Goal: Task Accomplishment & Management: Manage account settings

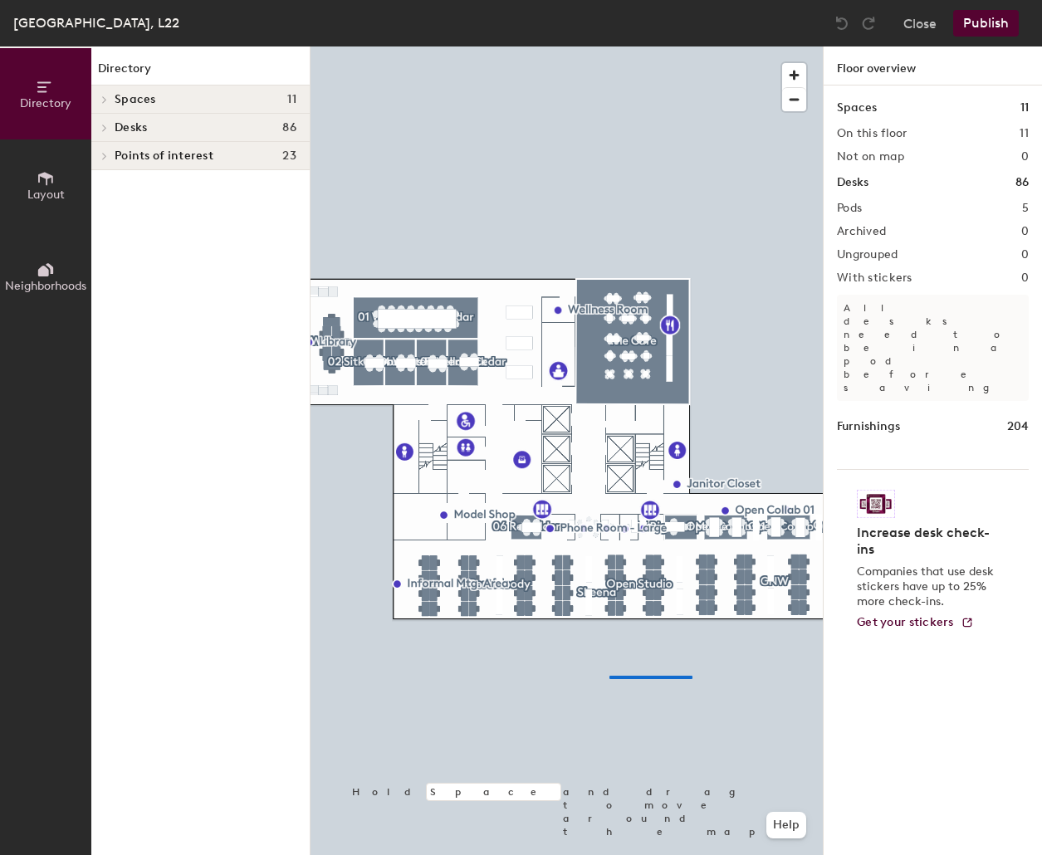
click at [566, 46] on div at bounding box center [566, 46] width 512 height 0
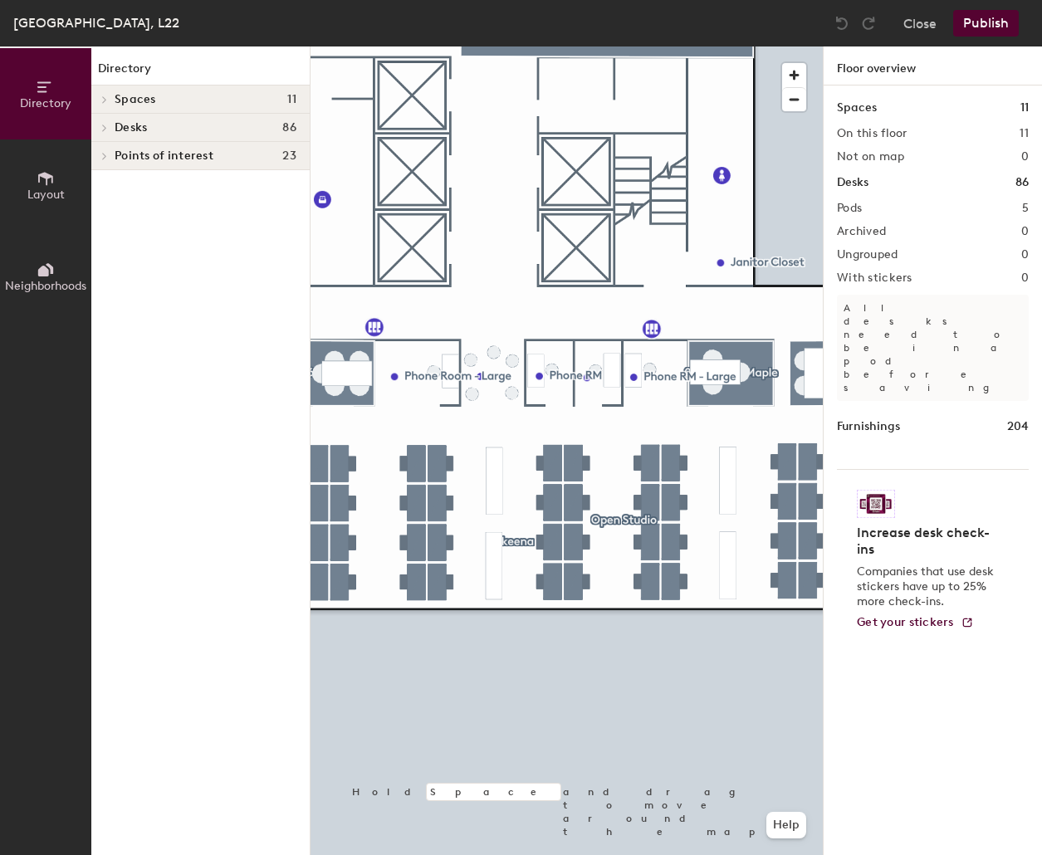
click at [576, 46] on div at bounding box center [566, 46] width 512 height 0
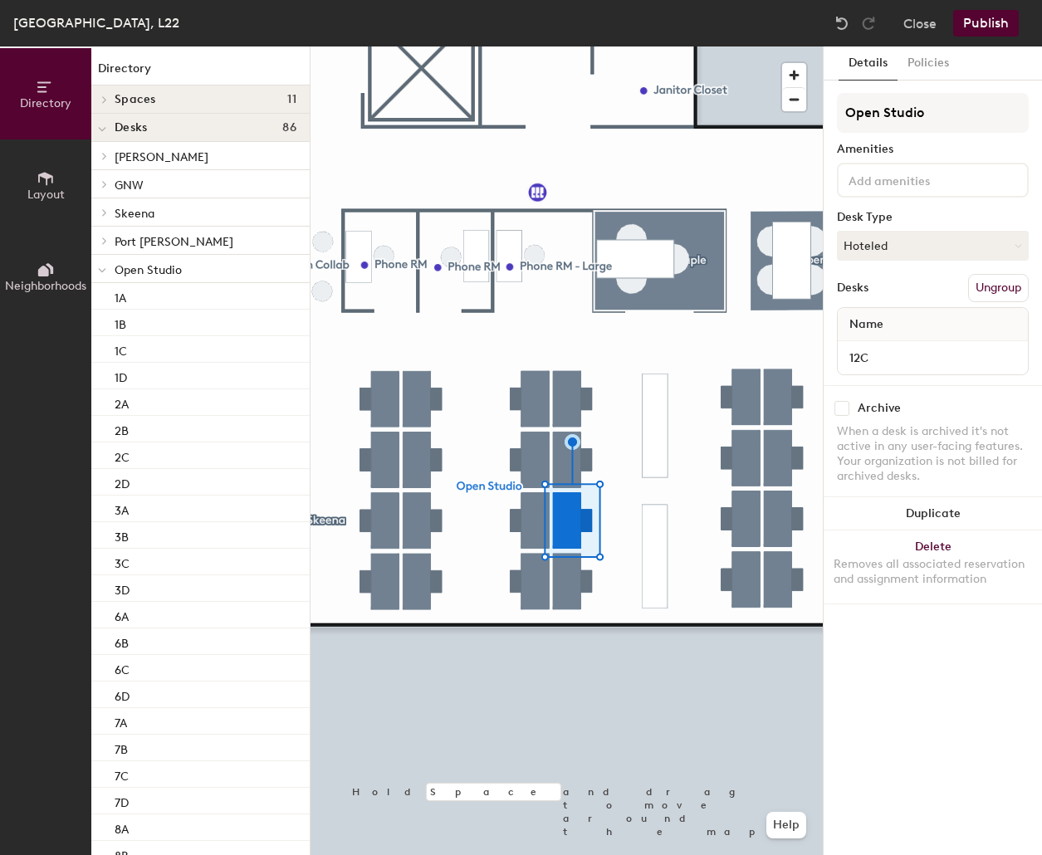
click at [783, 289] on button "Ungroup" at bounding box center [998, 288] width 61 height 28
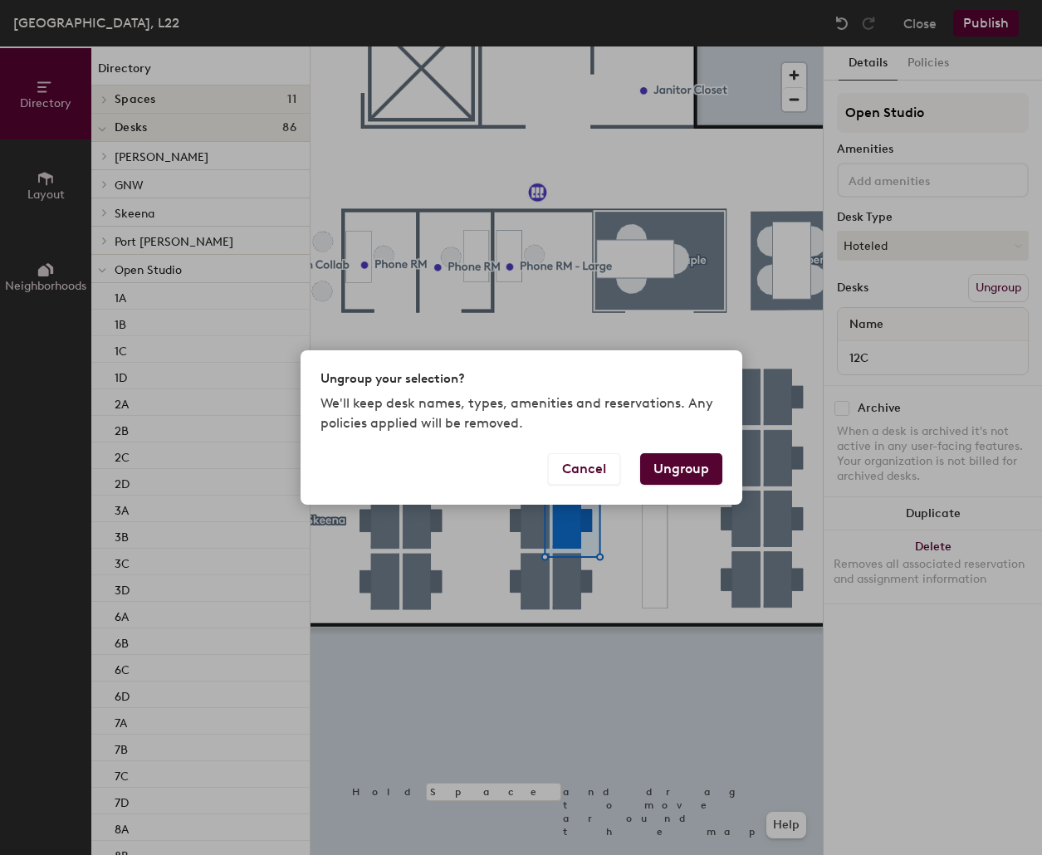
click at [681, 466] on button "Ungroup" at bounding box center [681, 469] width 82 height 32
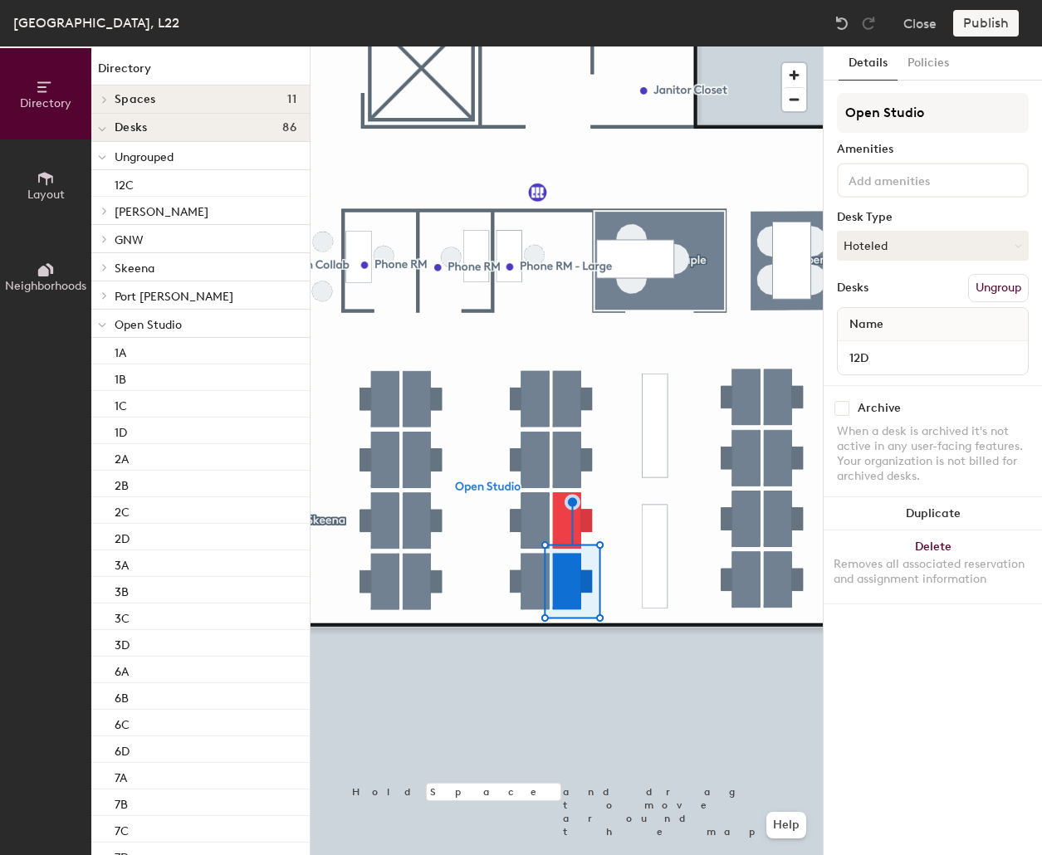
click at [783, 284] on button "Ungroup" at bounding box center [998, 288] width 61 height 28
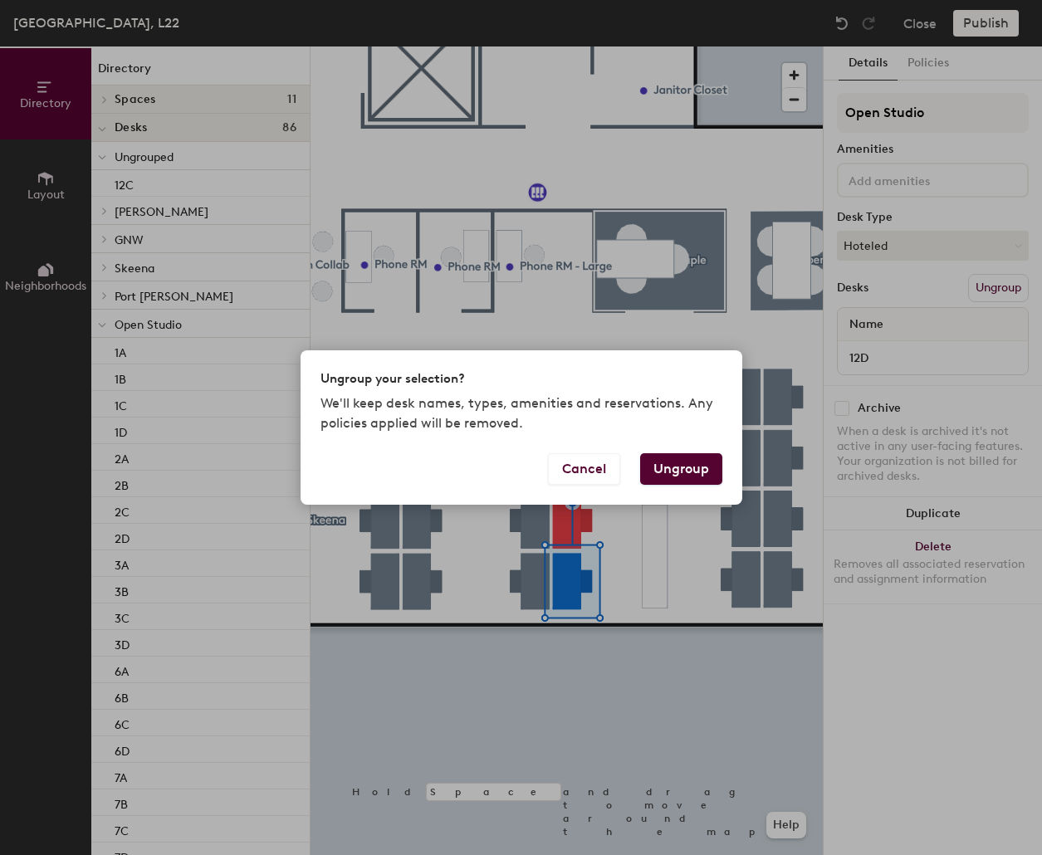
click at [696, 471] on button "Ungroup" at bounding box center [681, 469] width 82 height 32
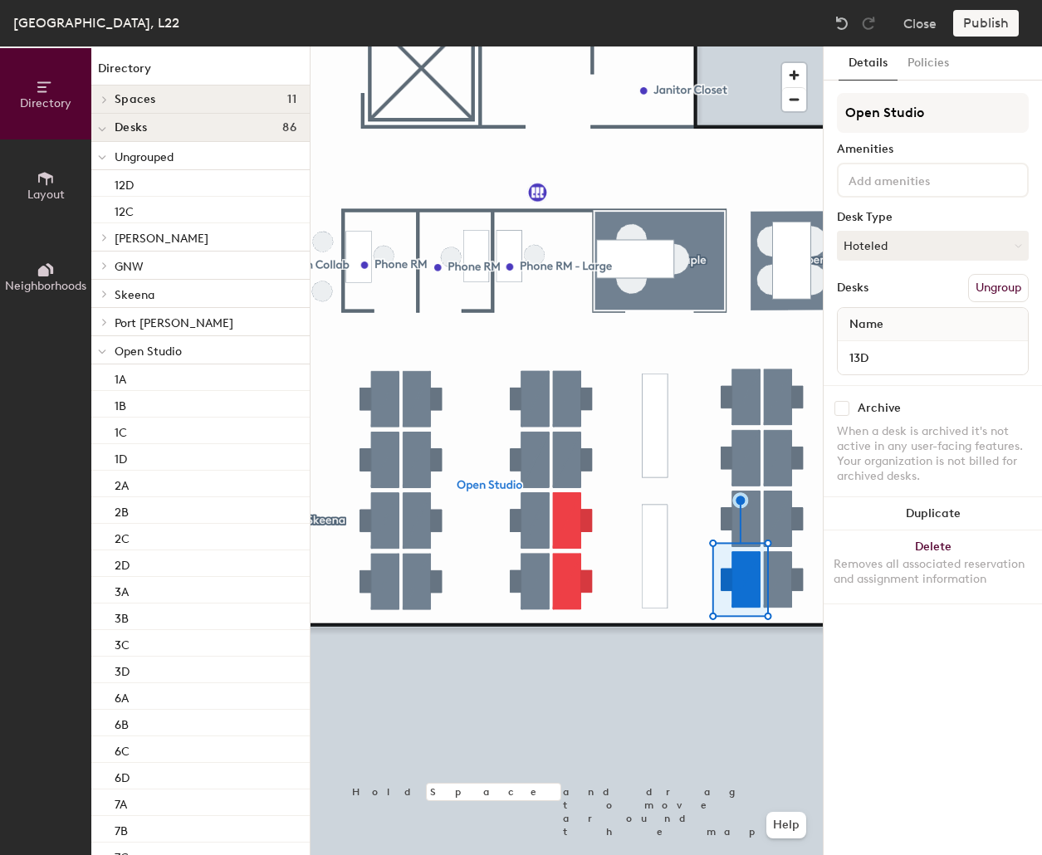
click at [783, 286] on button "Ungroup" at bounding box center [998, 288] width 61 height 28
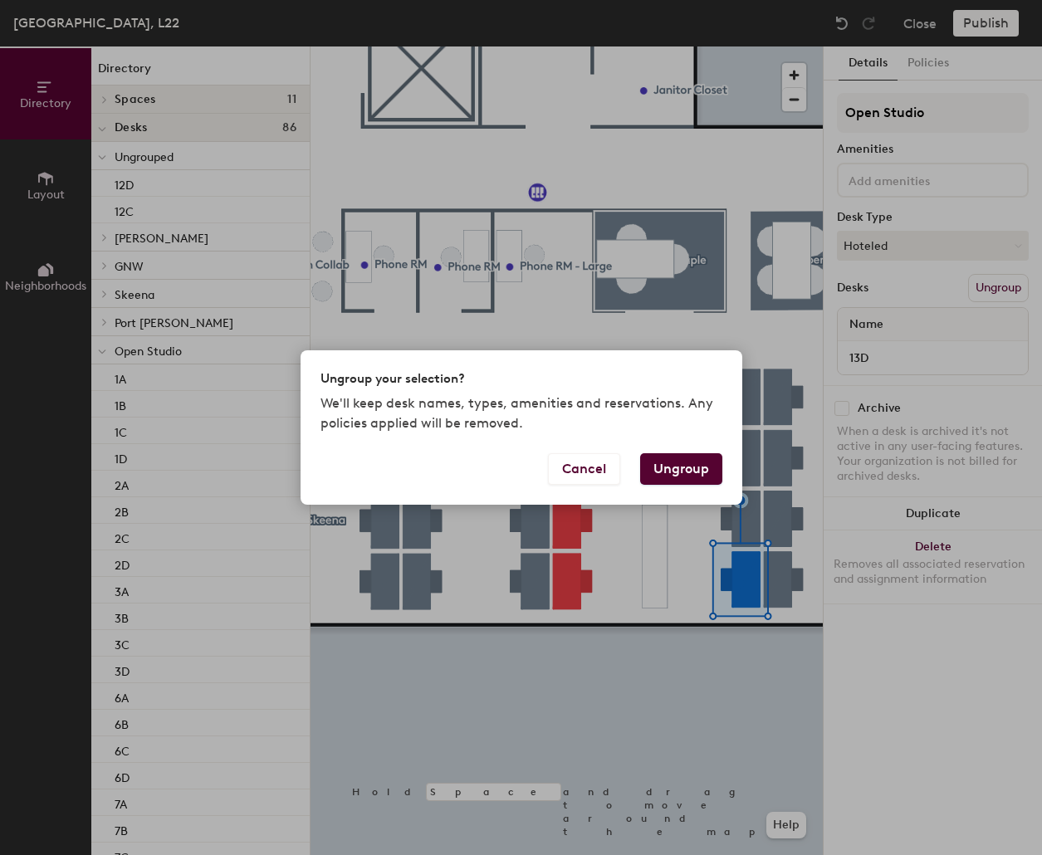
click at [705, 462] on button "Ungroup" at bounding box center [681, 469] width 82 height 32
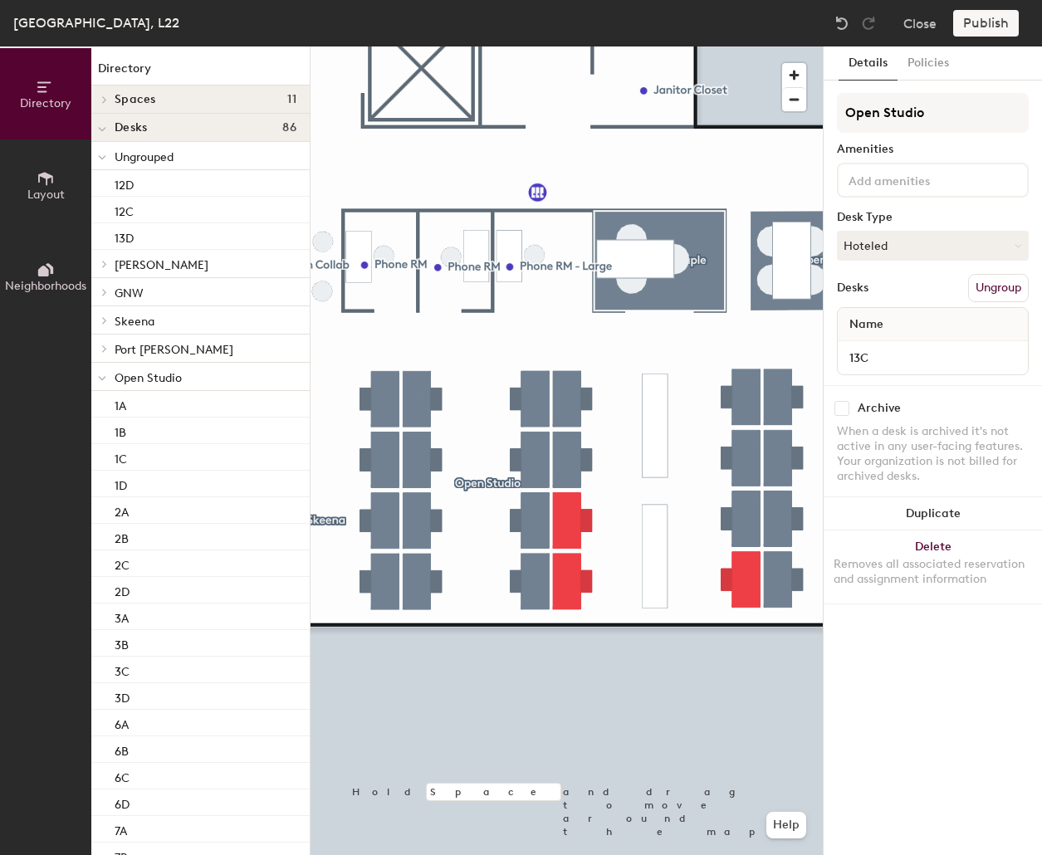
click at [783, 283] on button "Ungroup" at bounding box center [998, 288] width 61 height 28
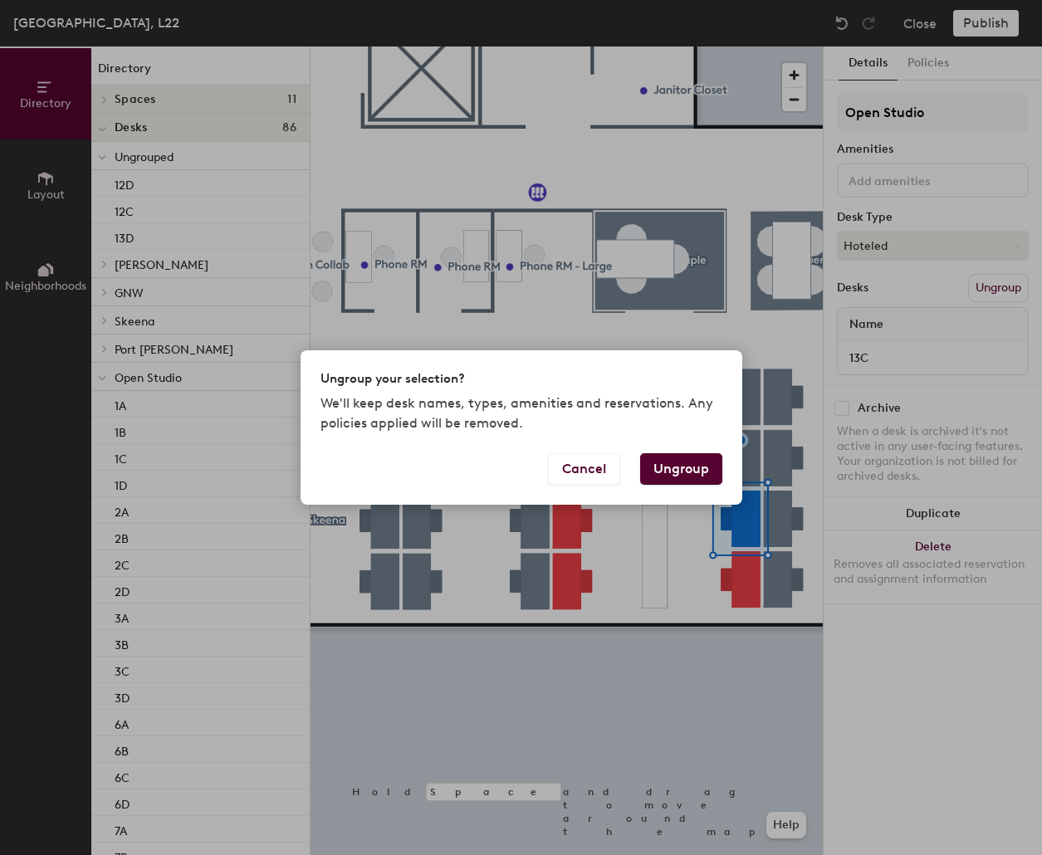
click at [679, 474] on button "Ungroup" at bounding box center [681, 469] width 82 height 32
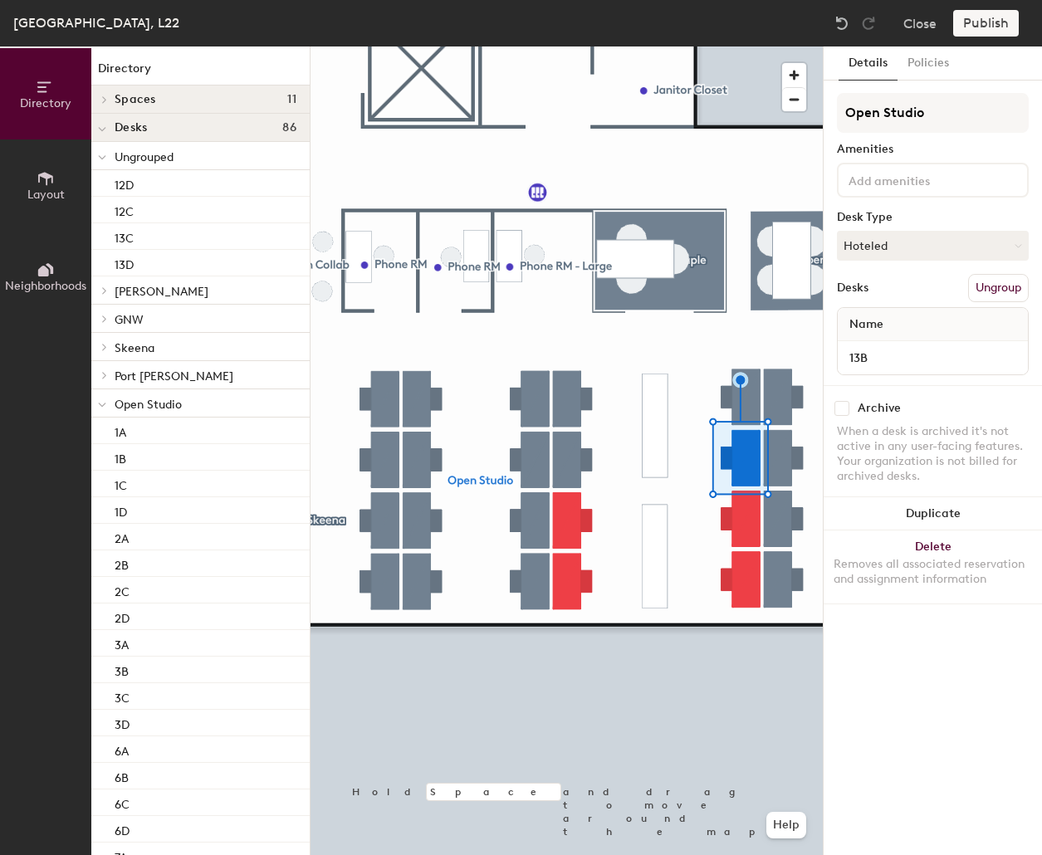
click at [783, 291] on button "Ungroup" at bounding box center [998, 288] width 61 height 28
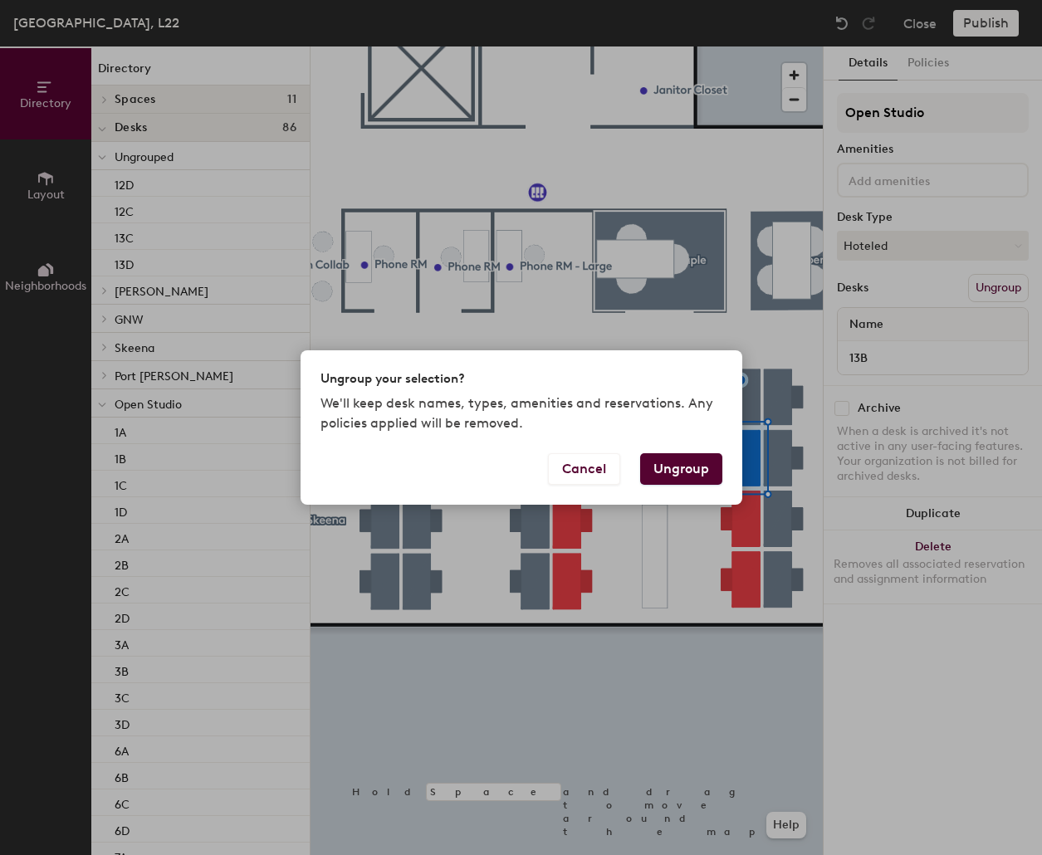
click at [693, 465] on button "Ungroup" at bounding box center [681, 469] width 82 height 32
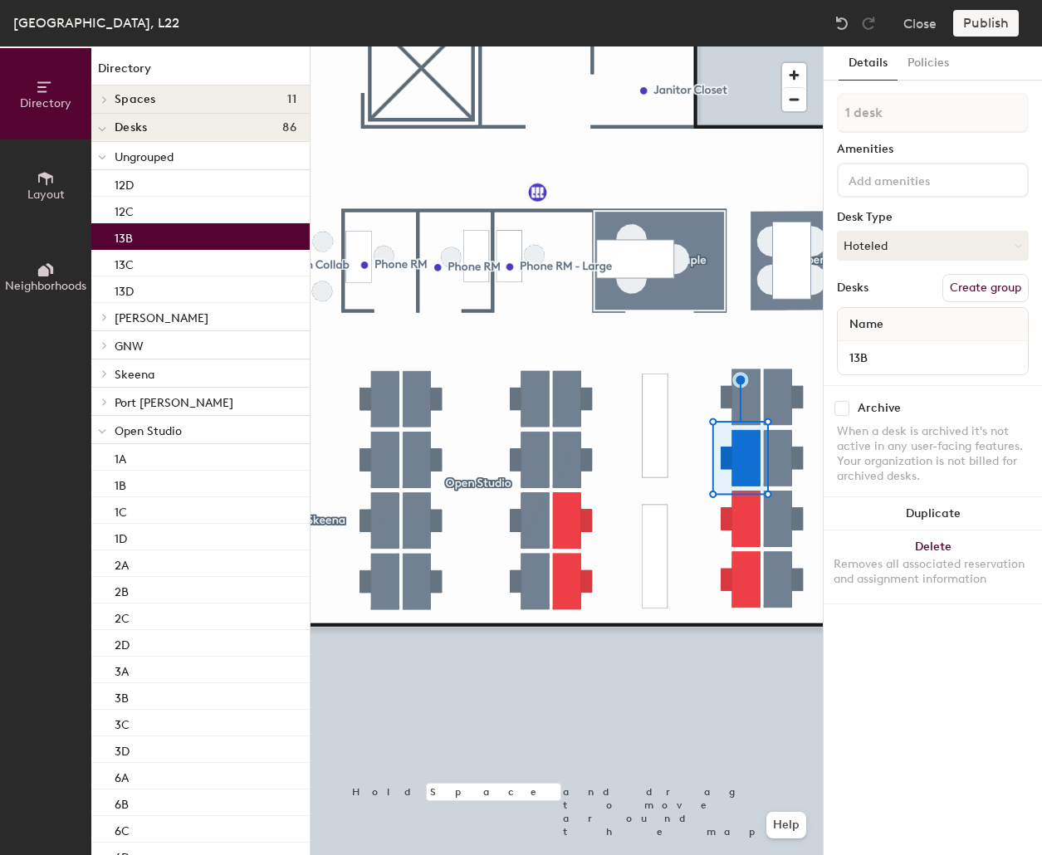
click at [677, 46] on div at bounding box center [566, 46] width 512 height 0
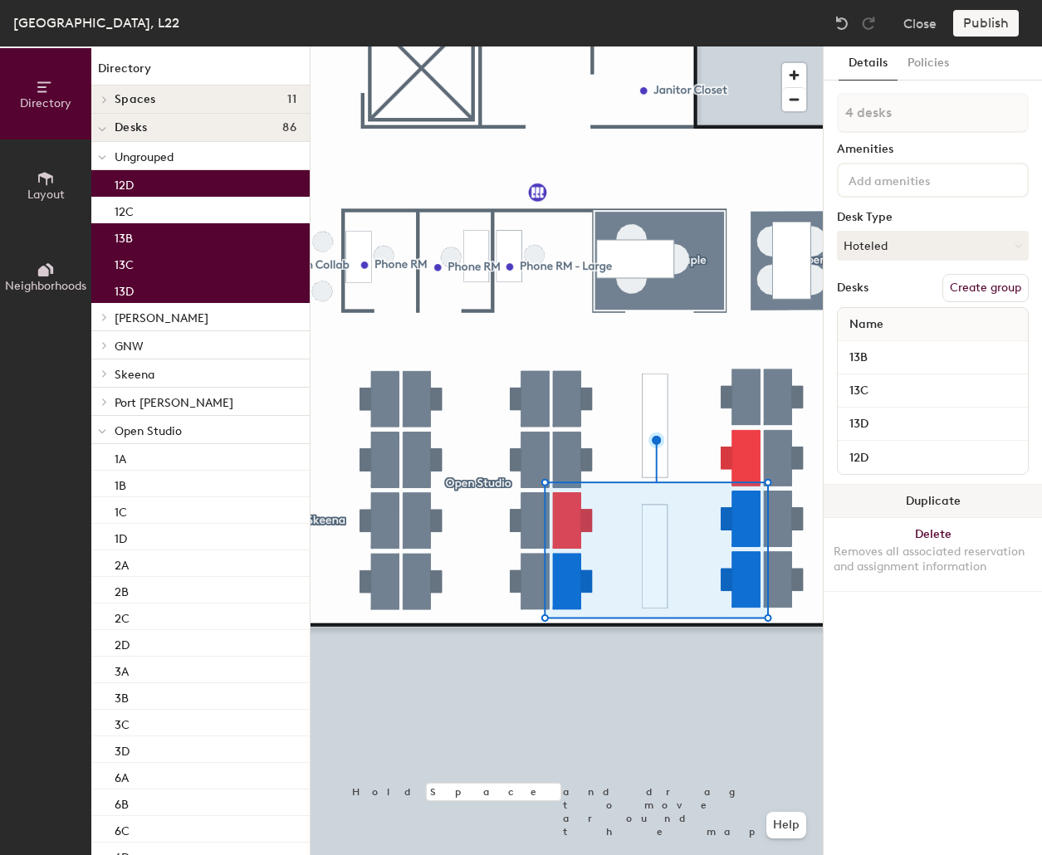
type input "5 desks"
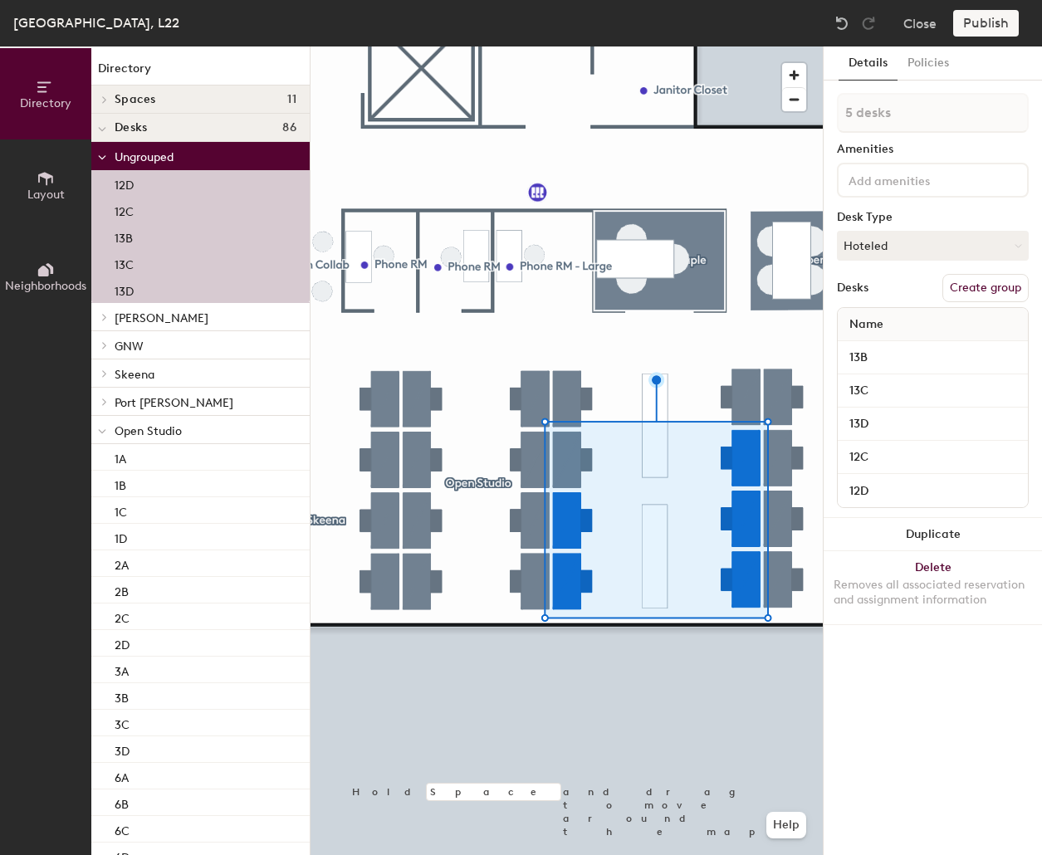
click at [783, 282] on button "Create group" at bounding box center [985, 288] width 86 height 28
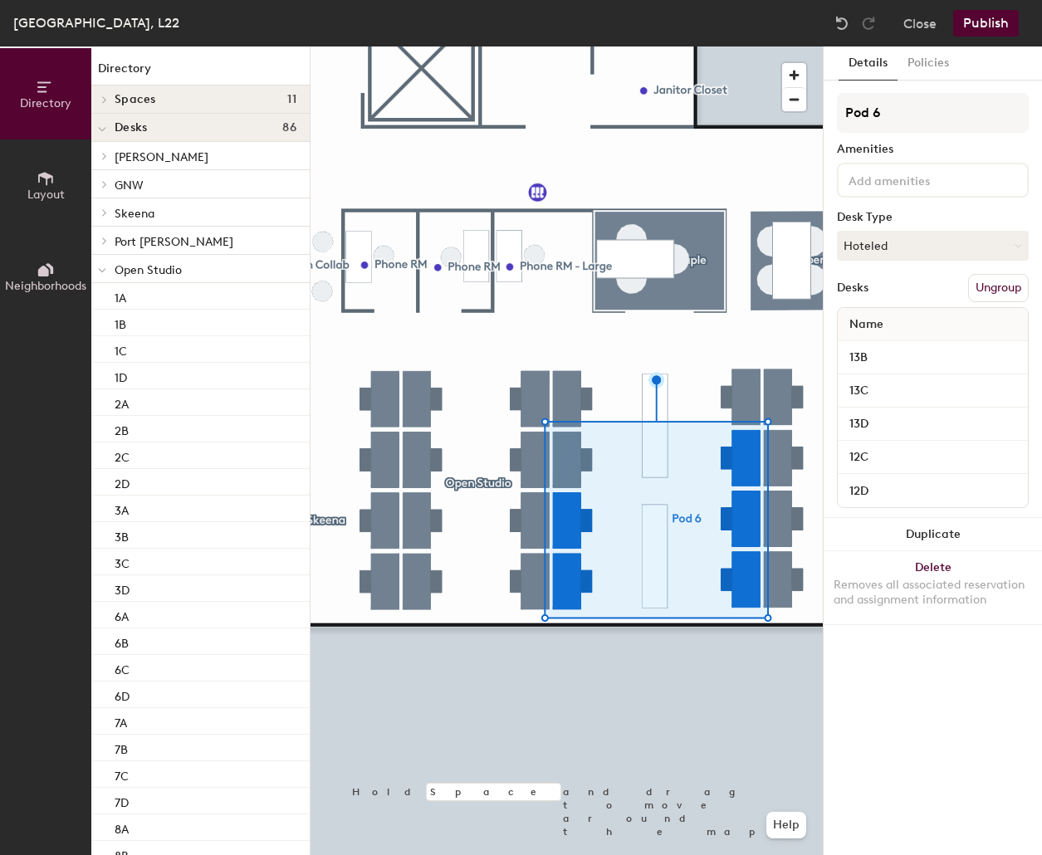
click at [783, 110] on div "Directory Layout Neighborhoods Directory Spaces 11 01 Western Red Cedar 02 Sitk…" at bounding box center [521, 450] width 1042 height 808
type input "Brentwood"
click at [725, 46] on div at bounding box center [566, 46] width 512 height 0
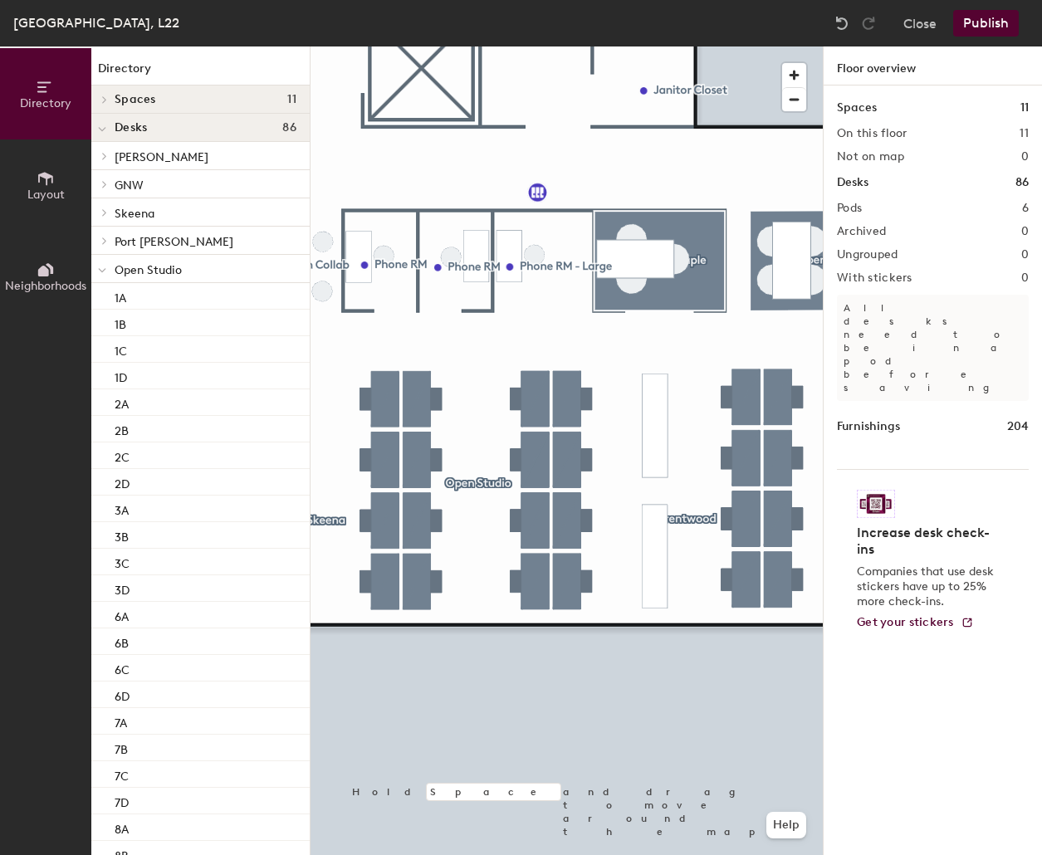
click at [783, 27] on button "Publish" at bounding box center [986, 23] width 66 height 27
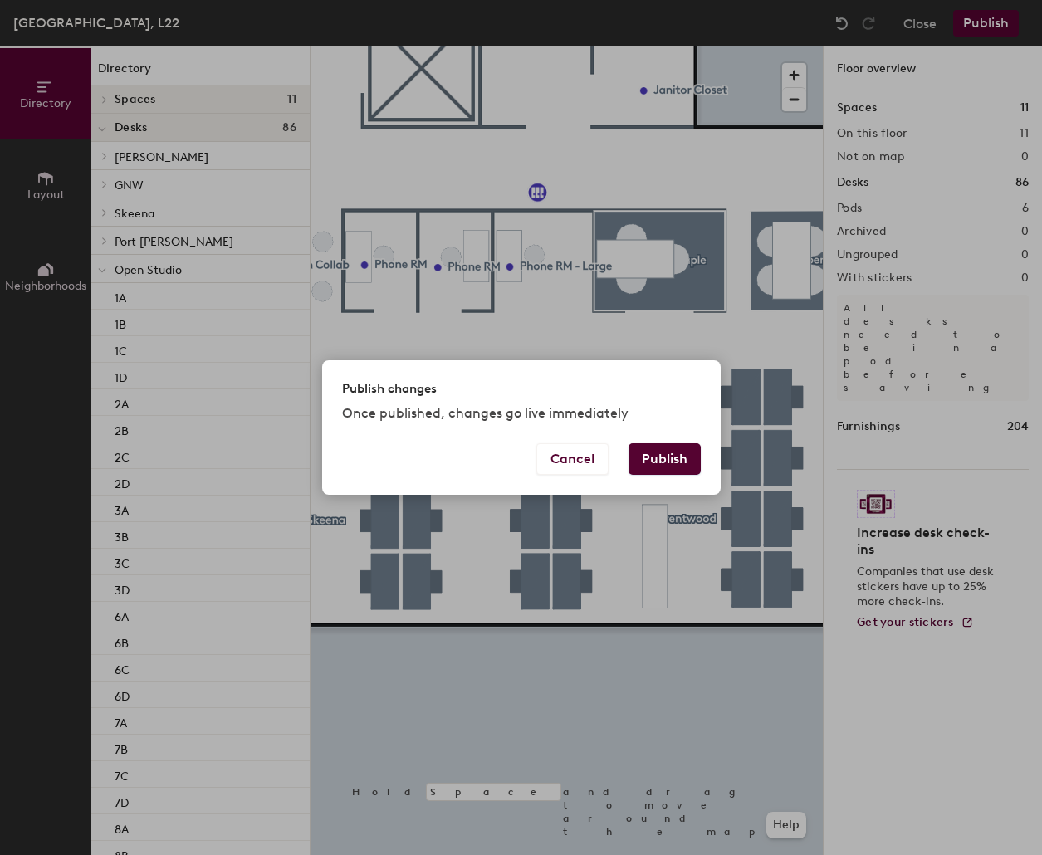
click at [681, 449] on button "Publish" at bounding box center [664, 459] width 72 height 32
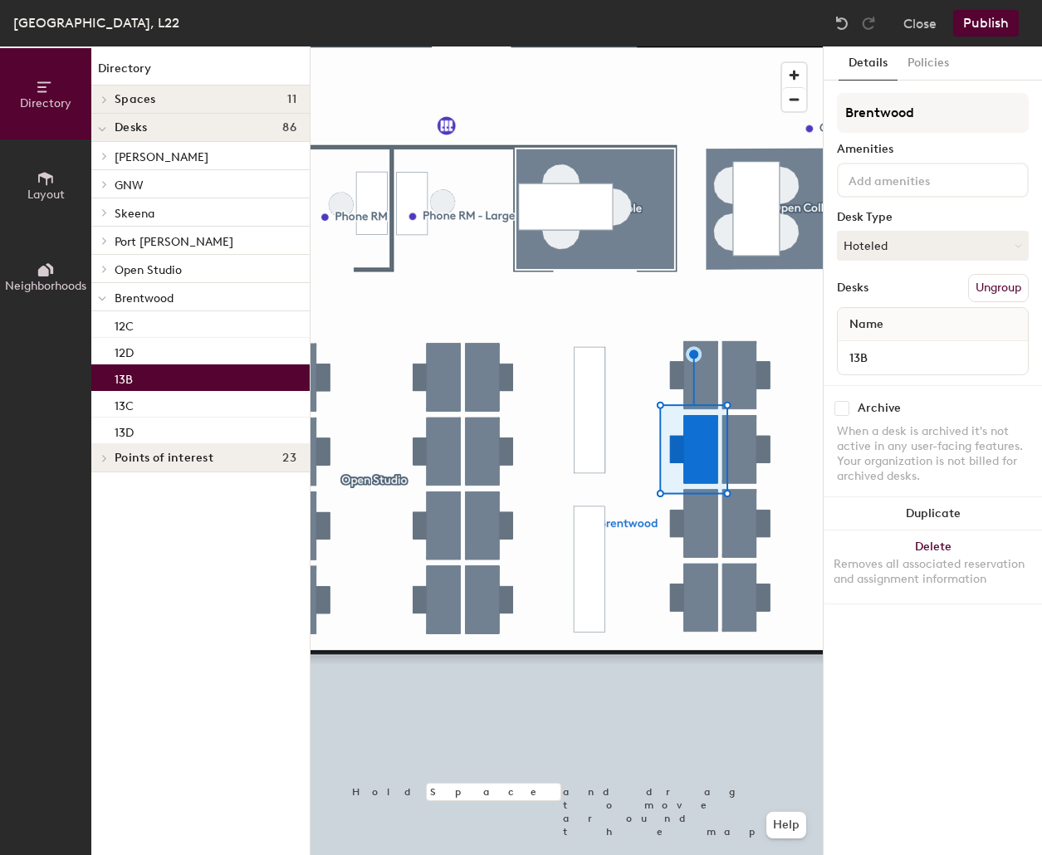
click at [1008, 285] on button "Ungroup" at bounding box center [998, 288] width 61 height 28
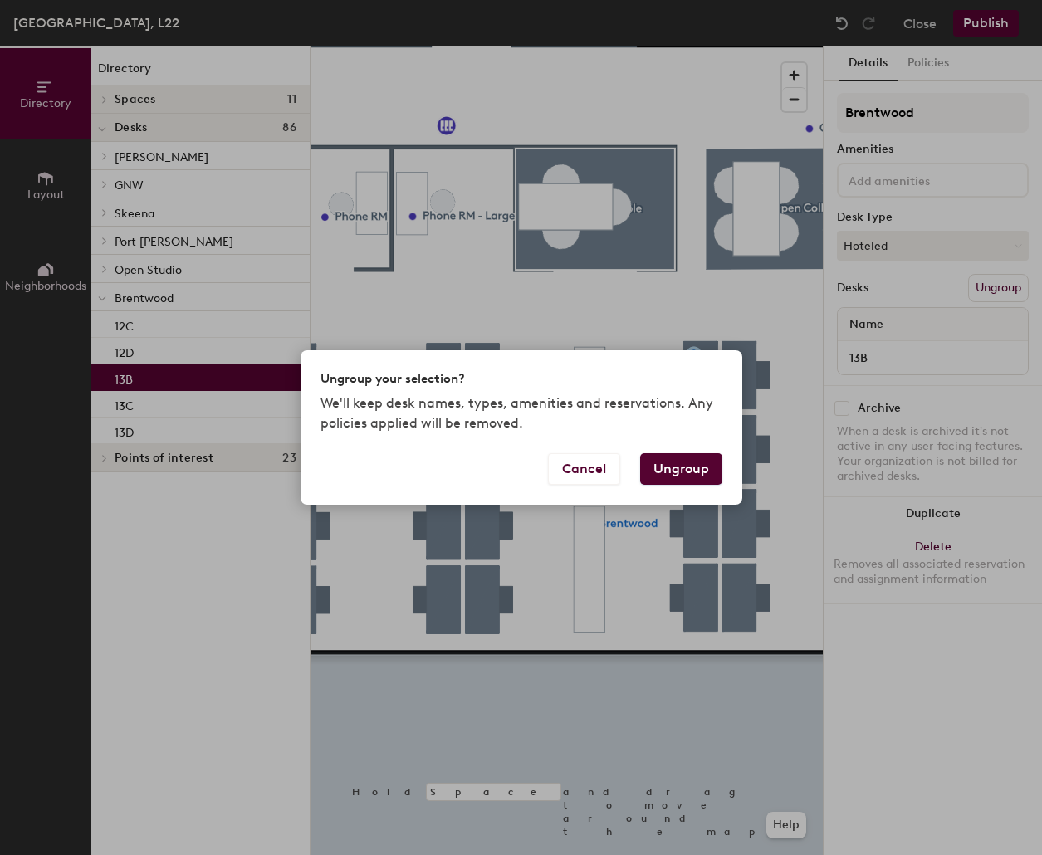
click at [686, 471] on button "Ungroup" at bounding box center [681, 469] width 82 height 32
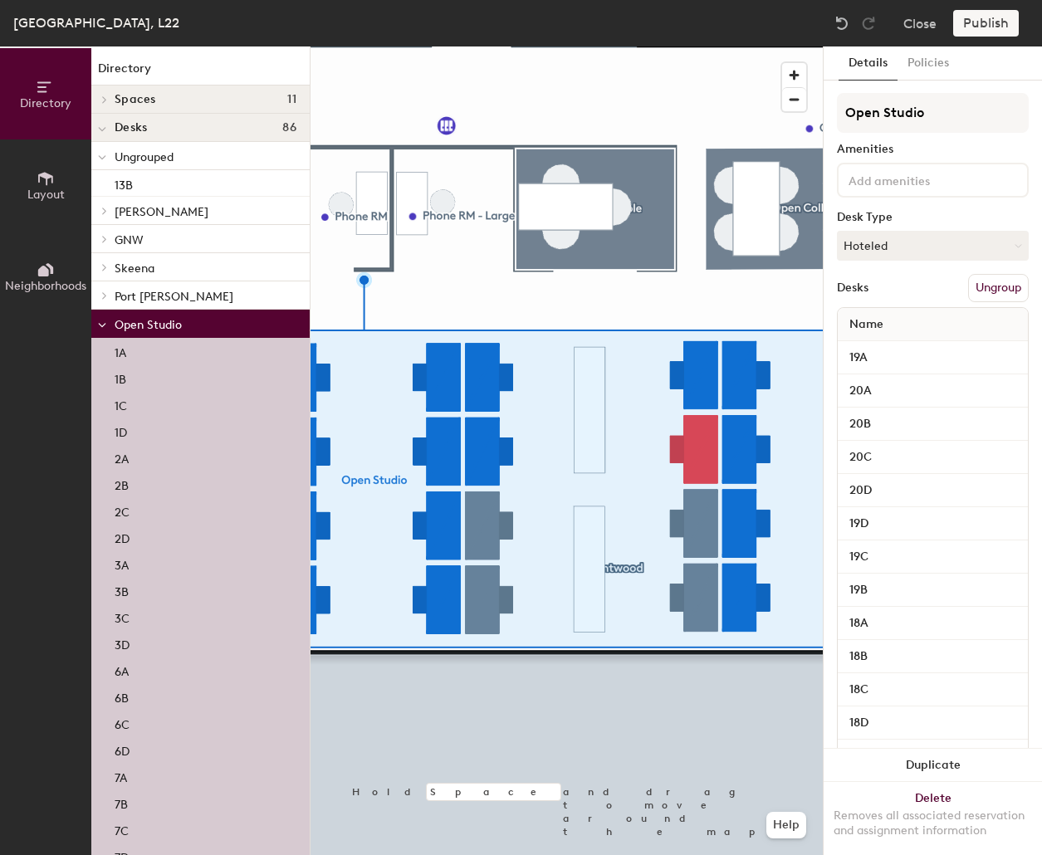
click at [983, 288] on button "Ungroup" at bounding box center [998, 288] width 61 height 28
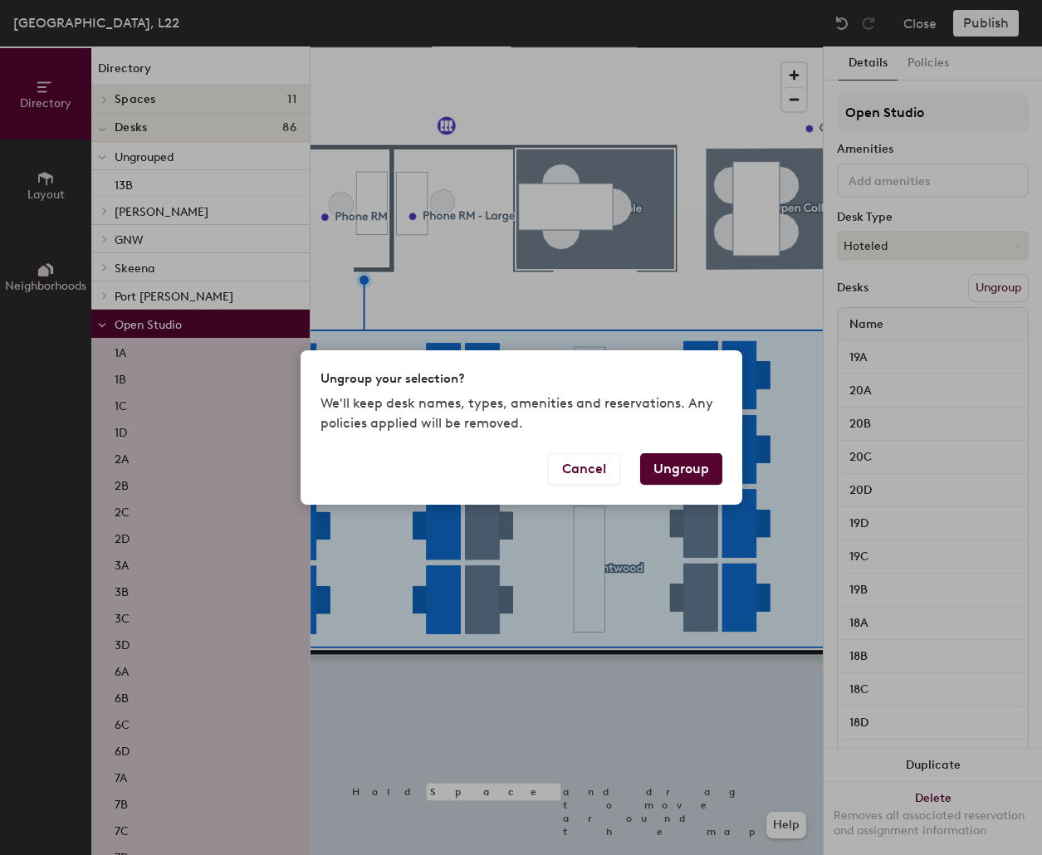
click at [702, 463] on button "Ungroup" at bounding box center [681, 469] width 82 height 32
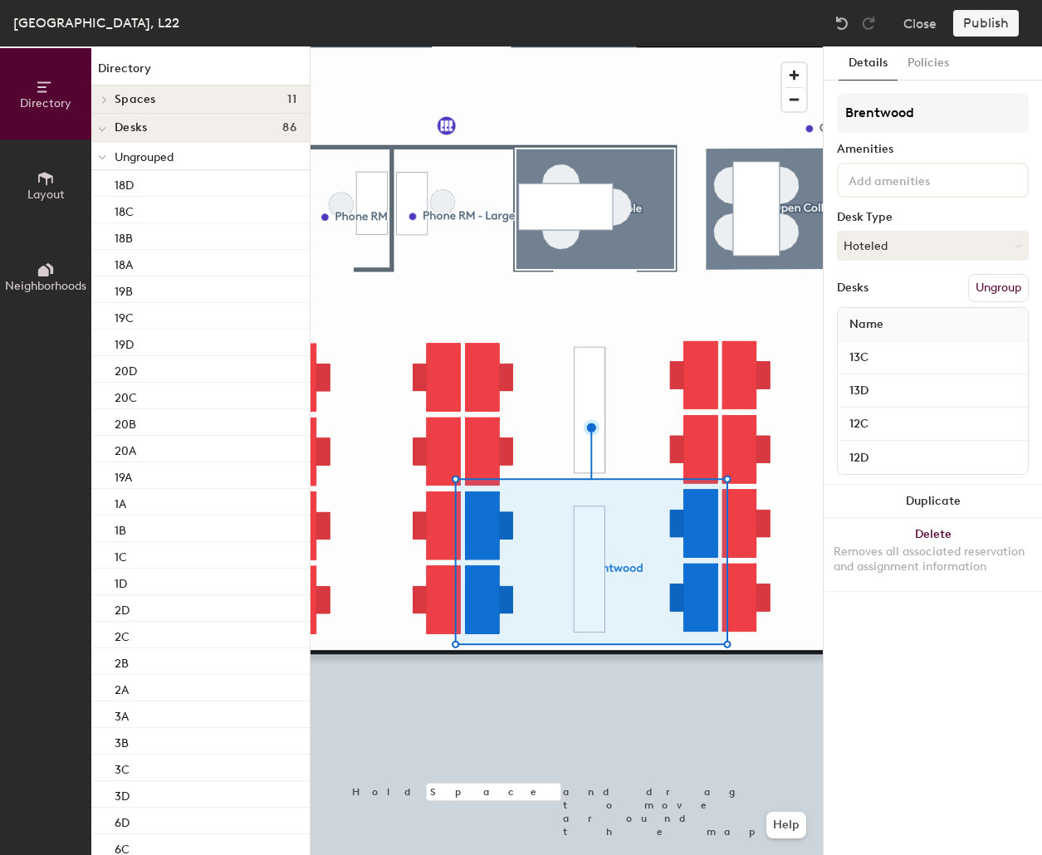
click at [968, 28] on div "Publish" at bounding box center [991, 23] width 76 height 27
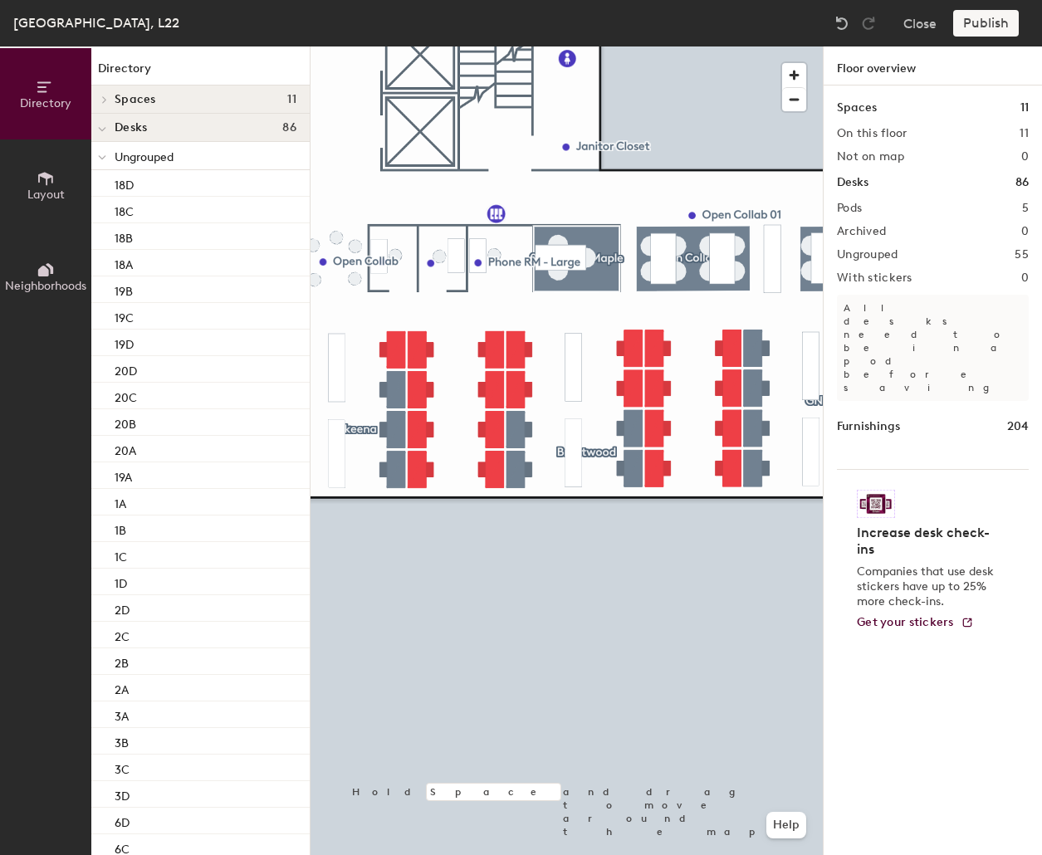
click at [1011, 28] on div "Publish" at bounding box center [991, 23] width 76 height 27
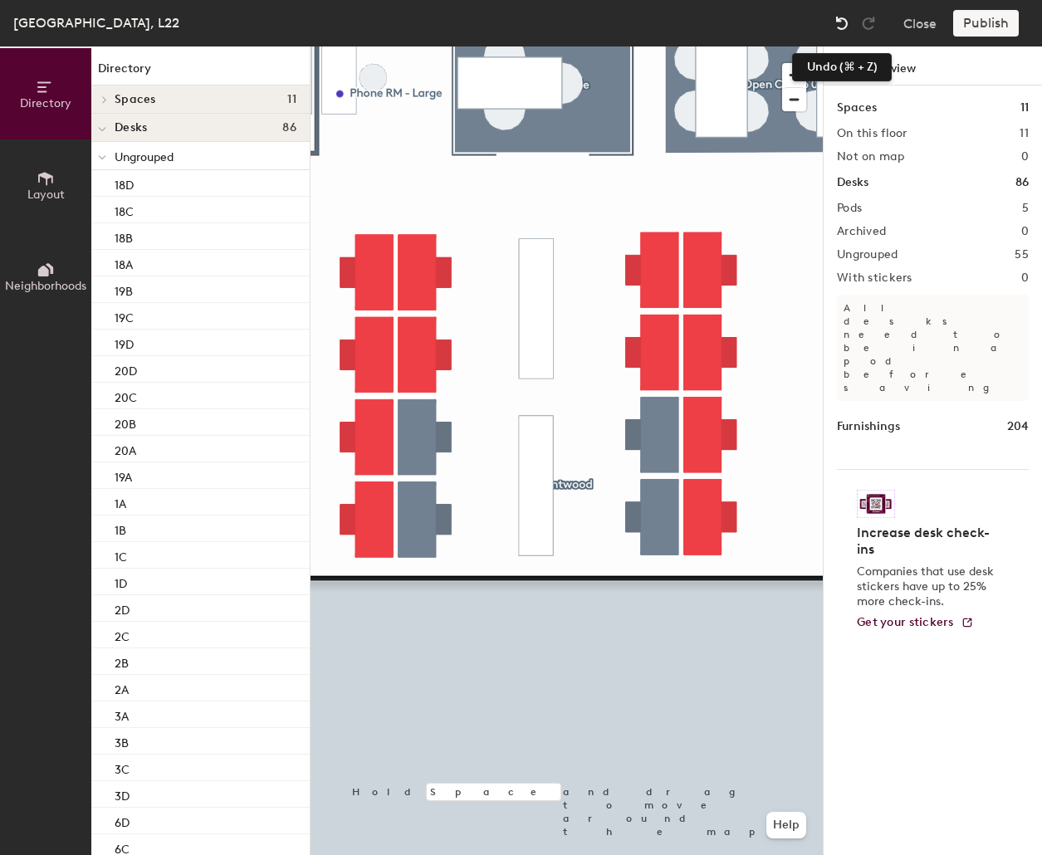
click at [840, 21] on img at bounding box center [841, 23] width 17 height 17
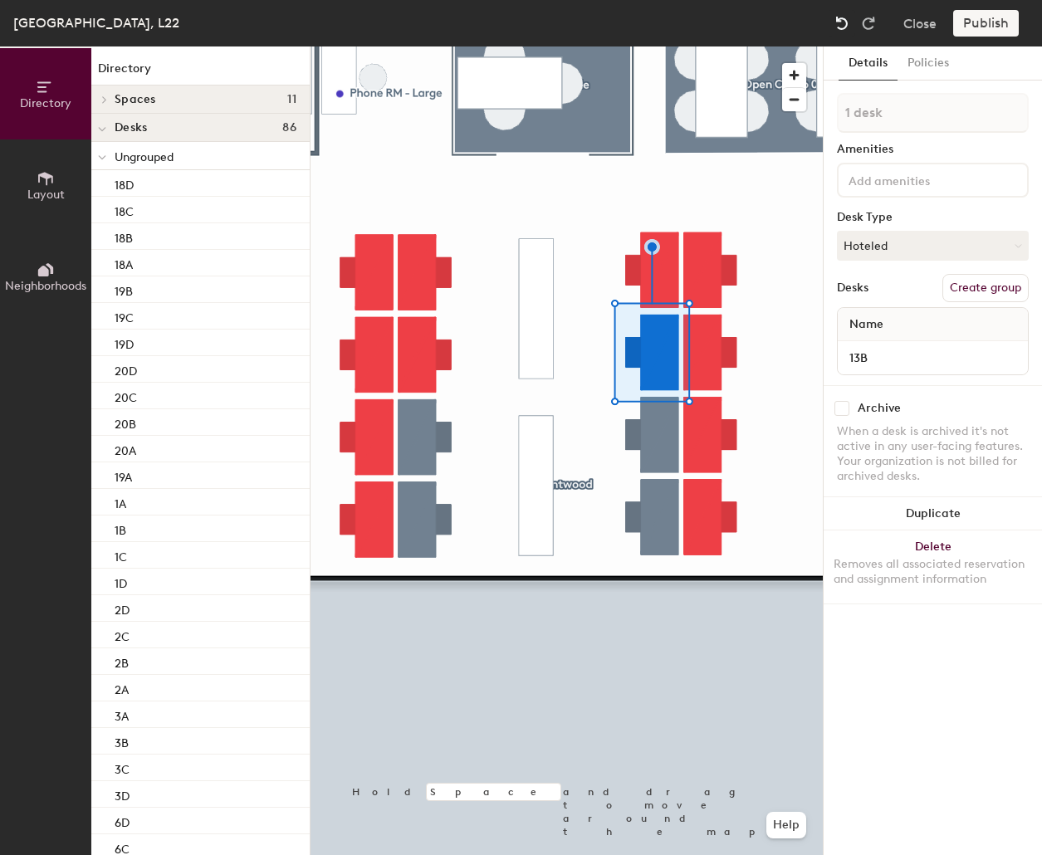
click at [840, 21] on img at bounding box center [841, 23] width 17 height 17
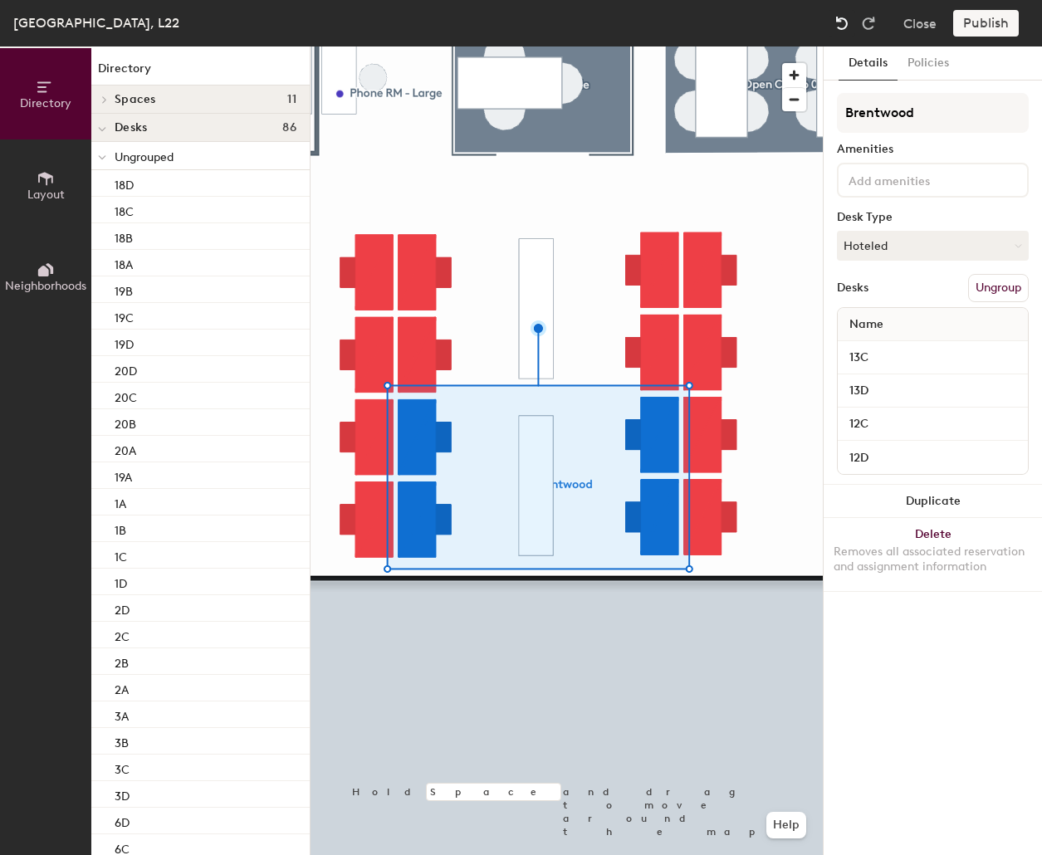
click at [840, 24] on img at bounding box center [841, 23] width 17 height 17
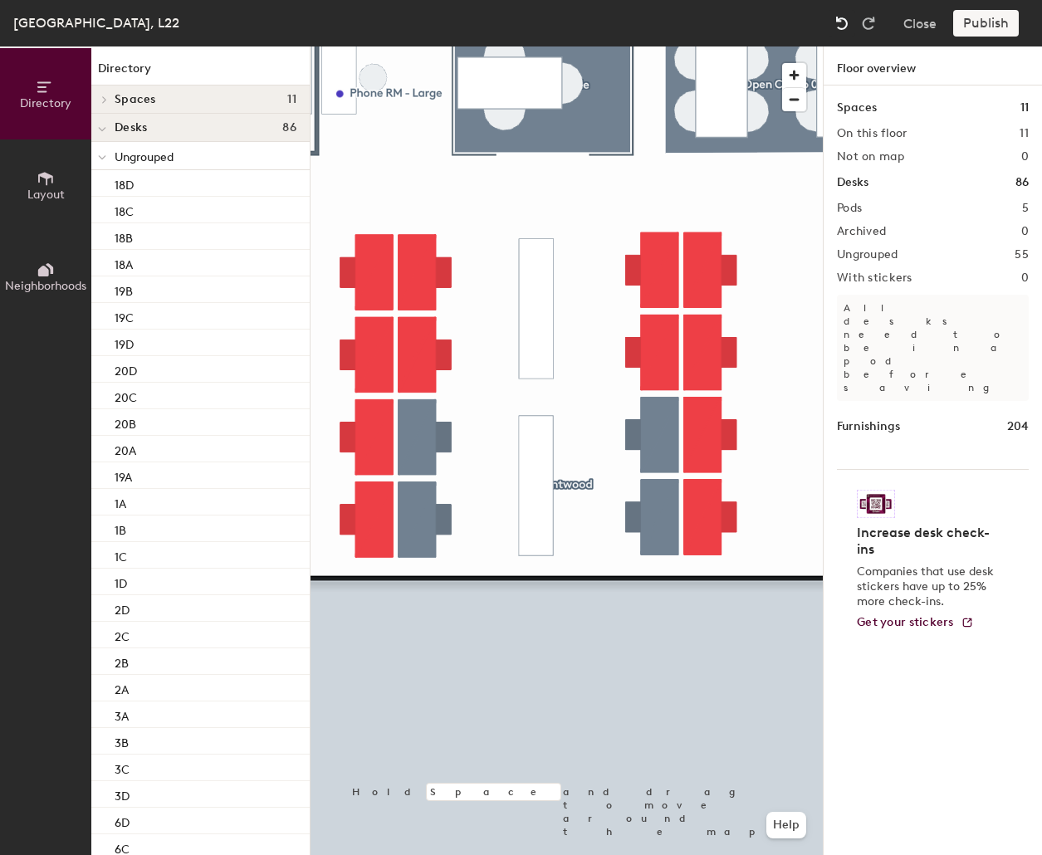
click at [840, 24] on img at bounding box center [841, 23] width 17 height 17
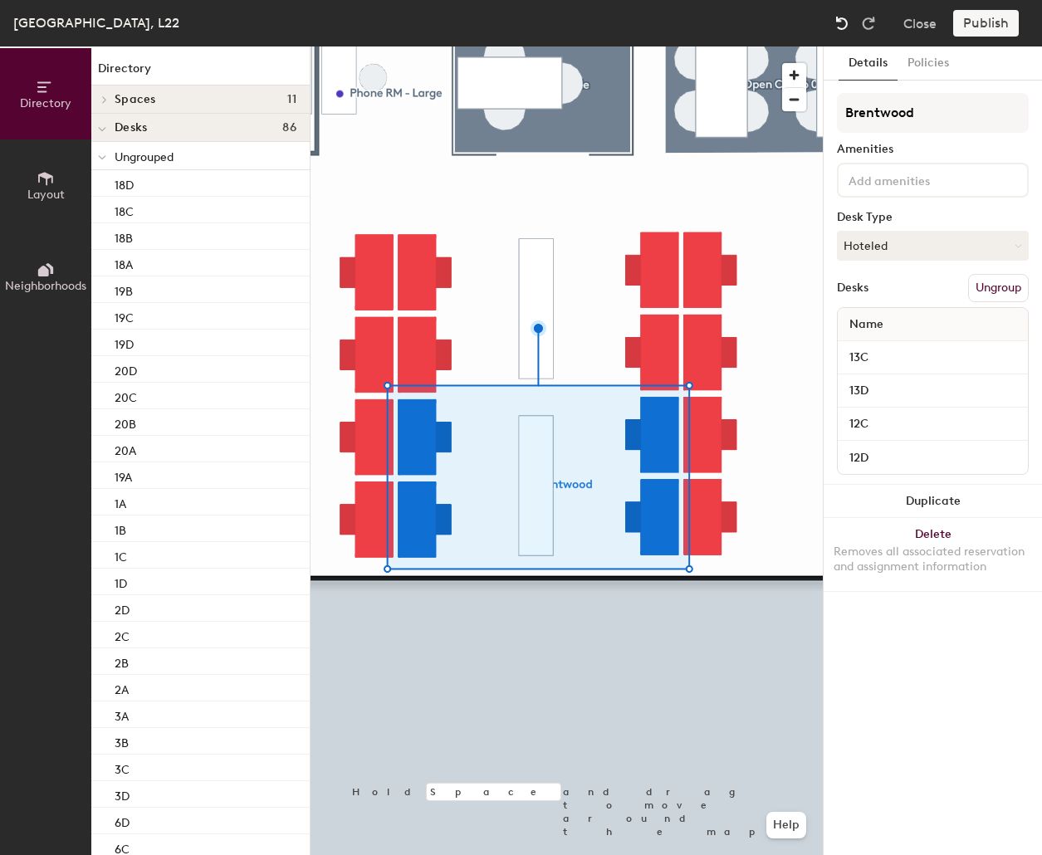
click at [840, 24] on img at bounding box center [841, 23] width 17 height 17
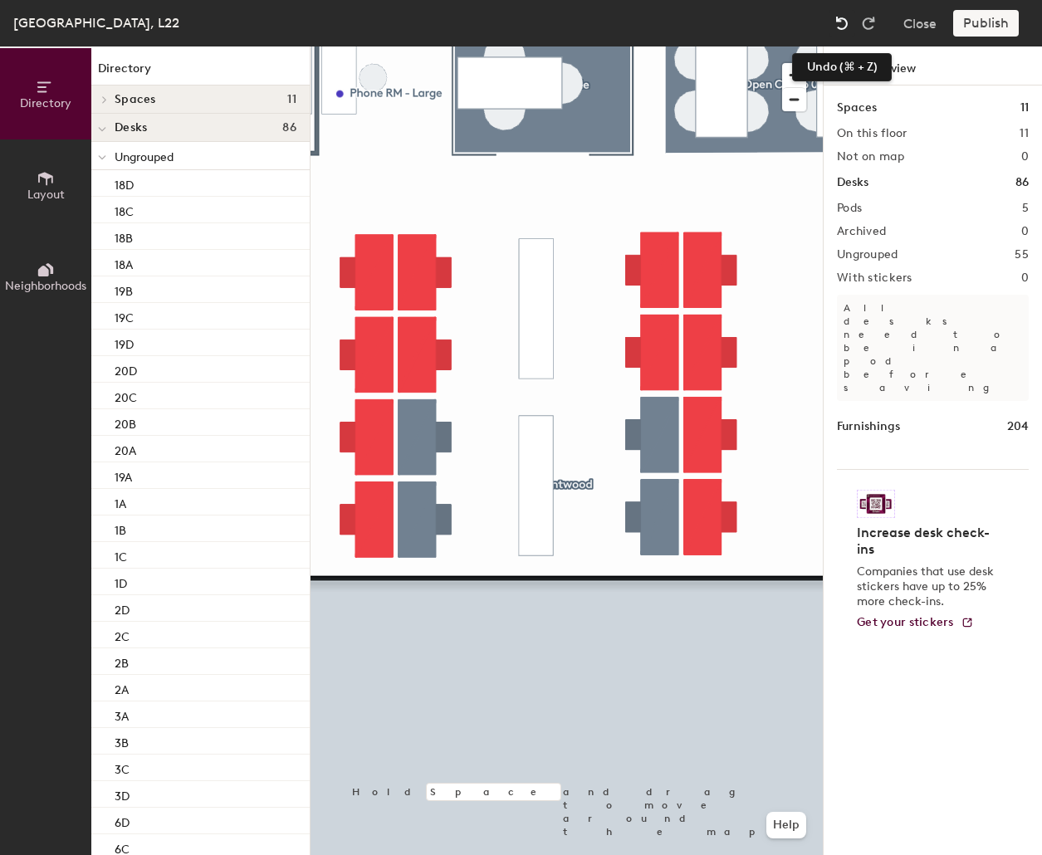
click at [840, 22] on img at bounding box center [841, 23] width 17 height 17
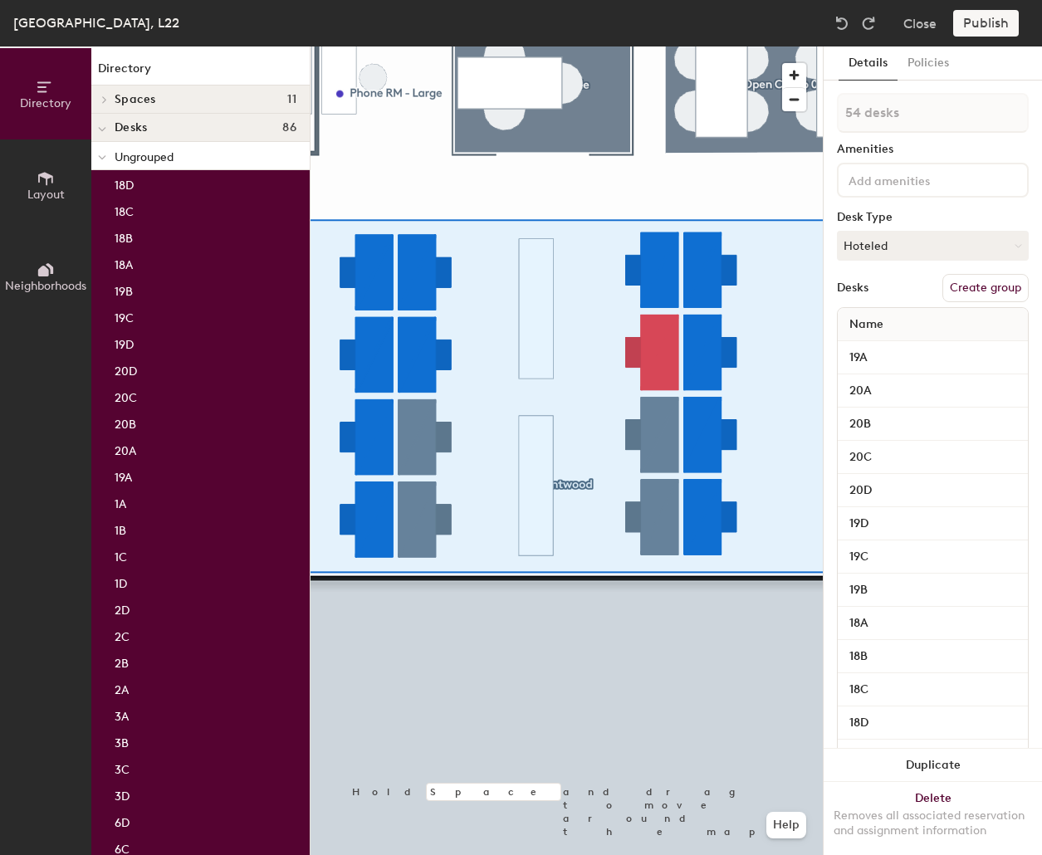
type input "55 desks"
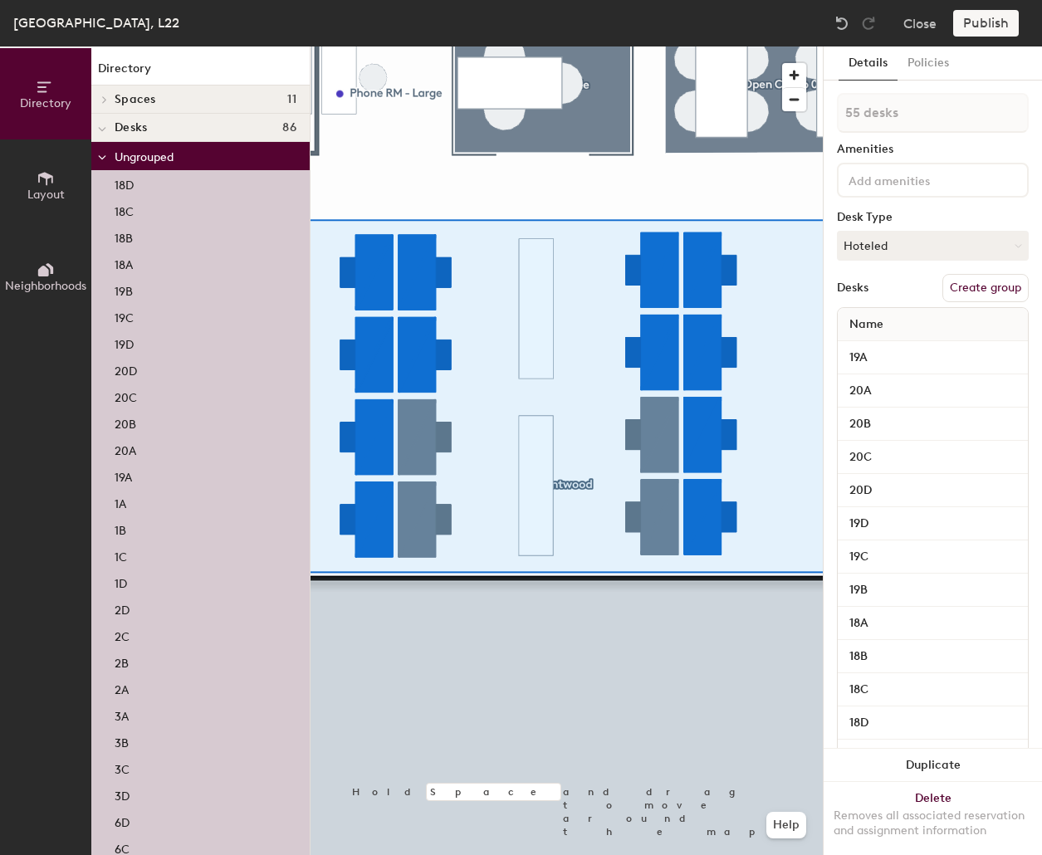
click at [990, 287] on button "Create group" at bounding box center [985, 288] width 86 height 28
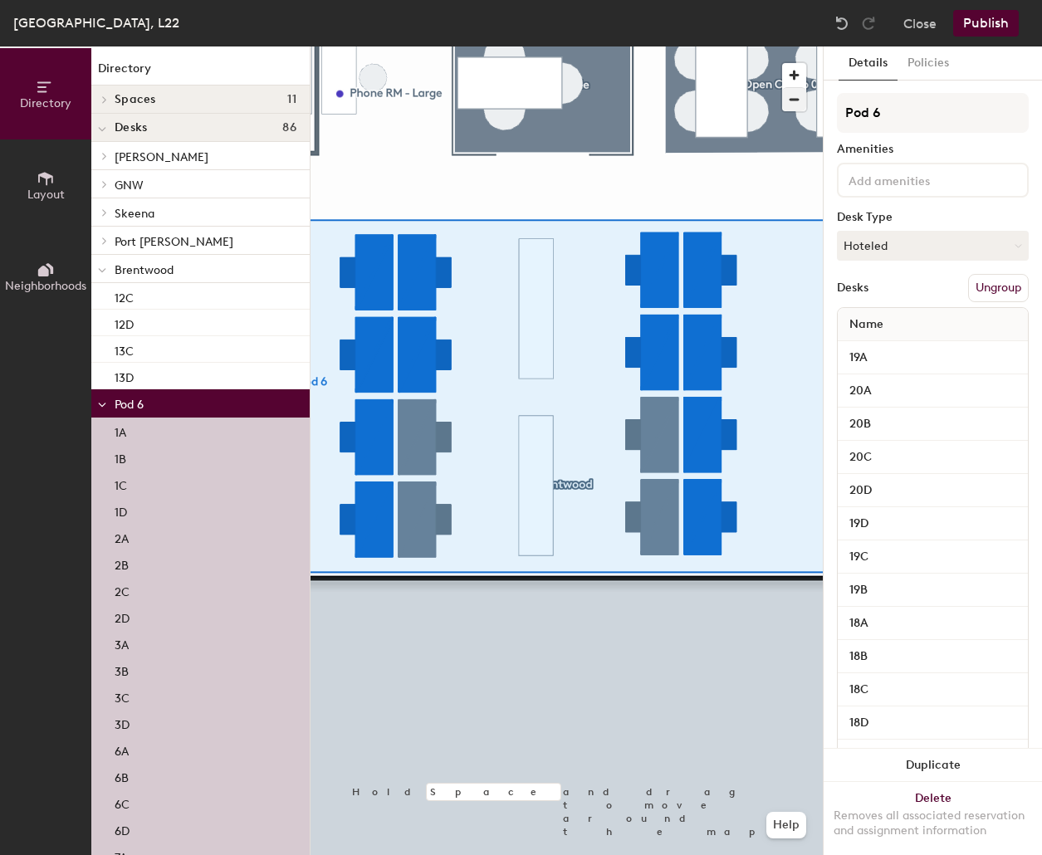
drag, startPoint x: 872, startPoint y: 109, endPoint x: 788, endPoint y: 109, distance: 84.7
click at [788, 109] on div "Directory Layout Neighborhoods Directory Spaces 11 01 Western Red Cedar 02 Sitk…" at bounding box center [521, 450] width 1042 height 808
type input "Open Studio"
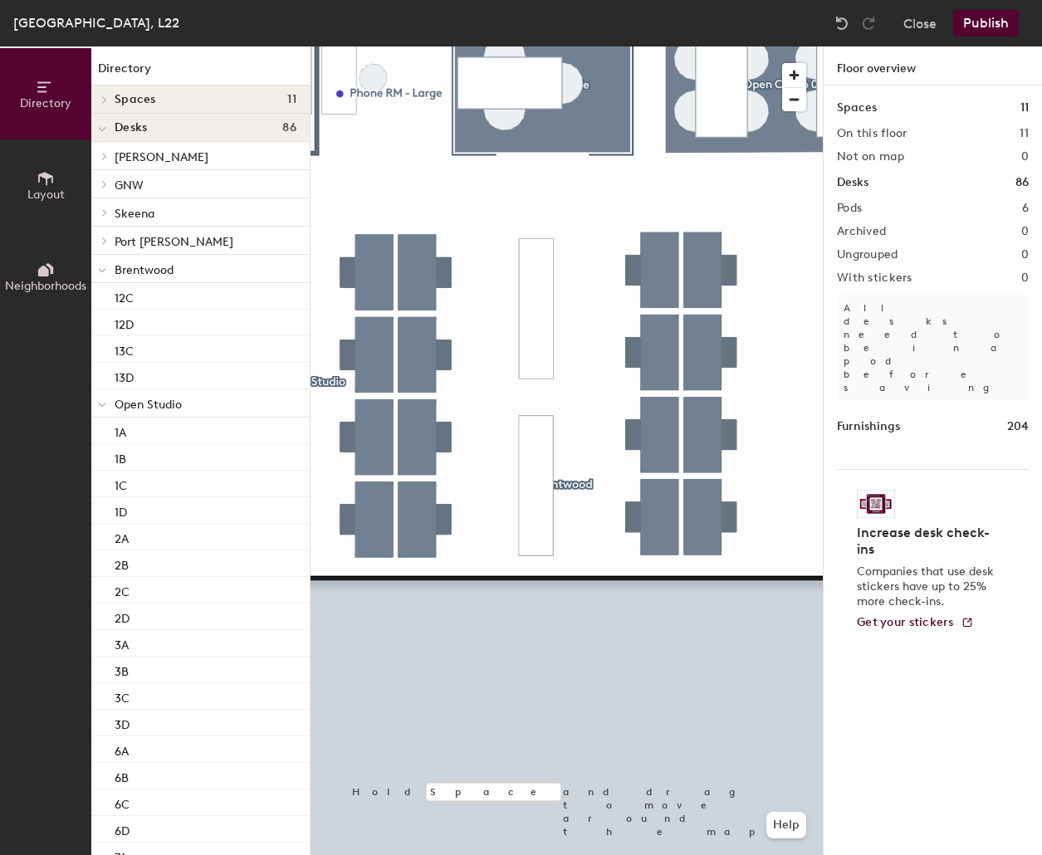
click at [106, 267] on div at bounding box center [102, 268] width 22 height 27
click at [102, 295] on span at bounding box center [102, 298] width 8 height 14
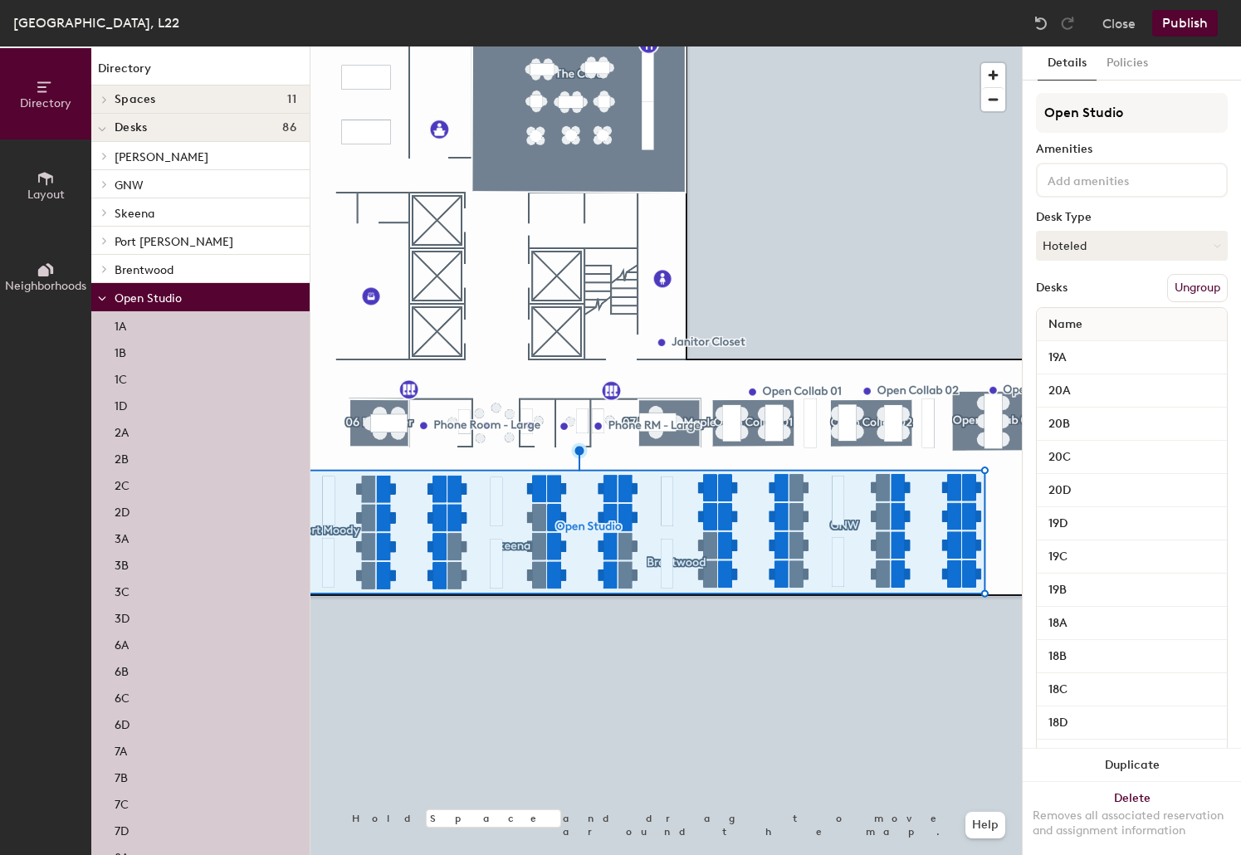
click at [1041, 292] on button "Ungroup" at bounding box center [1197, 288] width 61 height 28
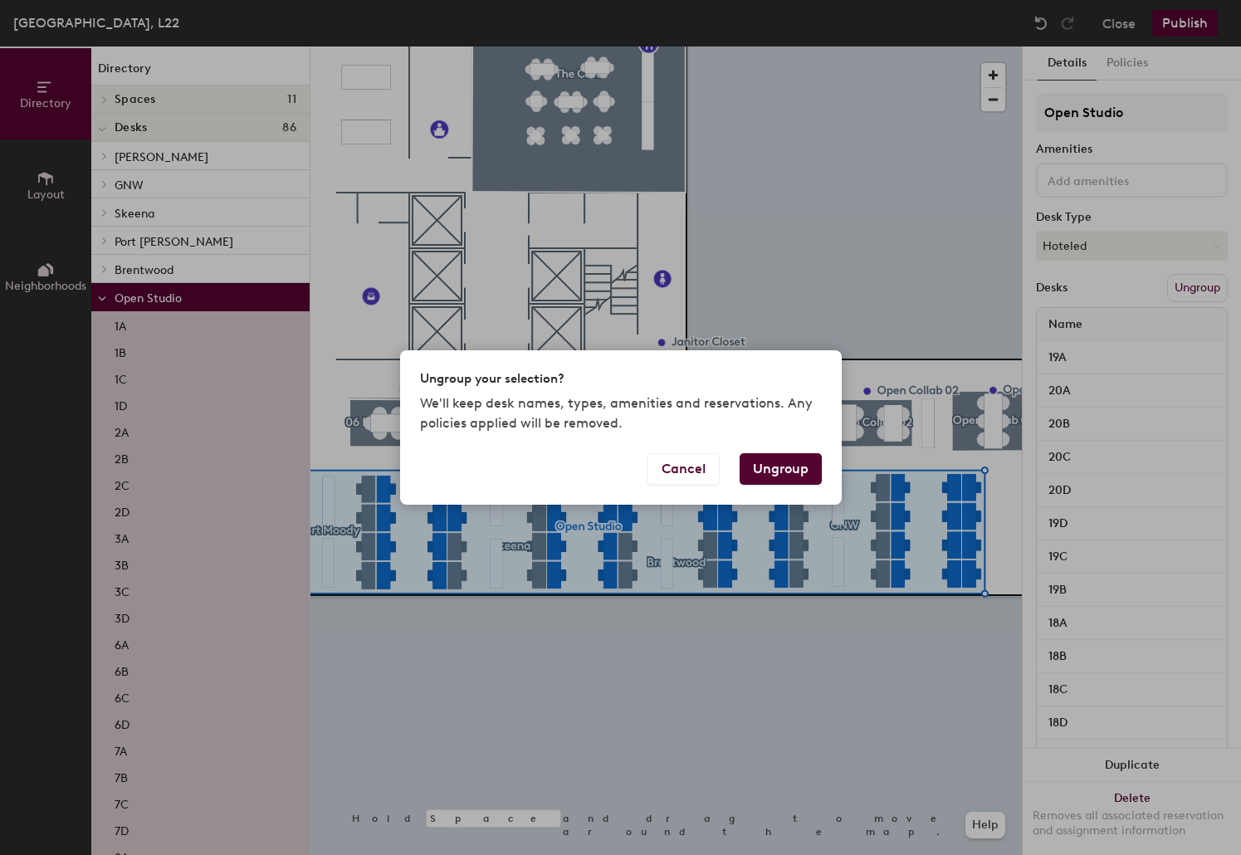
click at [779, 457] on button "Ungroup" at bounding box center [780, 469] width 82 height 32
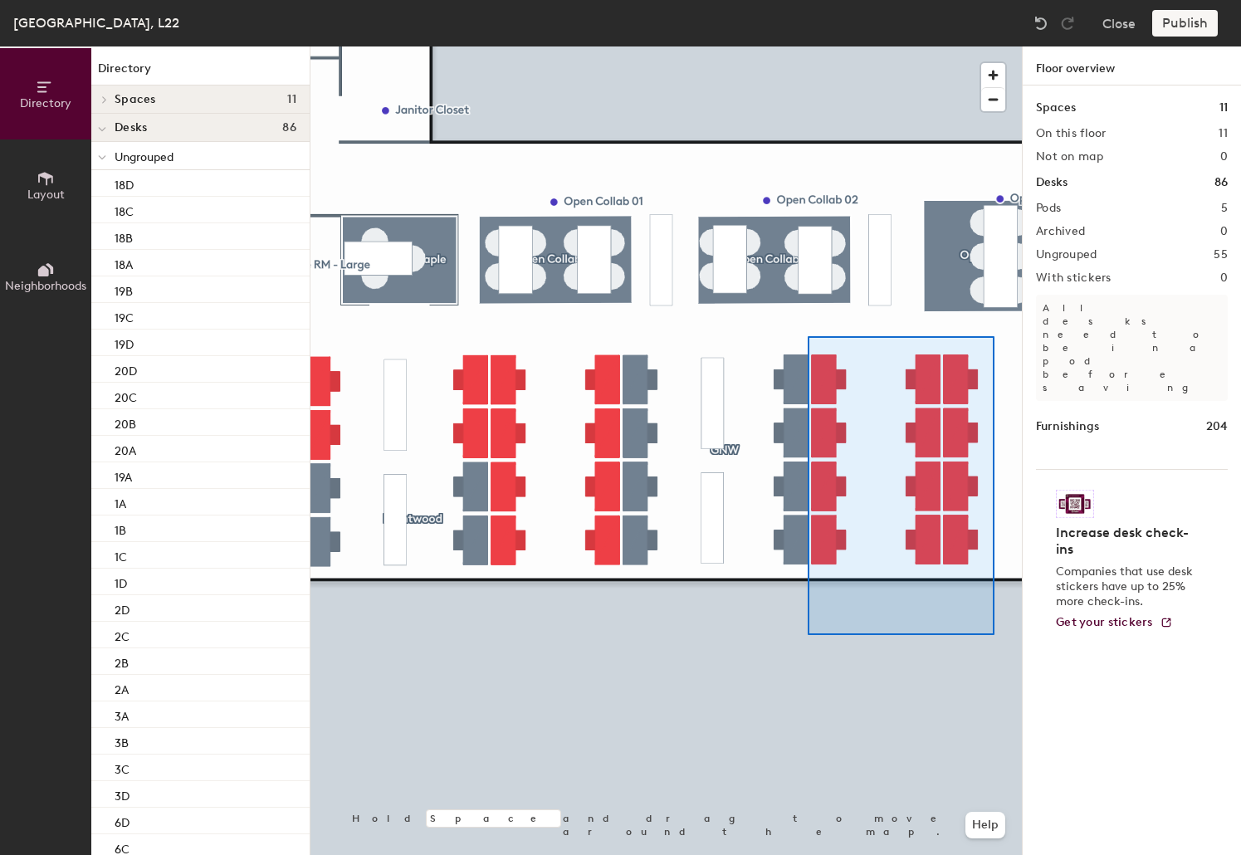
click at [808, 46] on div at bounding box center [665, 46] width 711 height 0
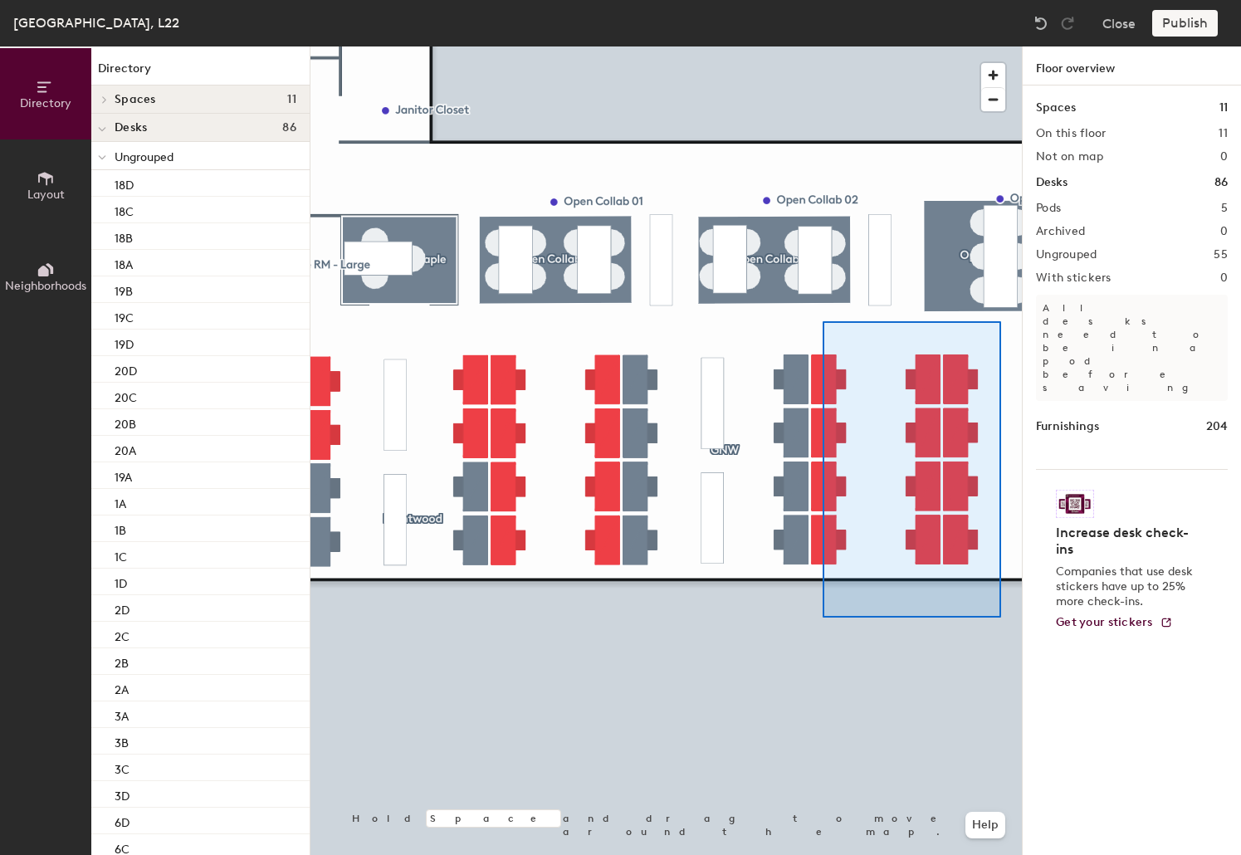
click at [822, 46] on div at bounding box center [665, 46] width 711 height 0
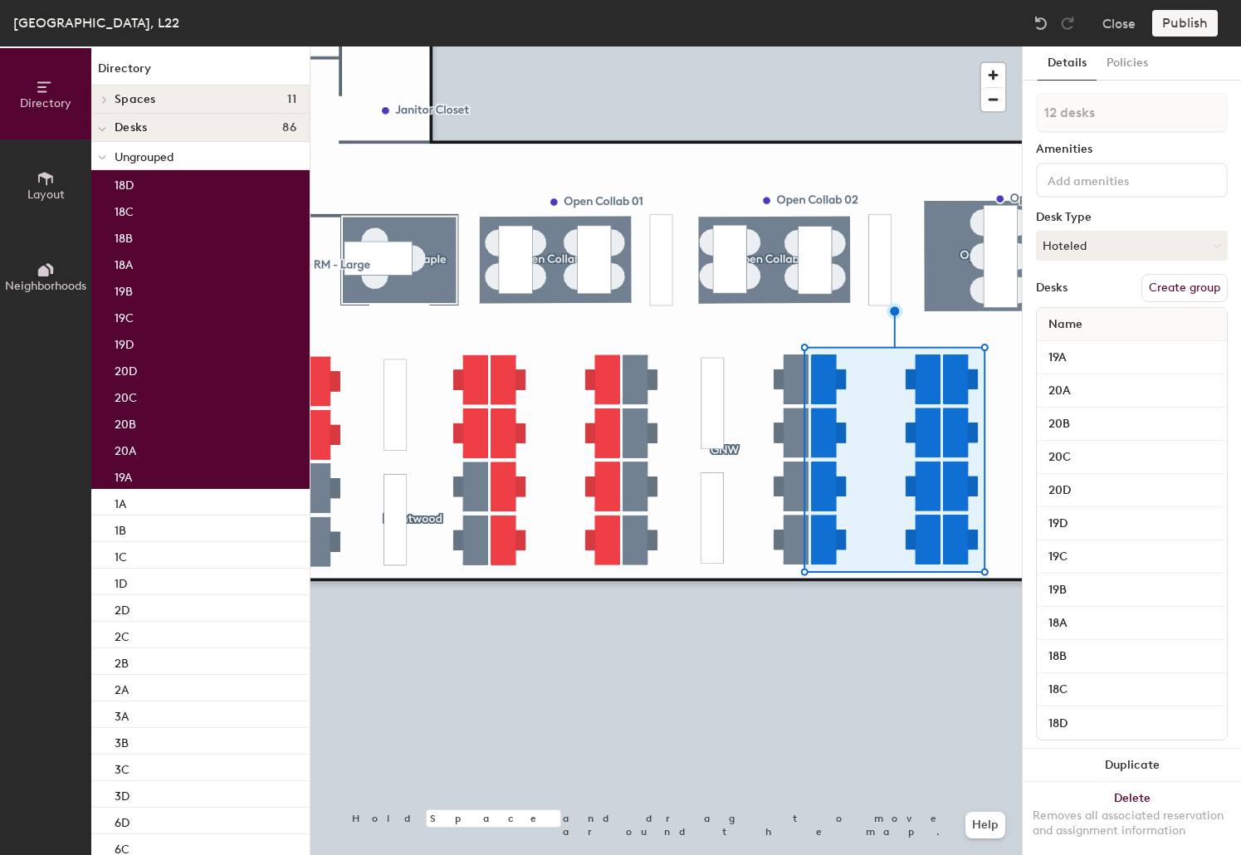
click at [1041, 282] on button "Create group" at bounding box center [1184, 288] width 86 height 28
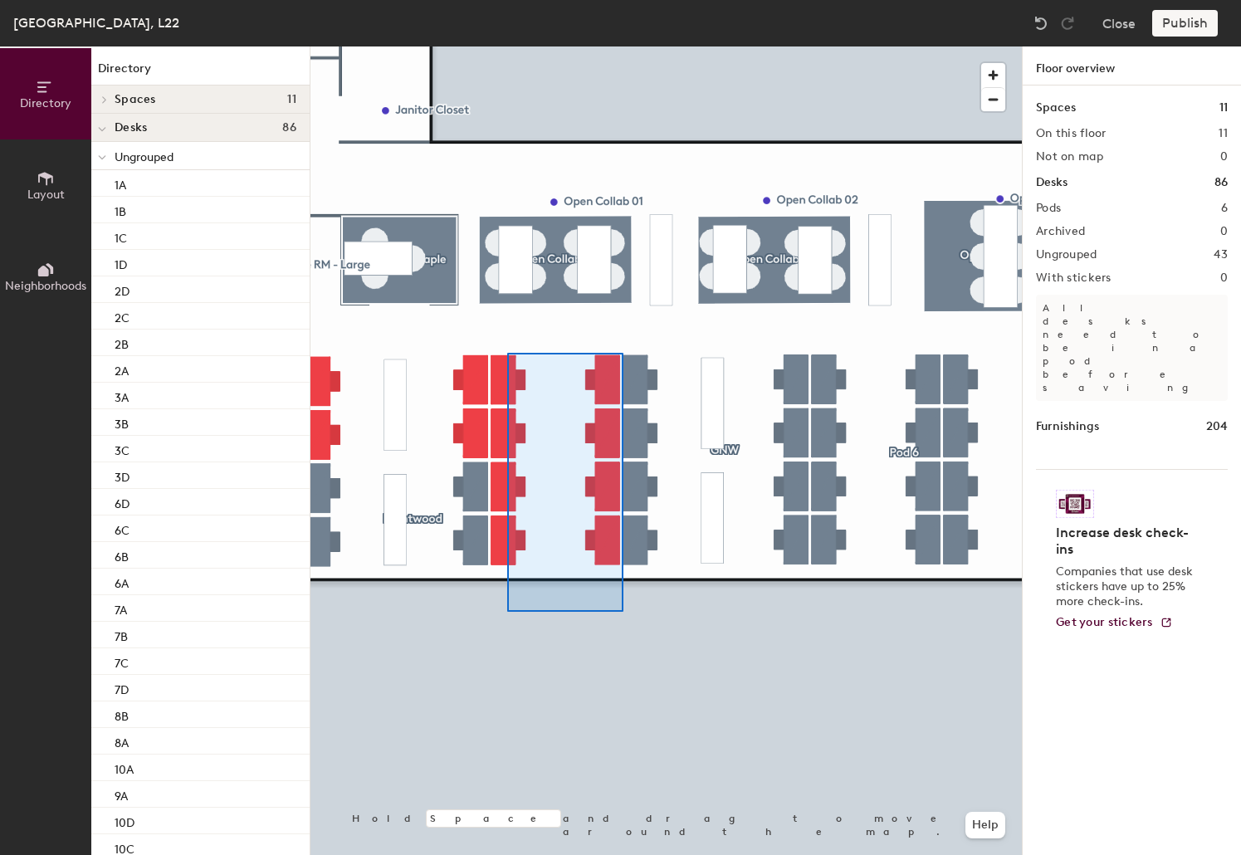
click at [505, 46] on div at bounding box center [665, 46] width 711 height 0
click at [504, 46] on div at bounding box center [665, 46] width 711 height 0
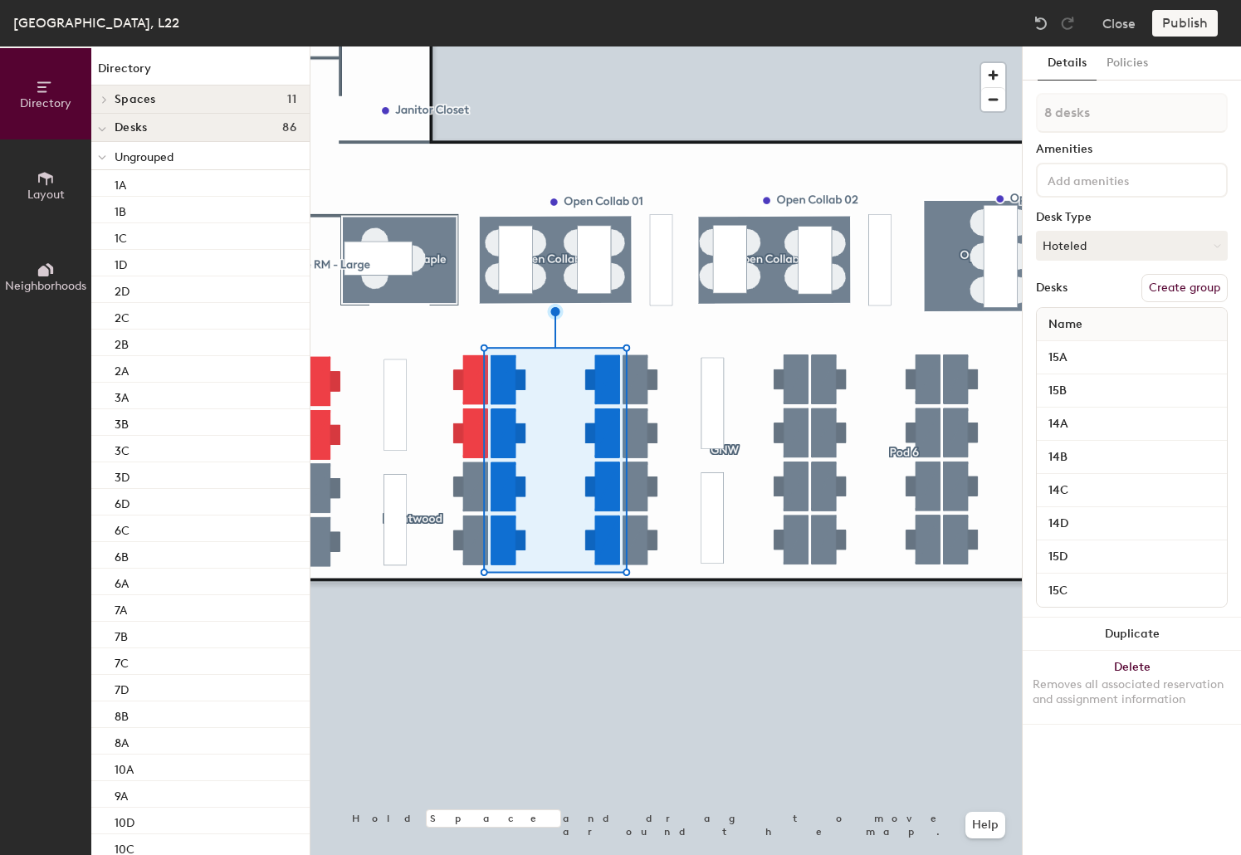
click at [1041, 285] on button "Create group" at bounding box center [1184, 288] width 86 height 28
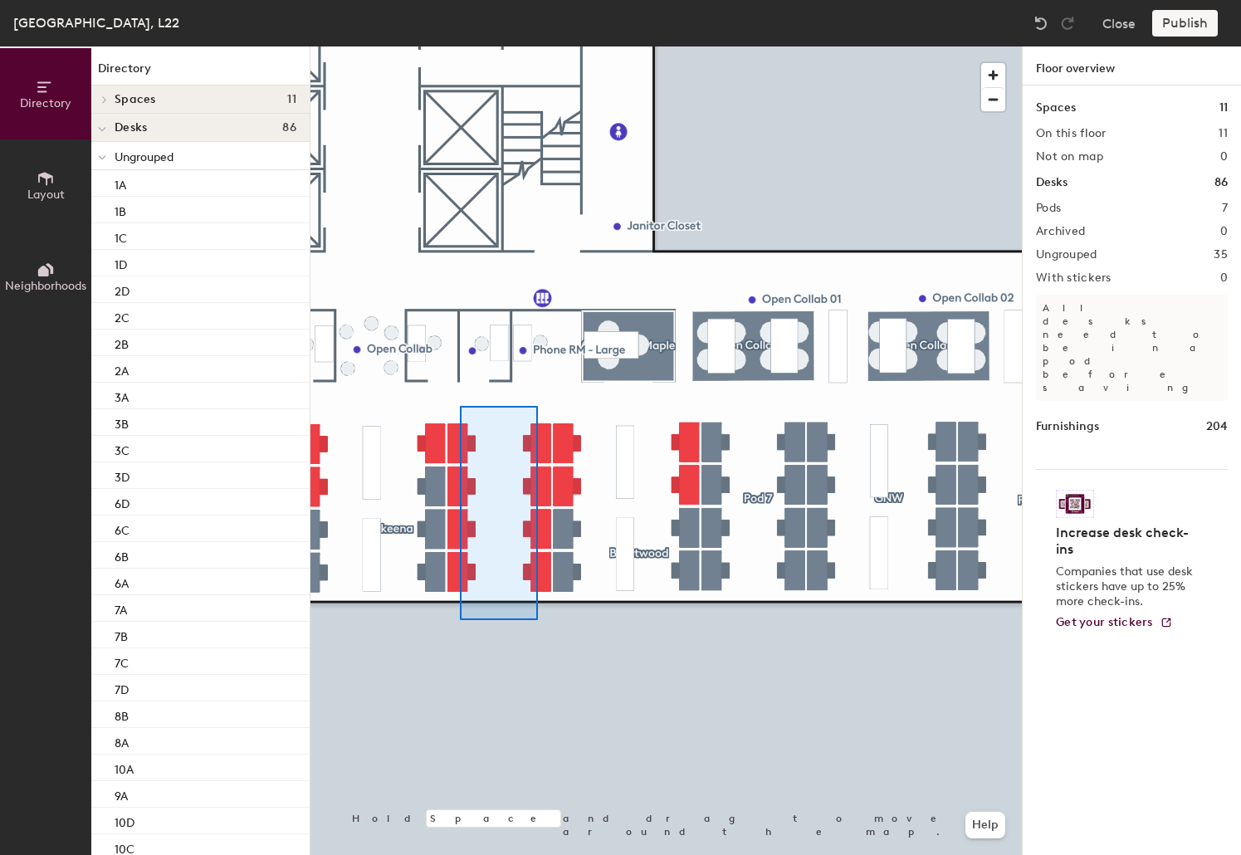
click at [459, 46] on div at bounding box center [665, 46] width 711 height 0
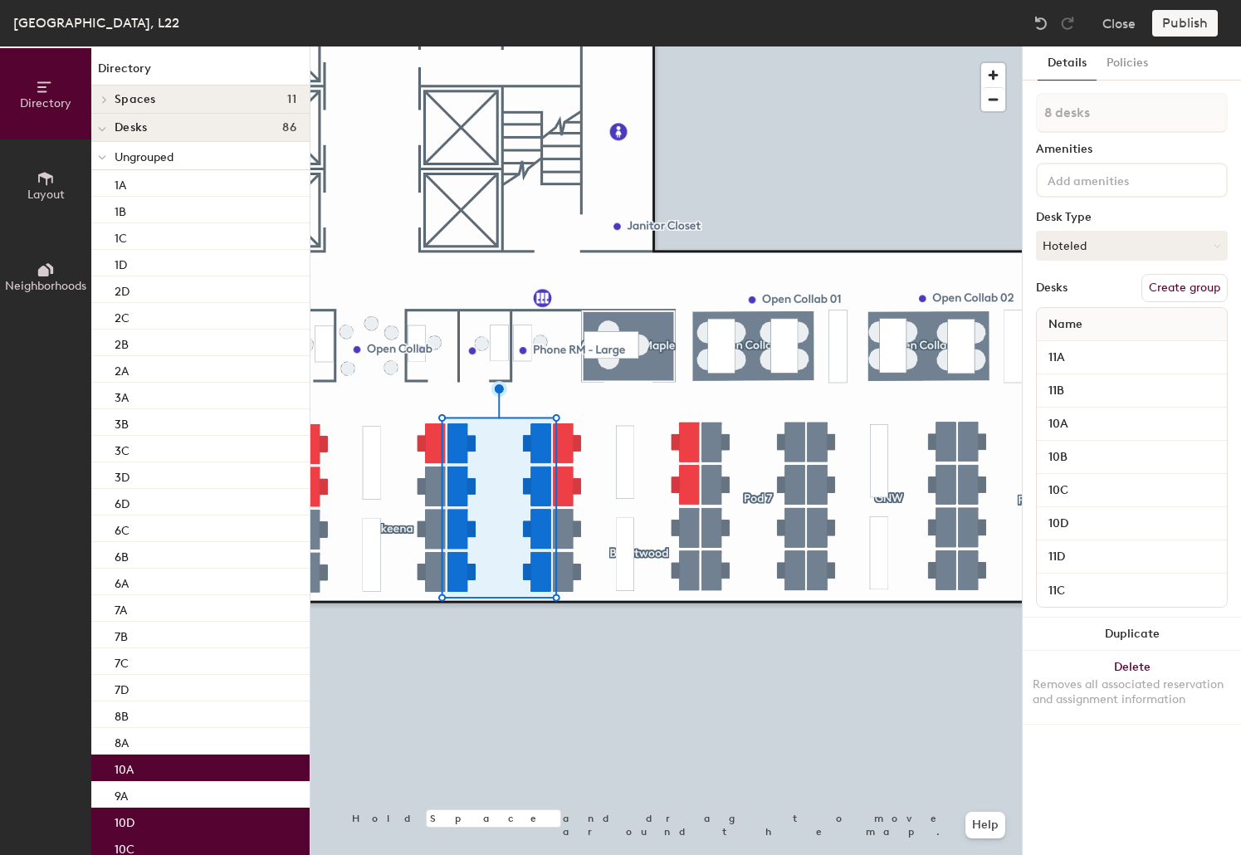
click at [1041, 287] on button "Create group" at bounding box center [1184, 288] width 86 height 28
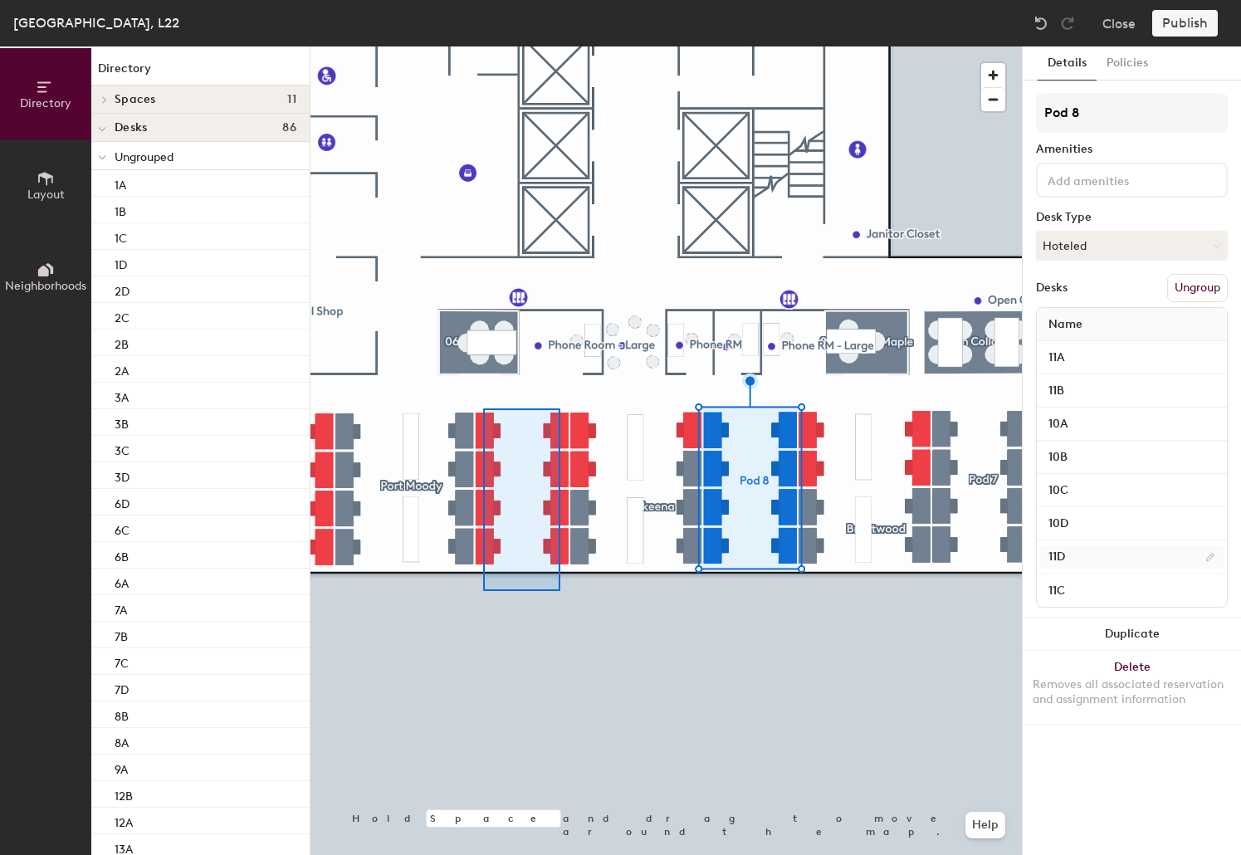
click at [483, 46] on div at bounding box center [665, 46] width 711 height 0
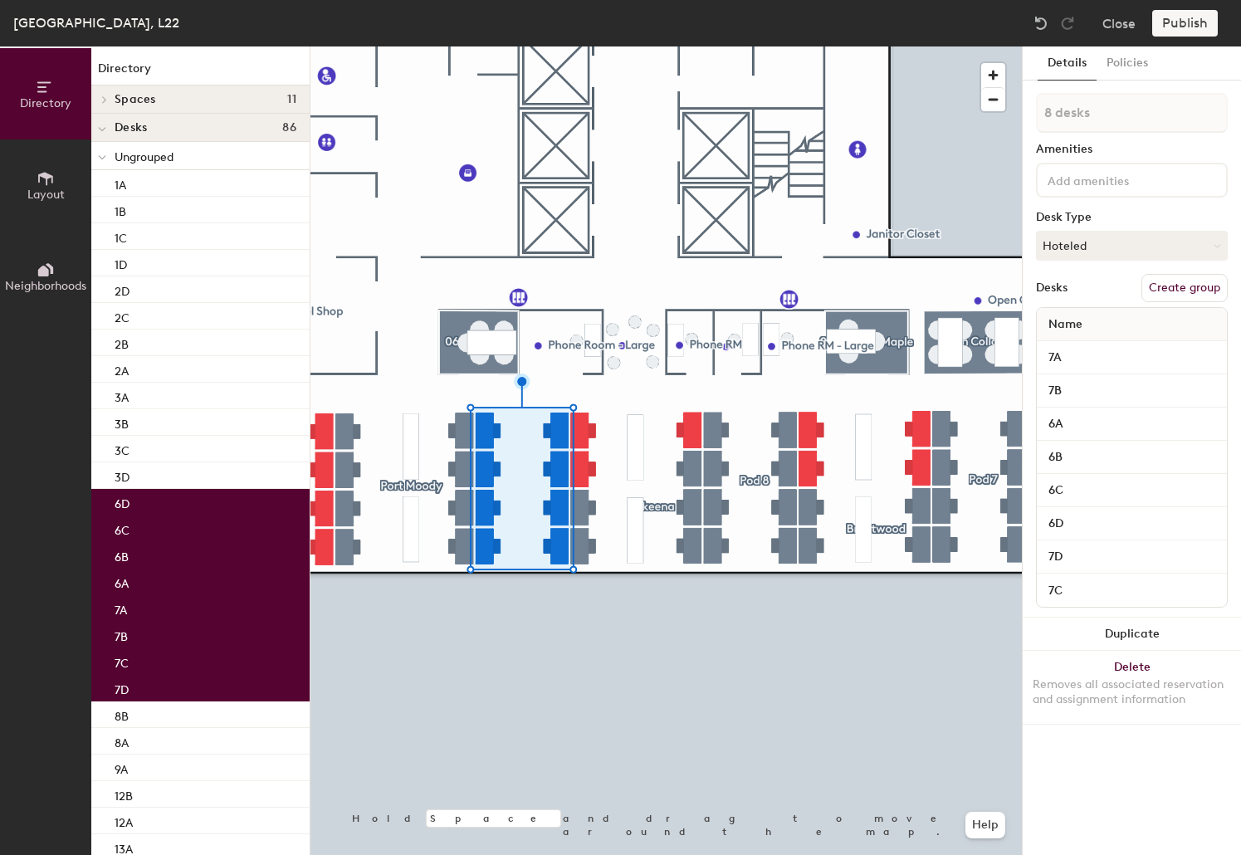
click at [1041, 285] on button "Create group" at bounding box center [1184, 288] width 86 height 28
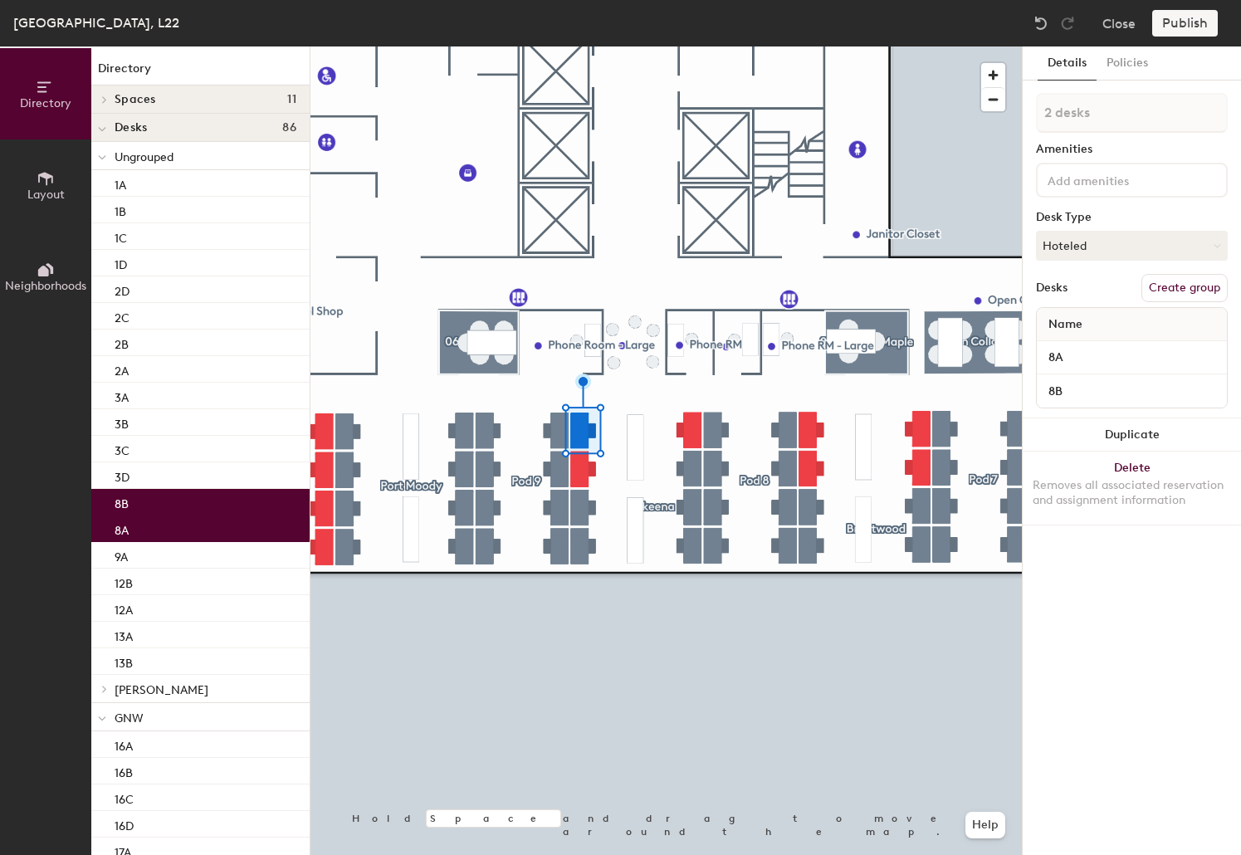
type input "3 desks"
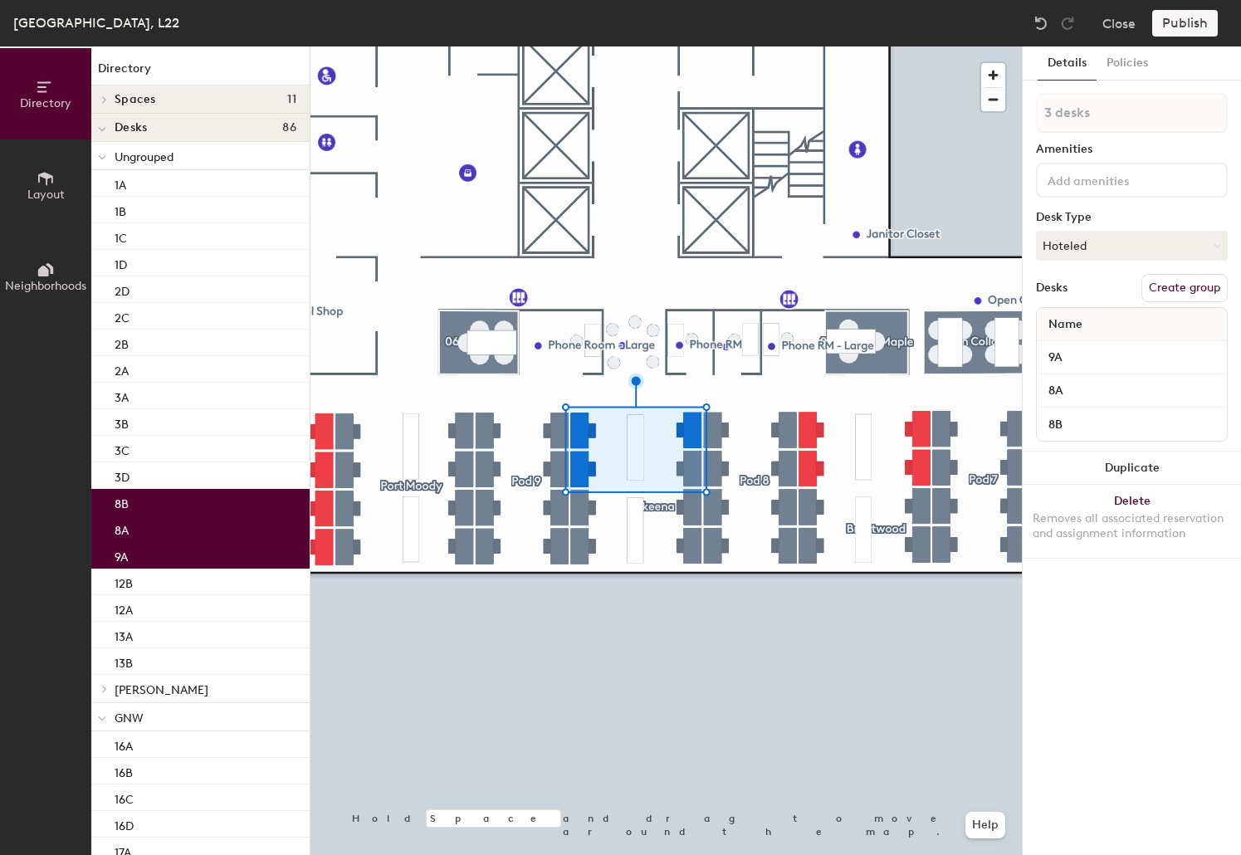
click at [1041, 291] on button "Create group" at bounding box center [1184, 288] width 86 height 28
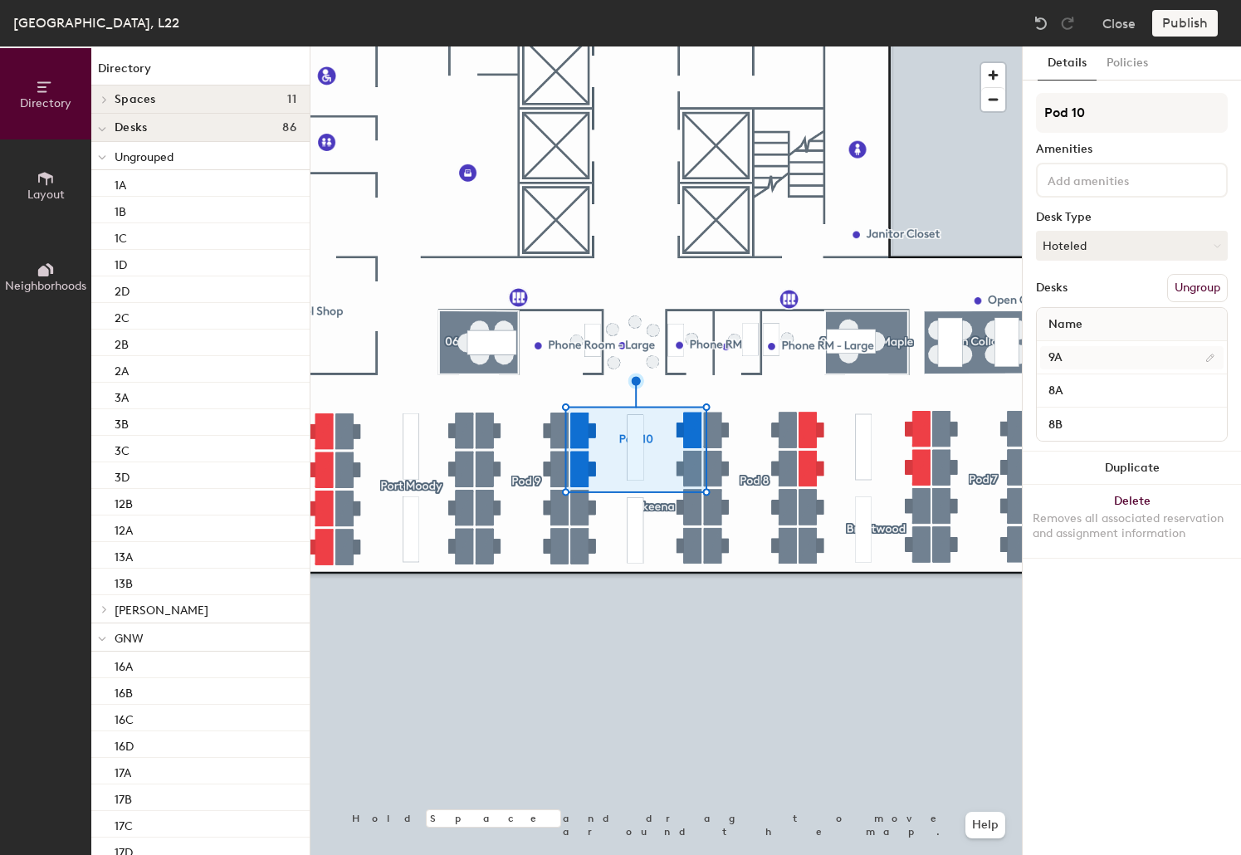
click at [901, 46] on div at bounding box center [665, 46] width 711 height 0
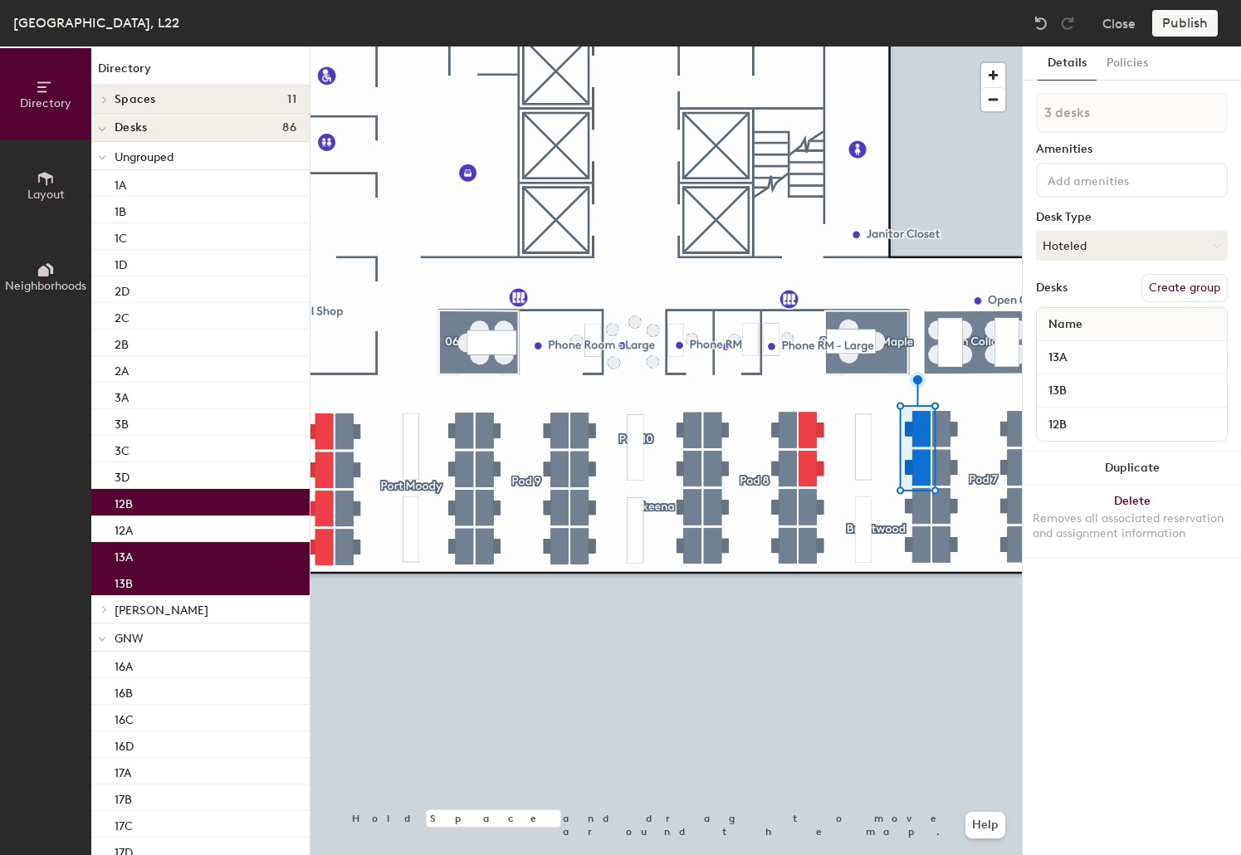
type input "4 desks"
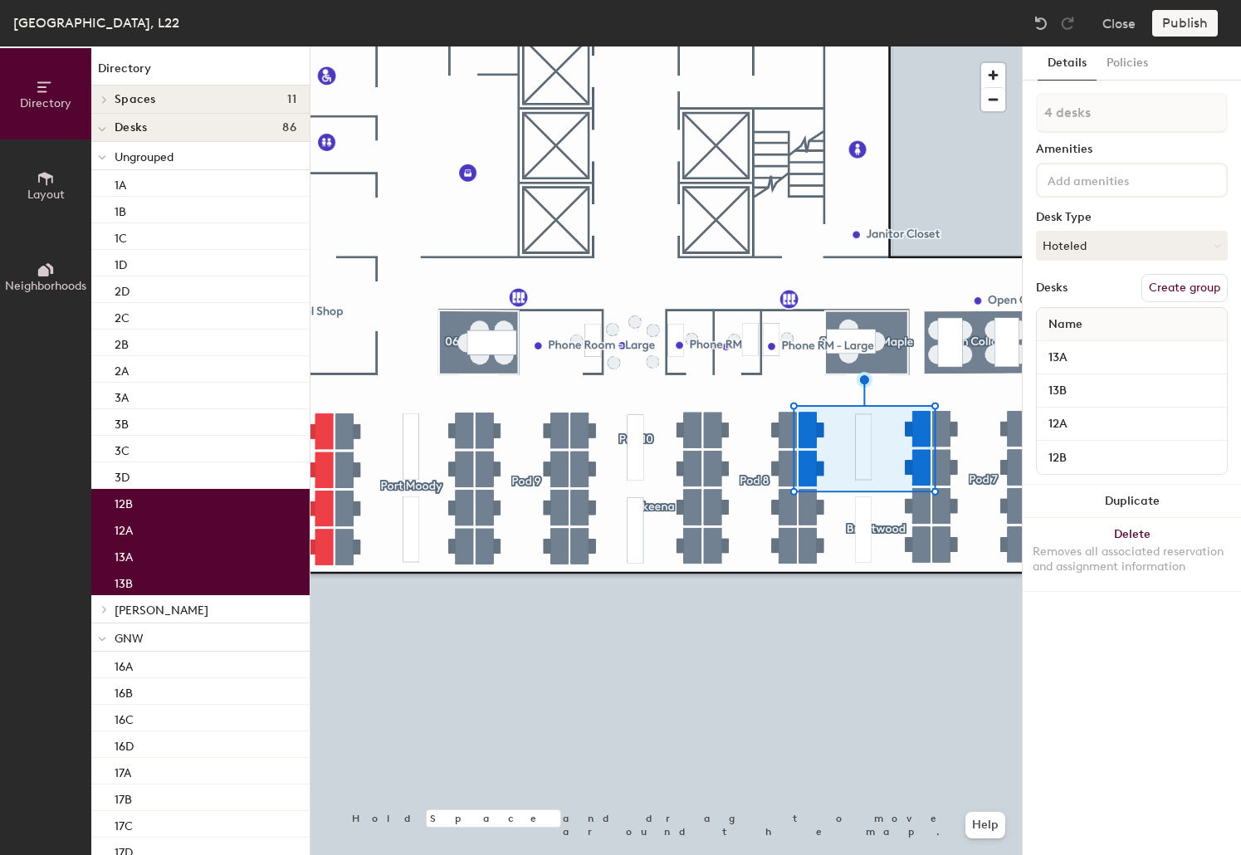
click at [1041, 295] on button "Create group" at bounding box center [1184, 288] width 86 height 28
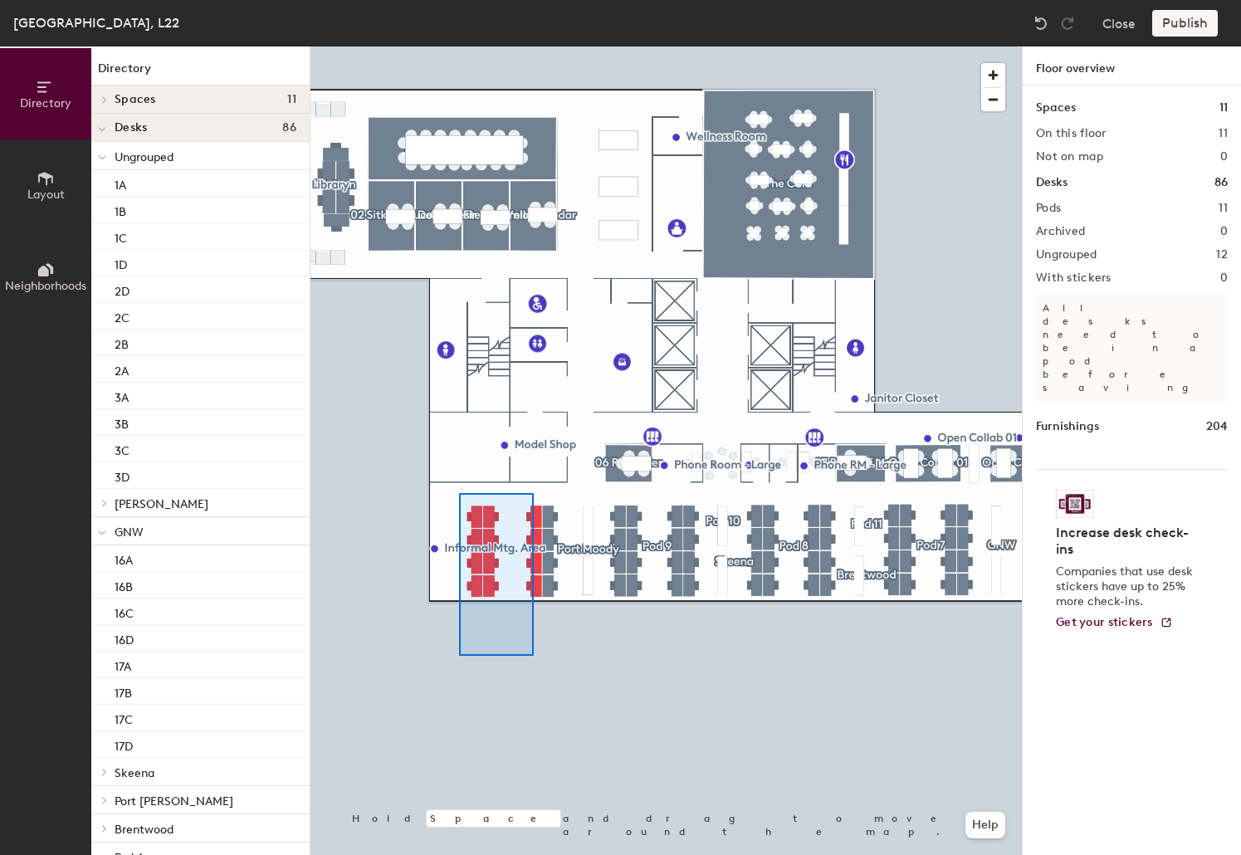
click at [458, 46] on div at bounding box center [665, 46] width 711 height 0
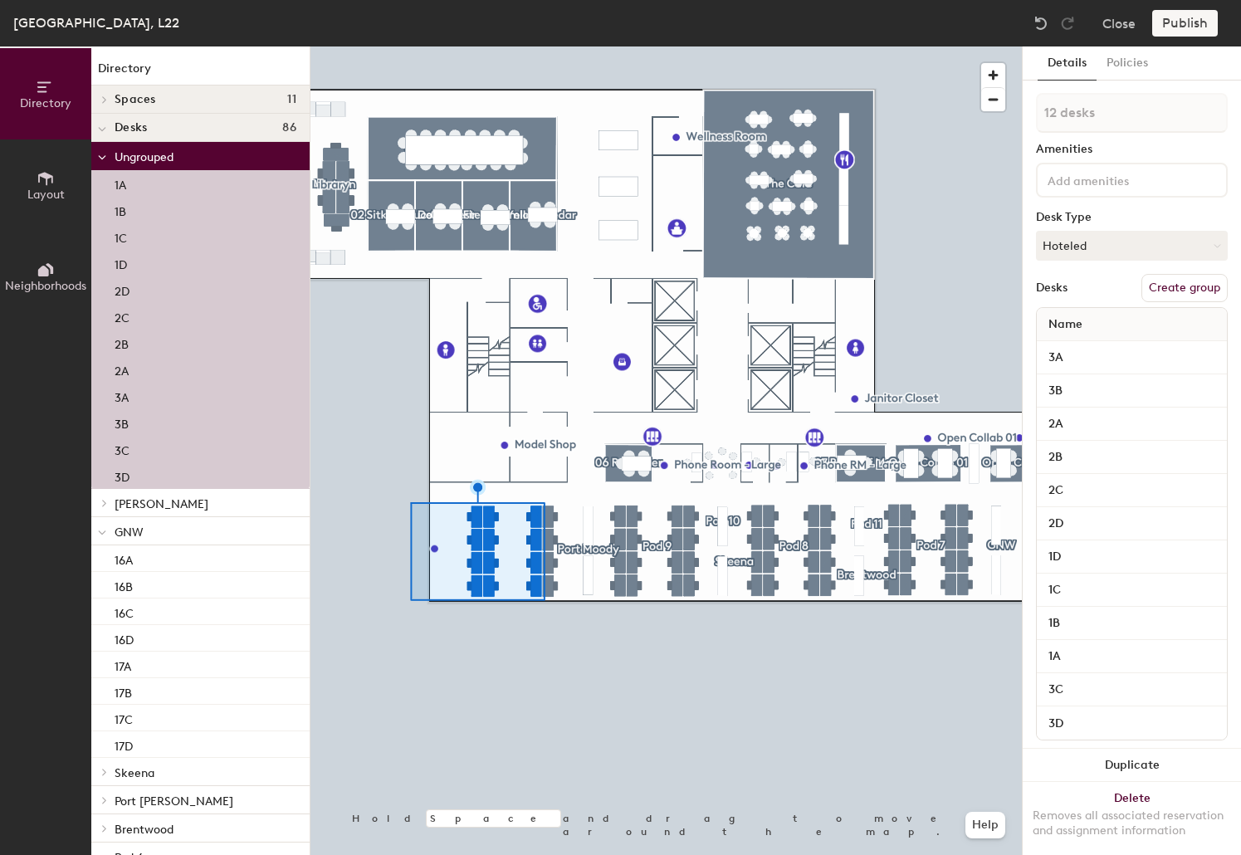
click at [1041, 284] on button "Create group" at bounding box center [1184, 288] width 86 height 28
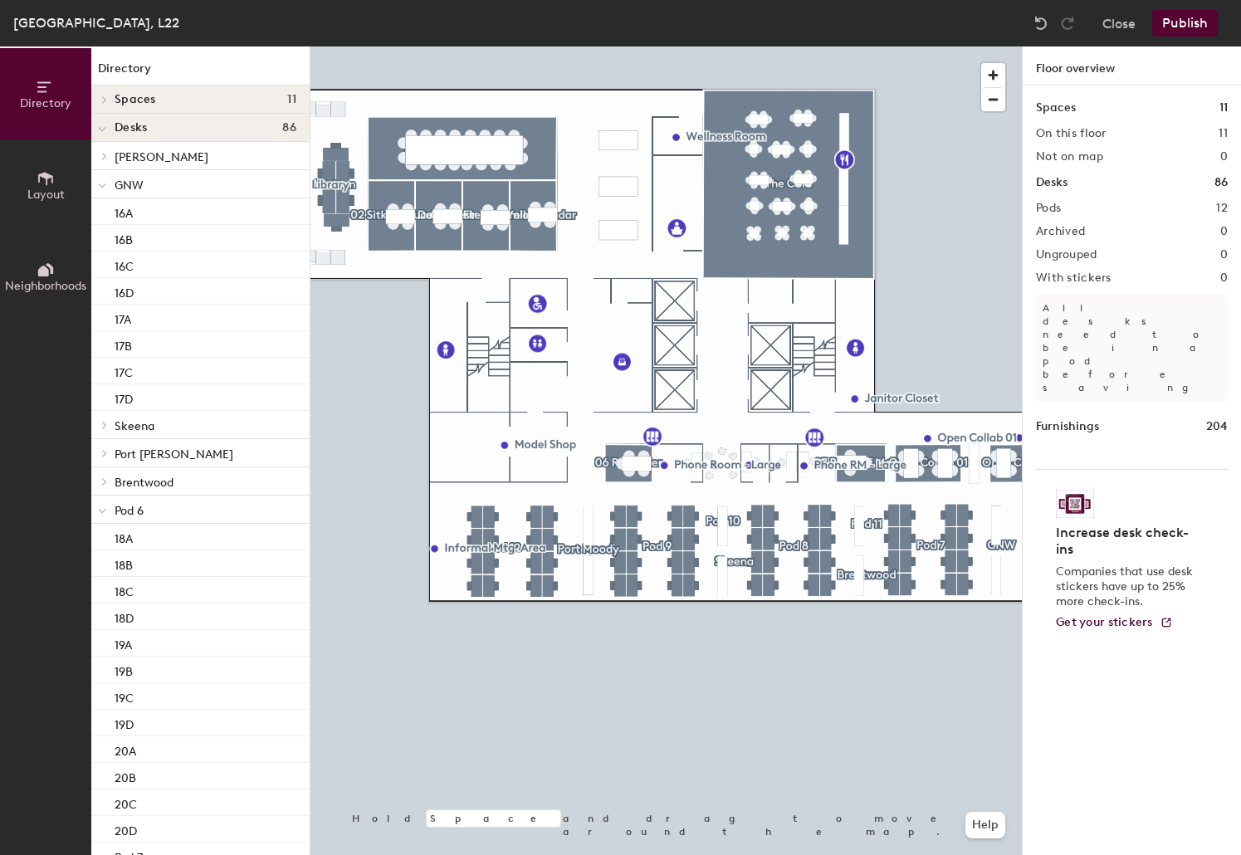
click at [1041, 27] on button "Publish" at bounding box center [1185, 23] width 66 height 27
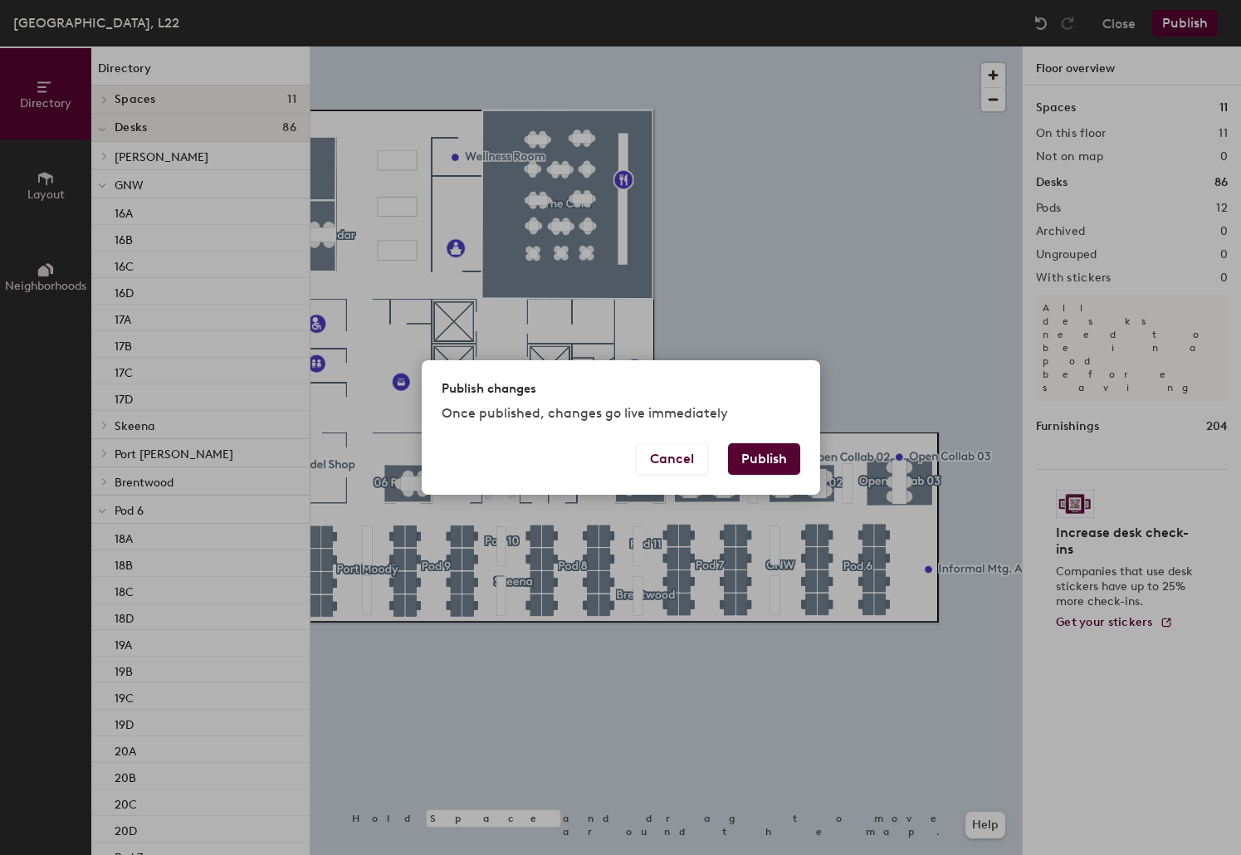
click at [767, 461] on button "Publish" at bounding box center [764, 459] width 72 height 32
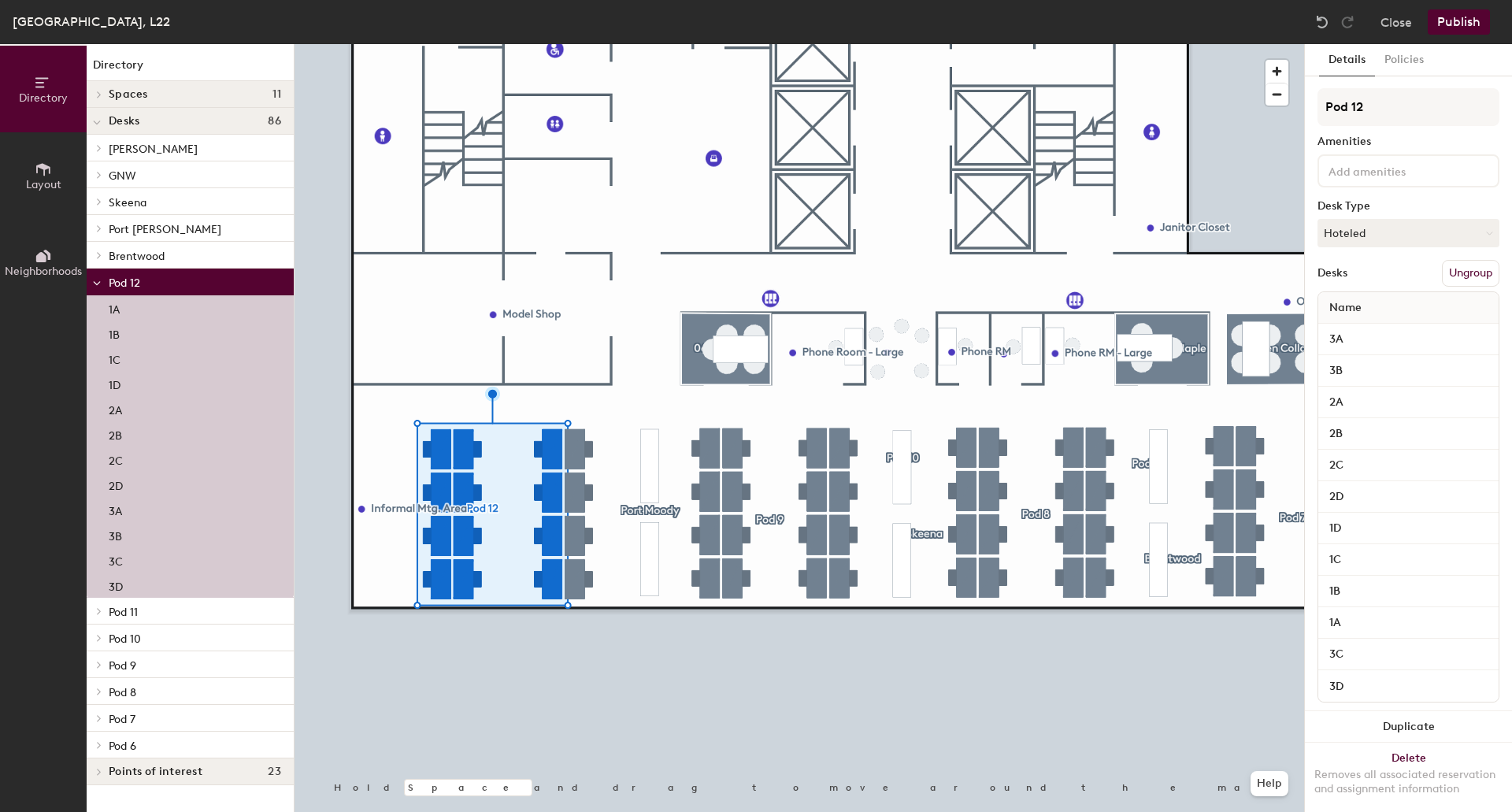
click at [1476, 275] on button "Ungroup" at bounding box center [1471, 273] width 58 height 27
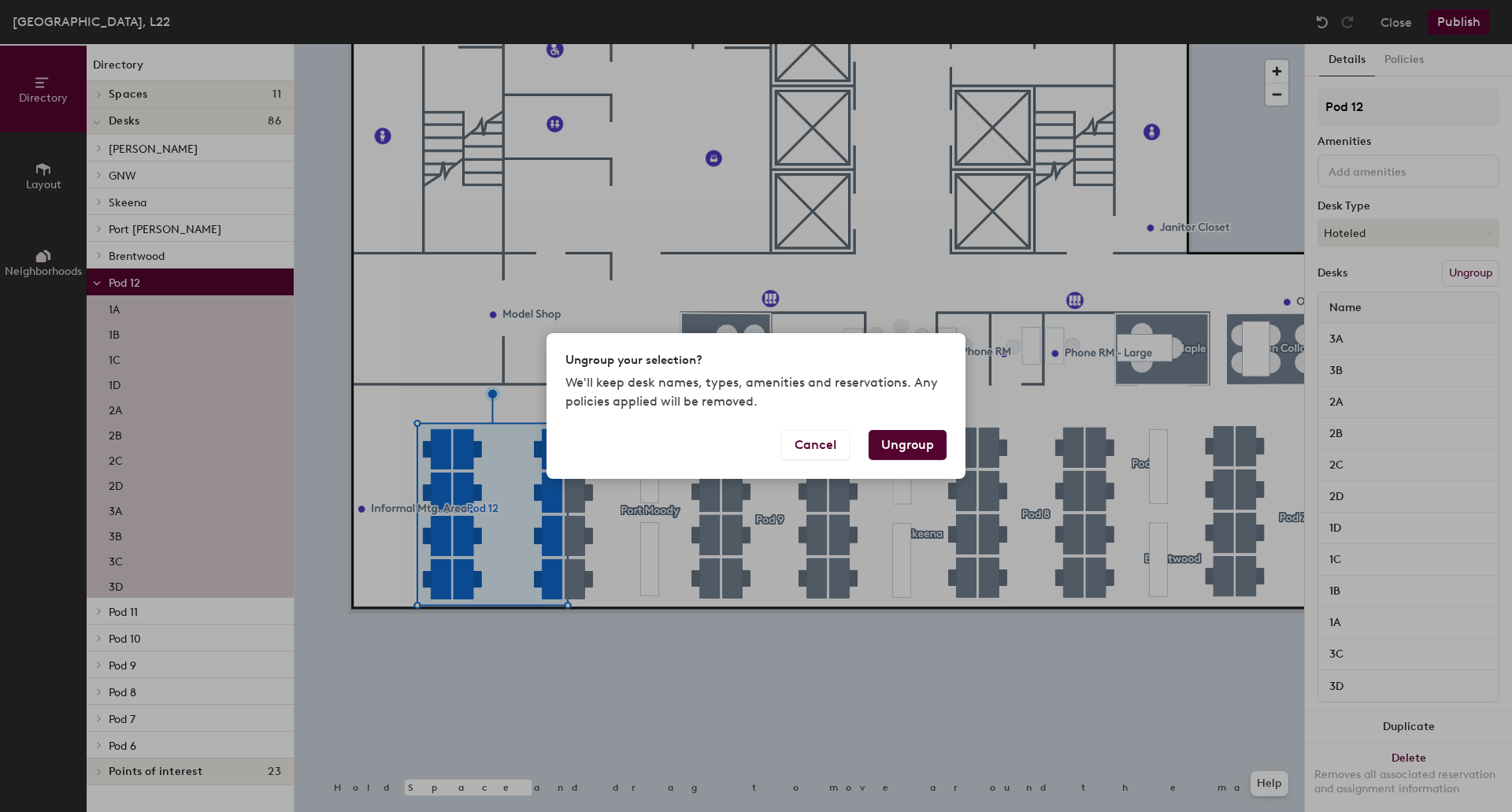
click at [912, 444] on button "Ungroup" at bounding box center [907, 445] width 78 height 30
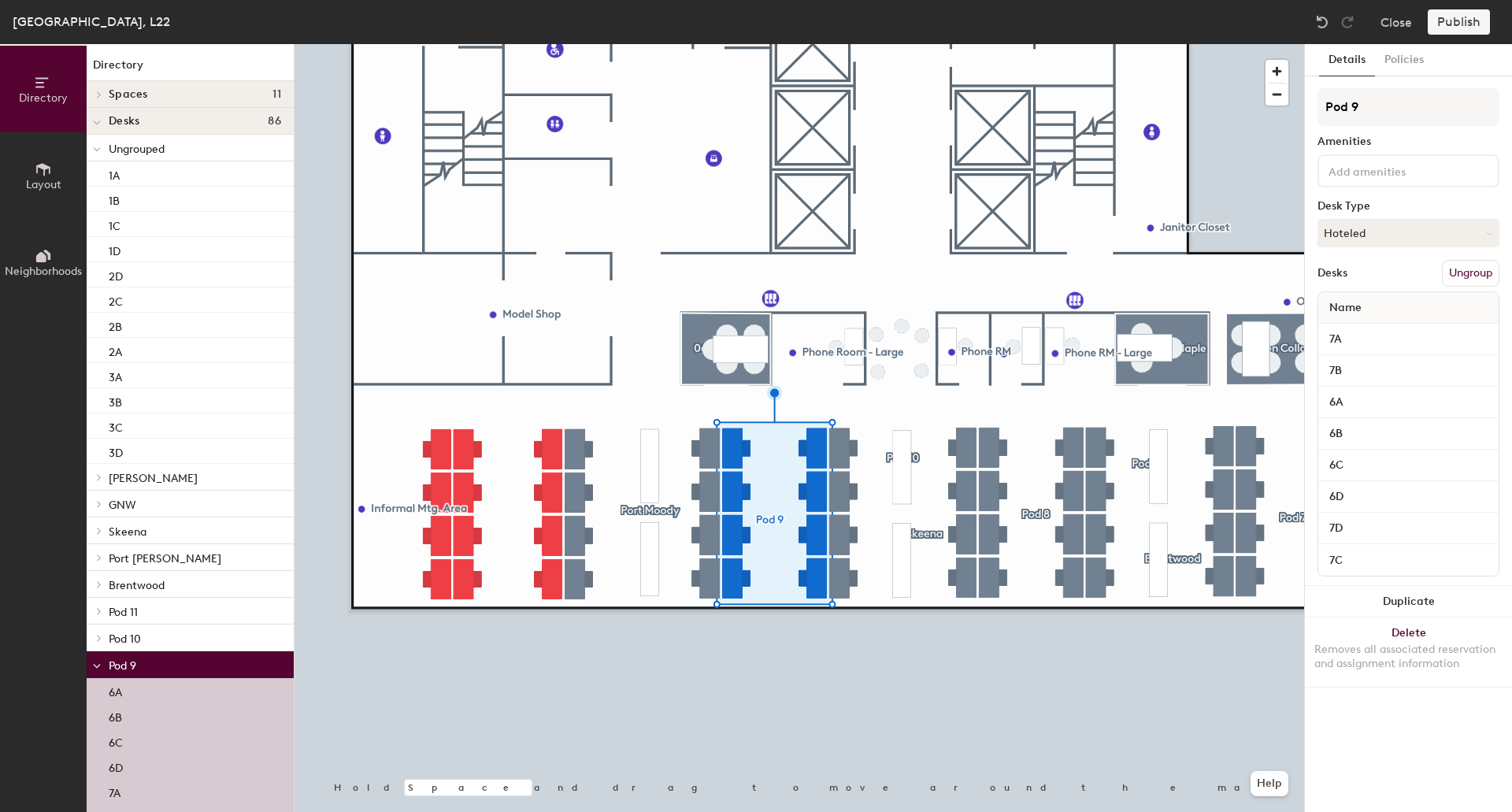
click at [1484, 275] on button "Ungroup" at bounding box center [1471, 273] width 58 height 27
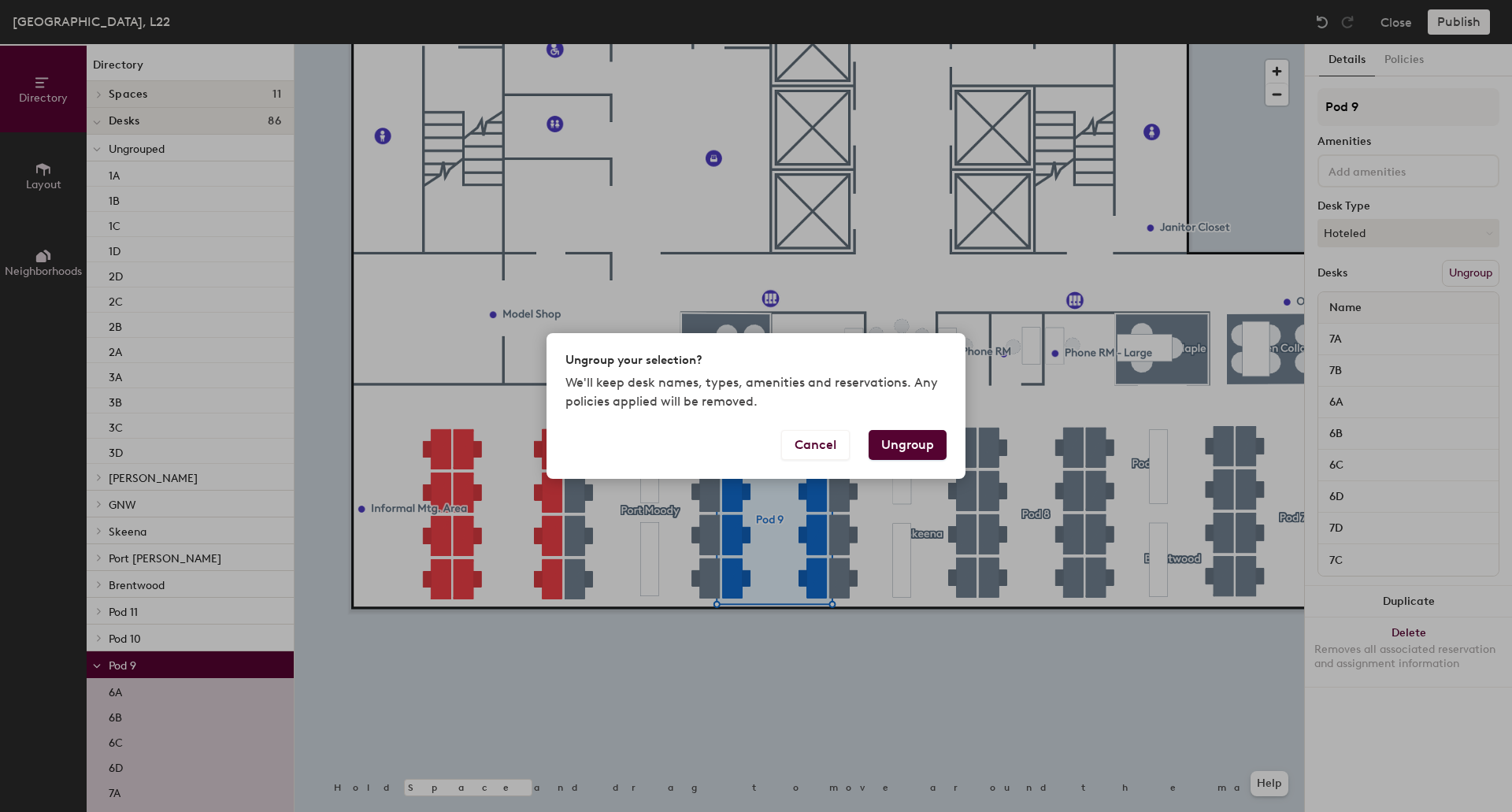
click at [910, 447] on button "Ungroup" at bounding box center [907, 445] width 78 height 30
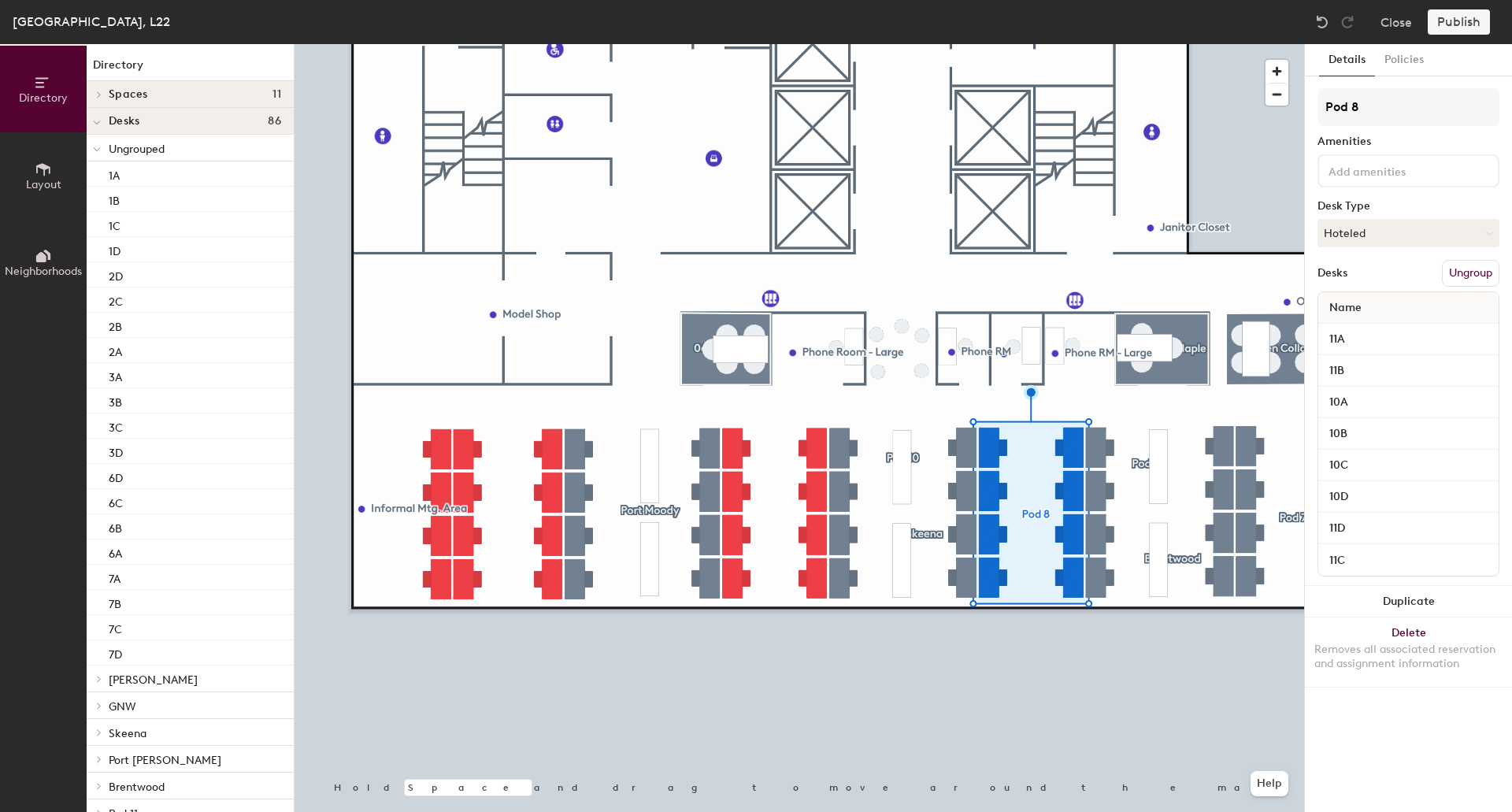
click at [1477, 268] on button "Ungroup" at bounding box center [1471, 273] width 58 height 27
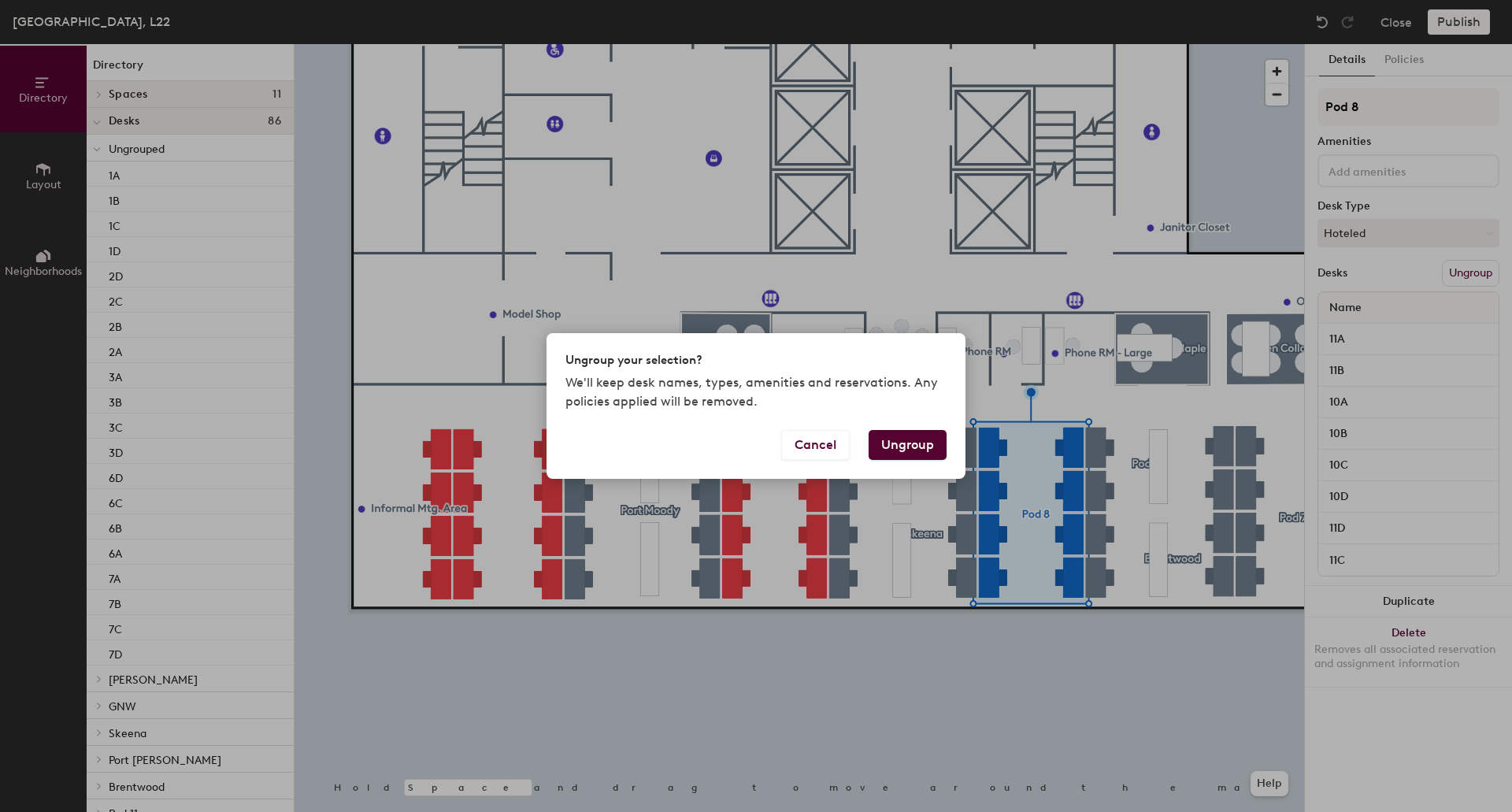
click at [921, 445] on button "Ungroup" at bounding box center [907, 445] width 78 height 30
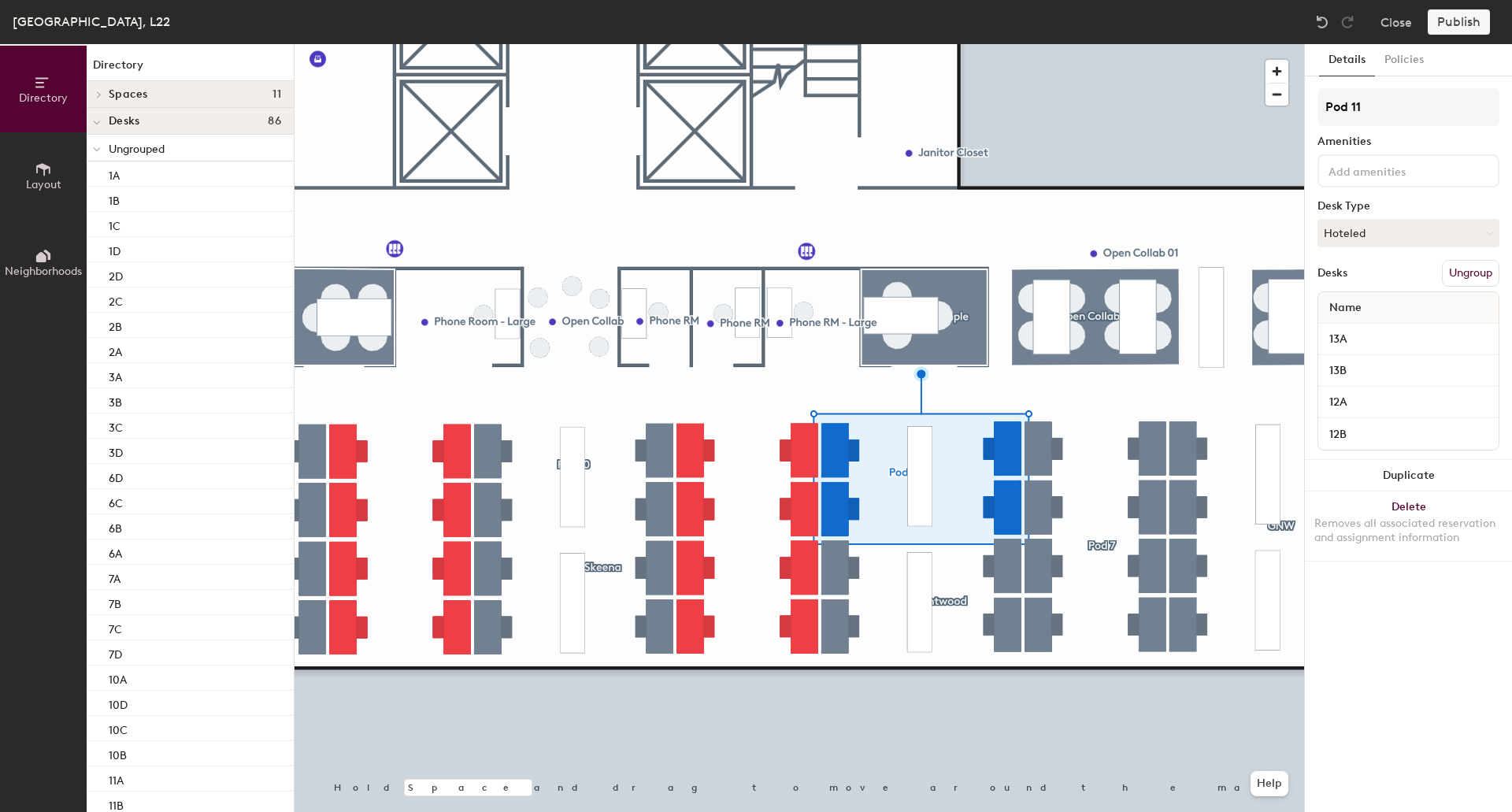
click at [1480, 278] on button "Ungroup" at bounding box center [1471, 273] width 58 height 27
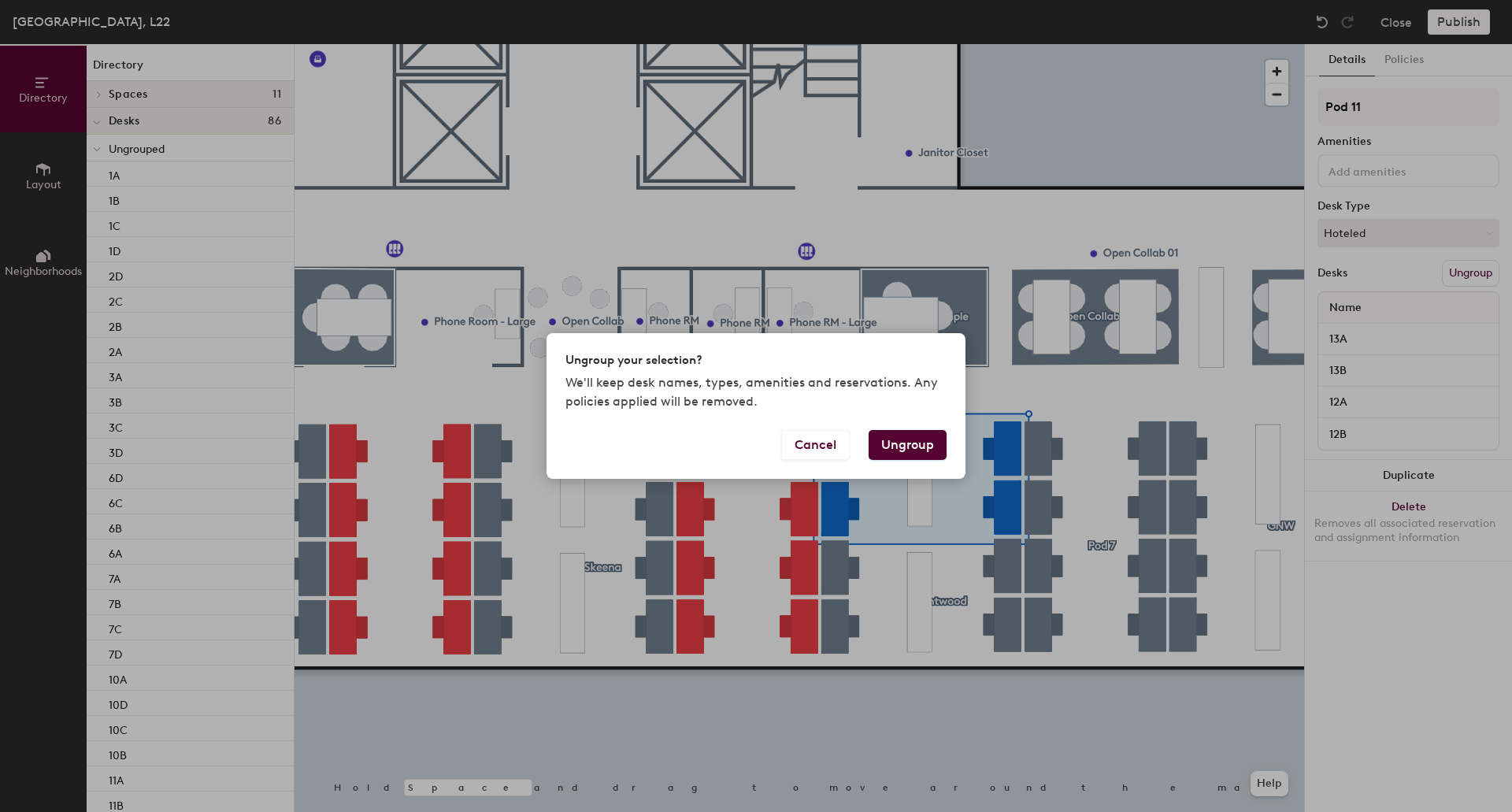
click at [897, 444] on button "Ungroup" at bounding box center [907, 445] width 78 height 30
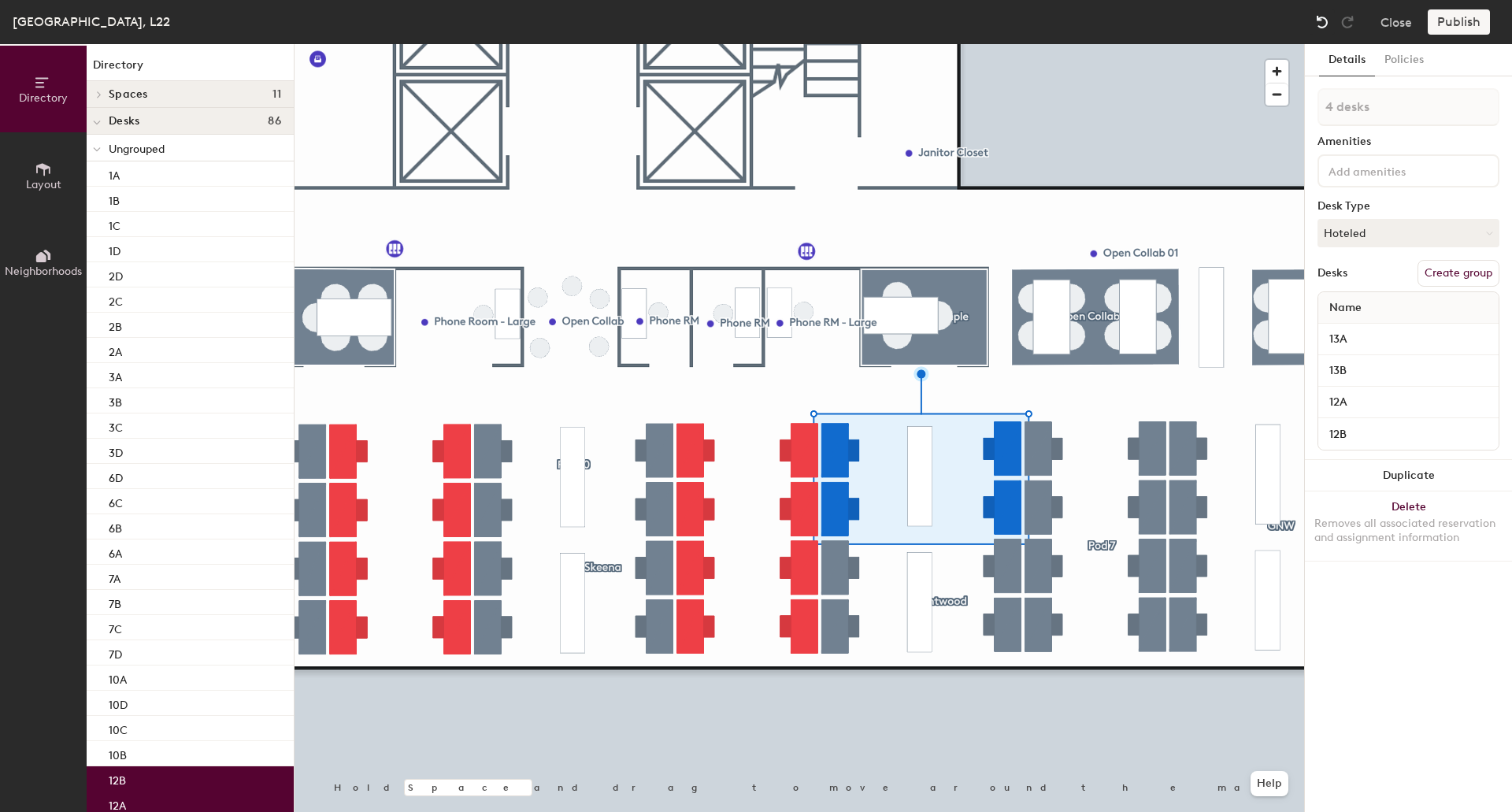
click at [1323, 23] on img at bounding box center [1322, 22] width 16 height 16
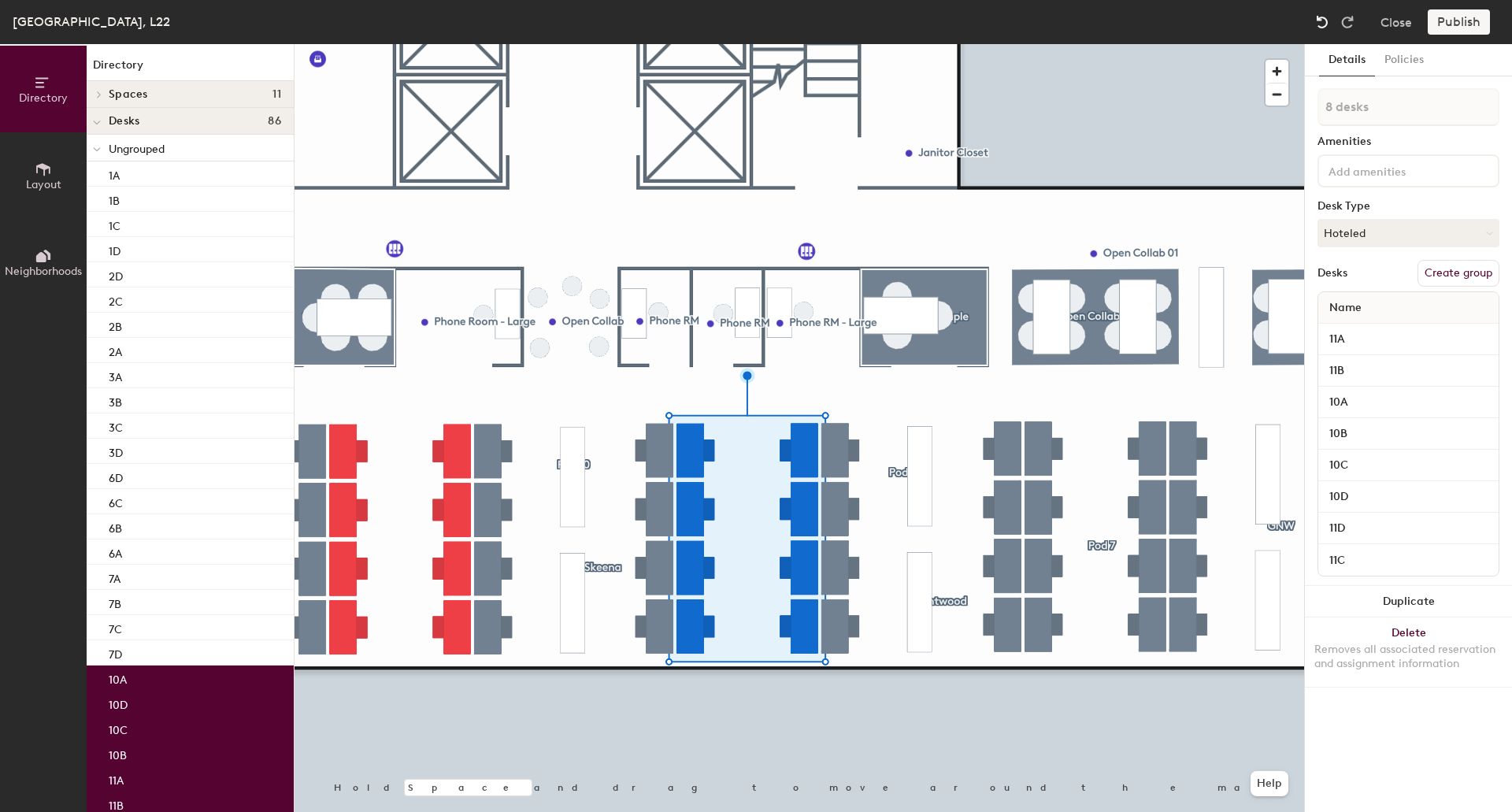
click at [1323, 23] on img at bounding box center [1322, 22] width 16 height 16
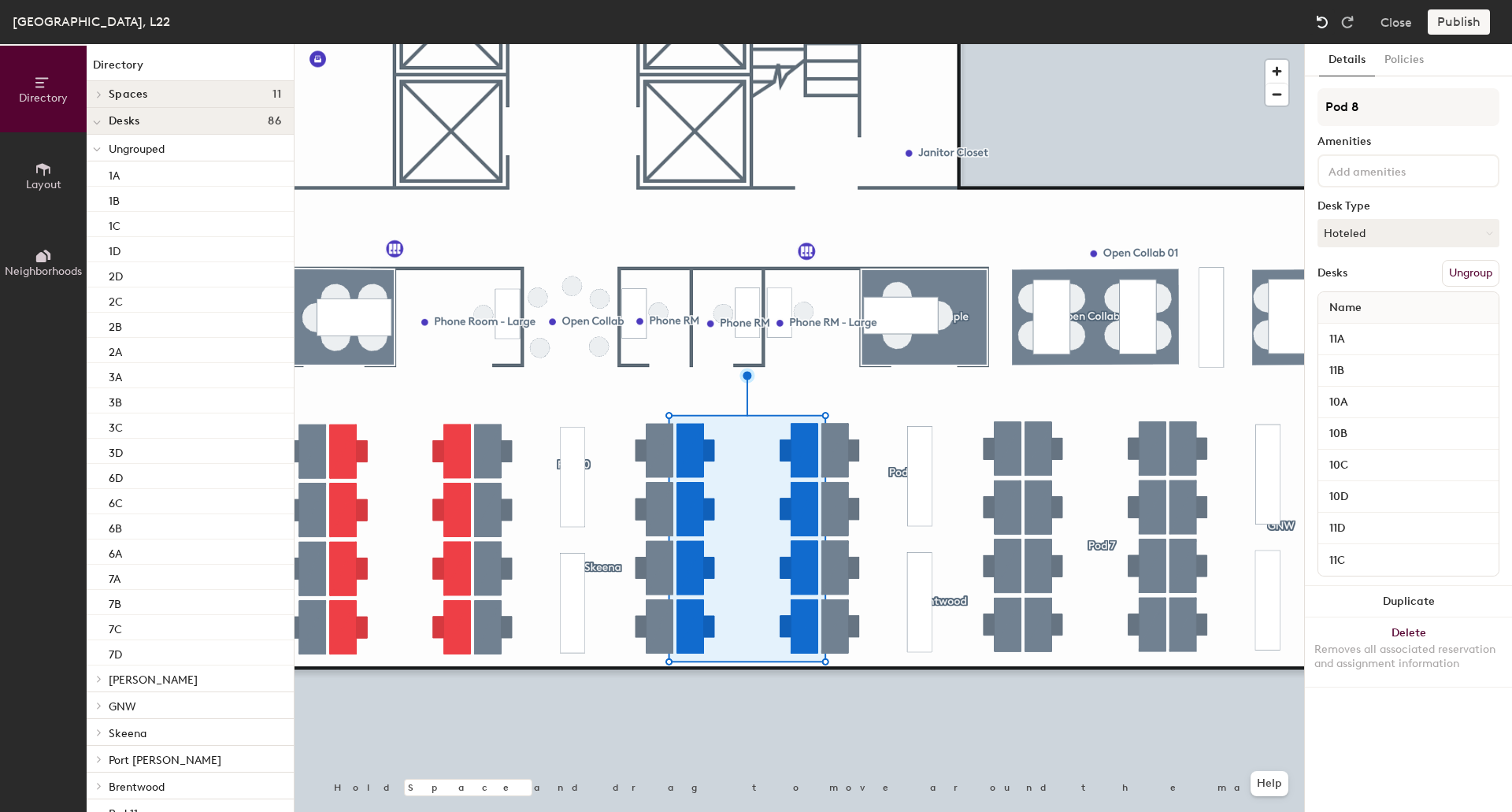
click at [1323, 23] on img at bounding box center [1322, 22] width 16 height 16
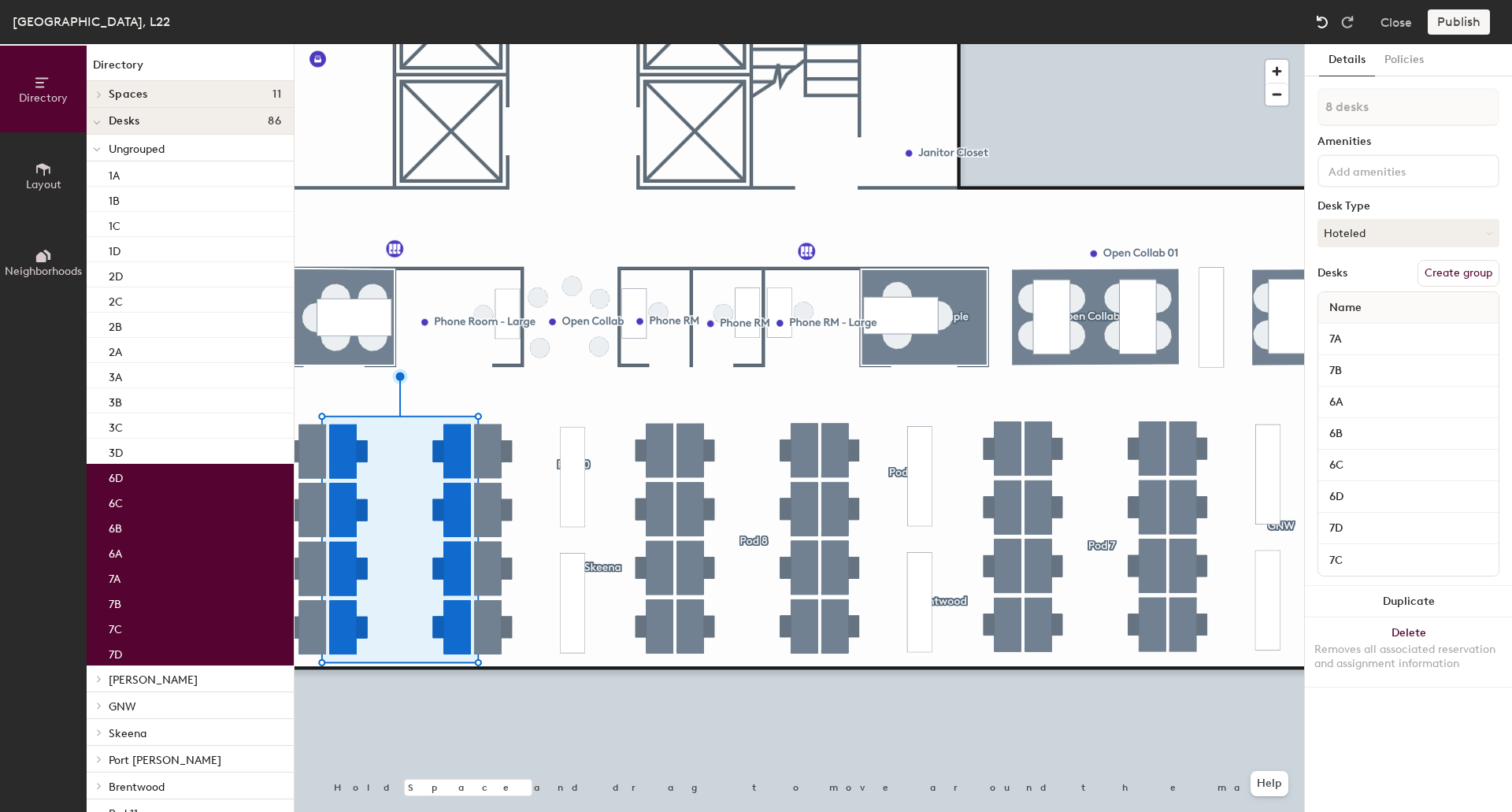
click at [1323, 23] on img at bounding box center [1322, 22] width 16 height 16
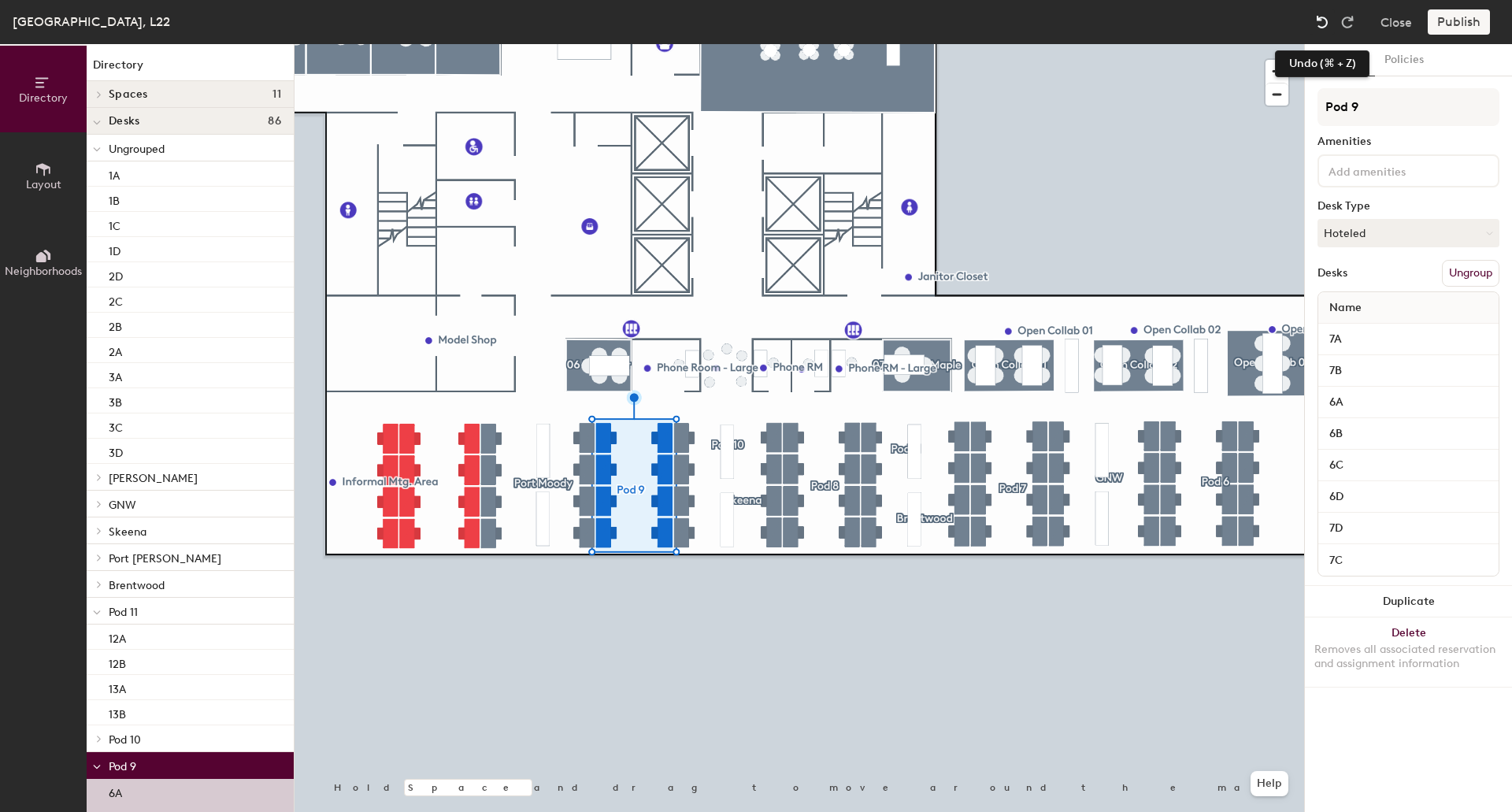
click at [1322, 28] on img at bounding box center [1322, 22] width 16 height 16
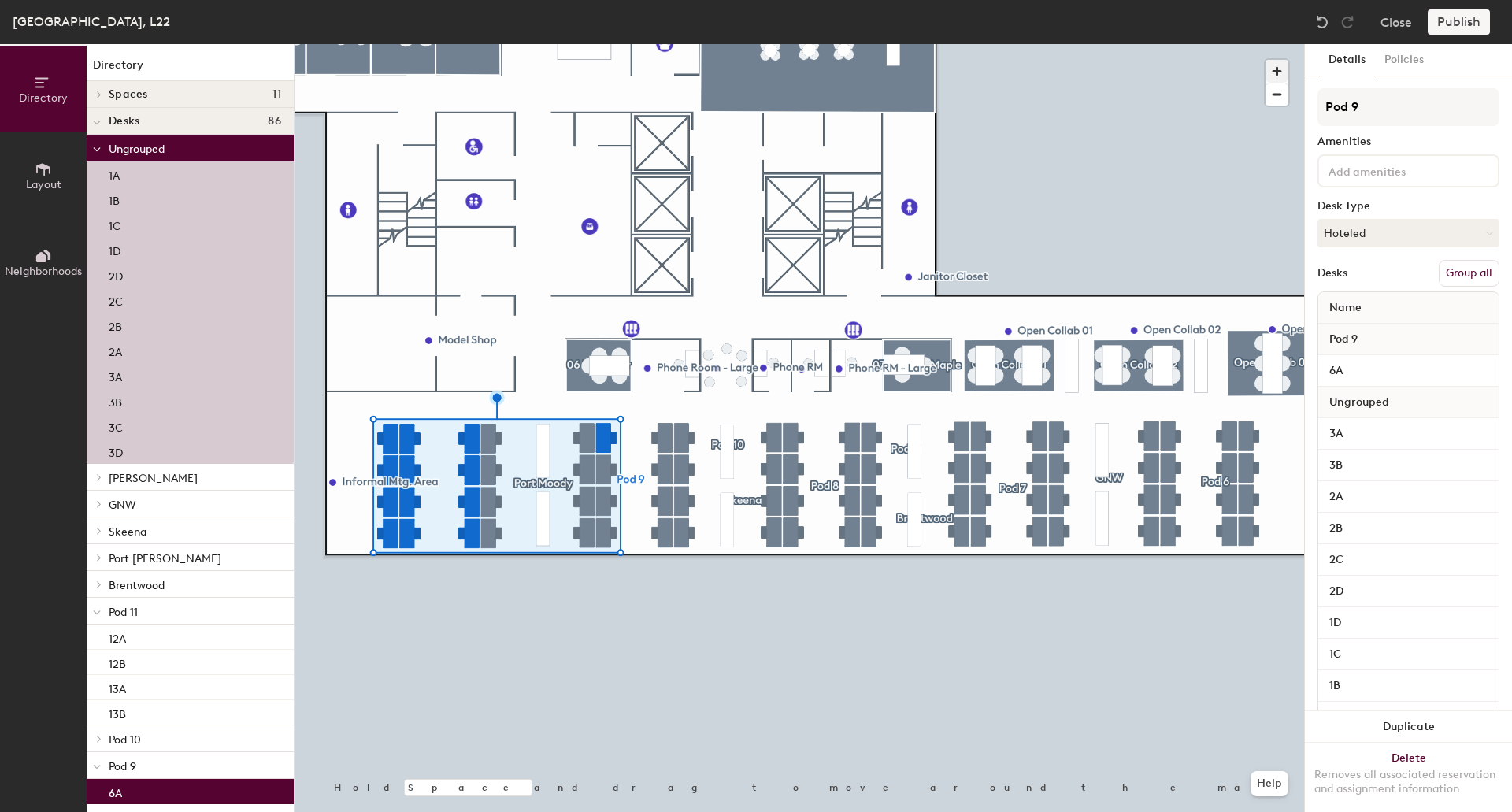
click at [671, 44] on div at bounding box center [799, 44] width 1010 height 0
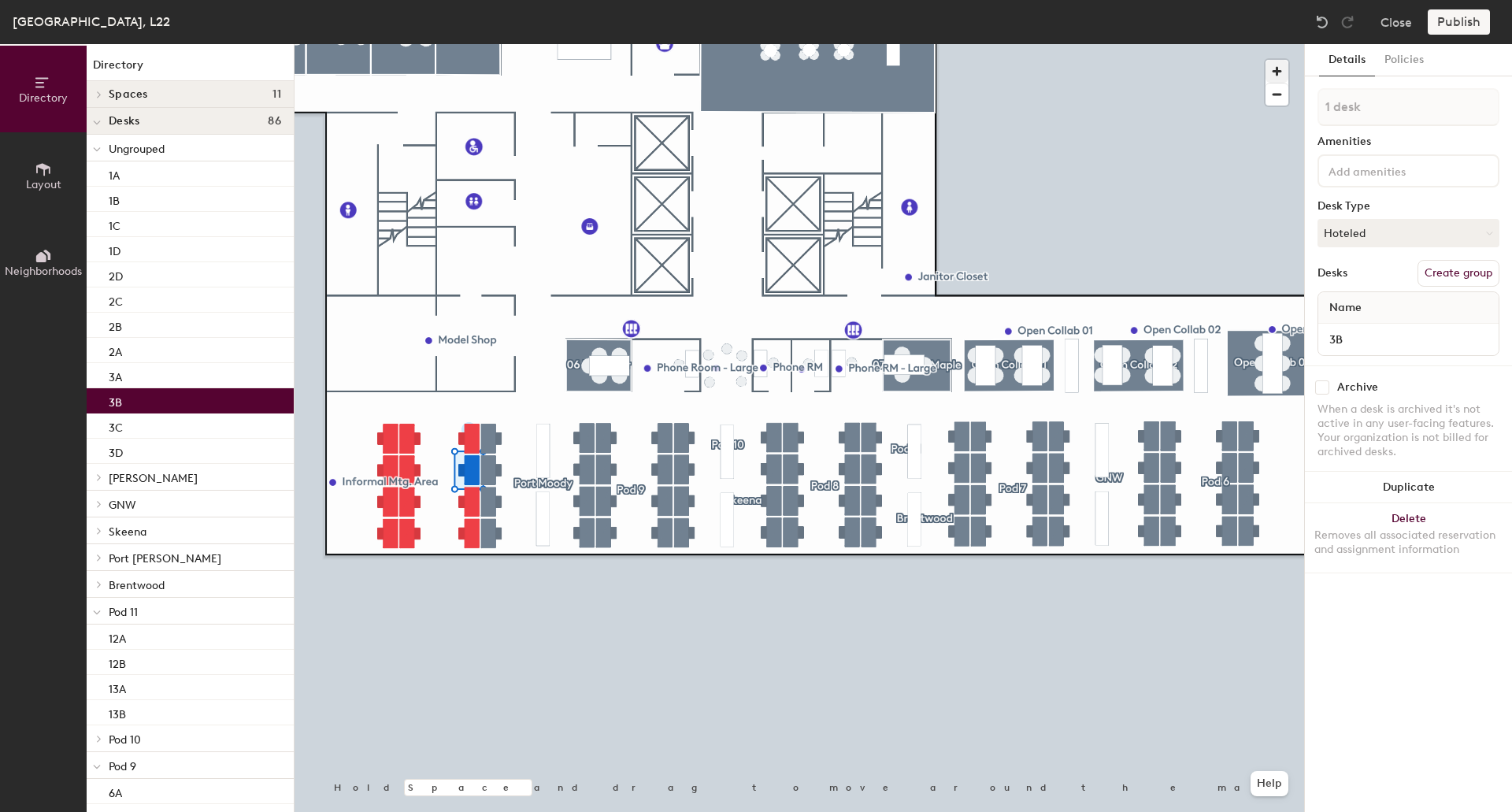
click at [489, 44] on div at bounding box center [799, 44] width 1010 height 0
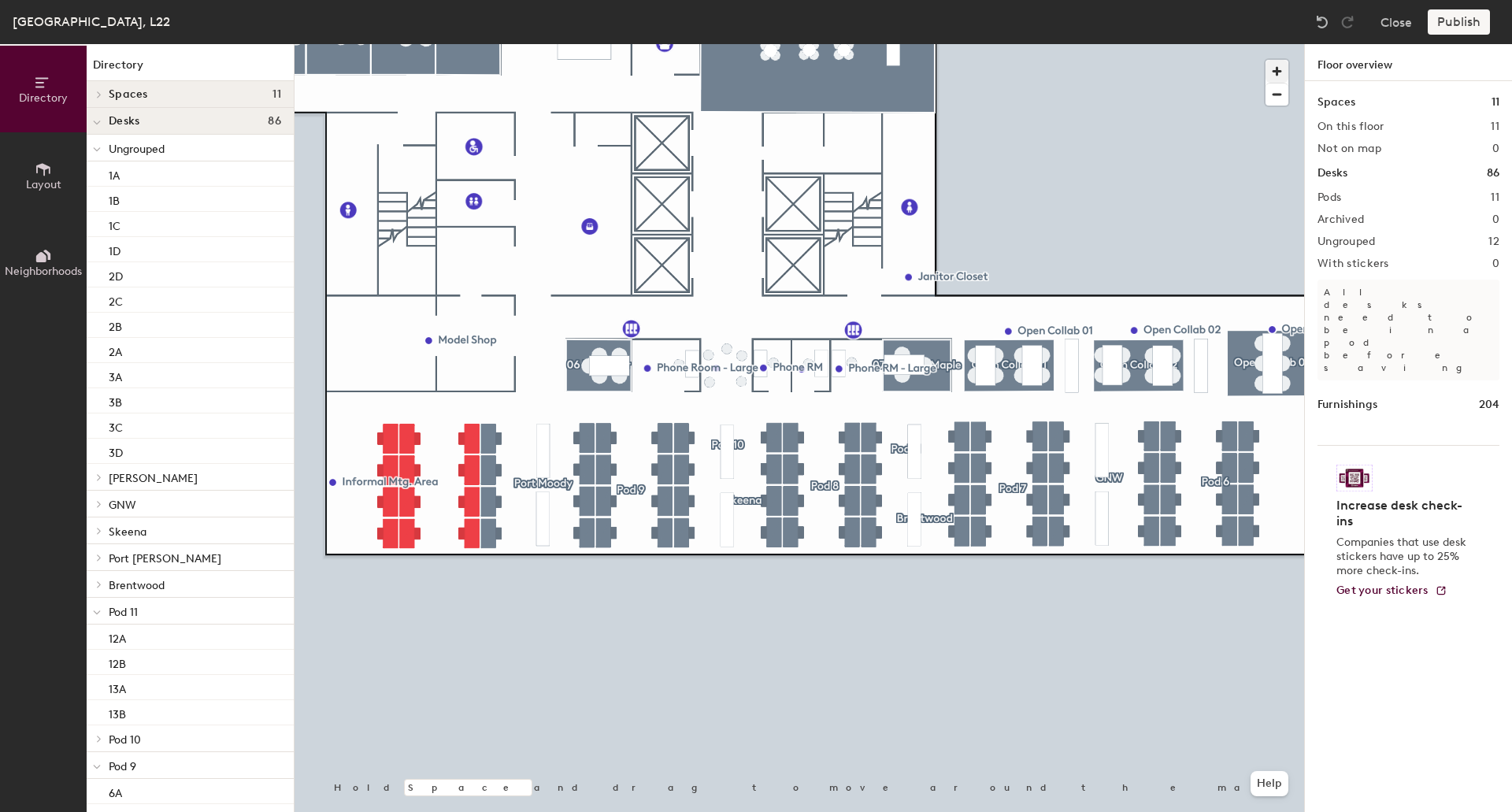
click at [459, 44] on div at bounding box center [799, 44] width 1010 height 0
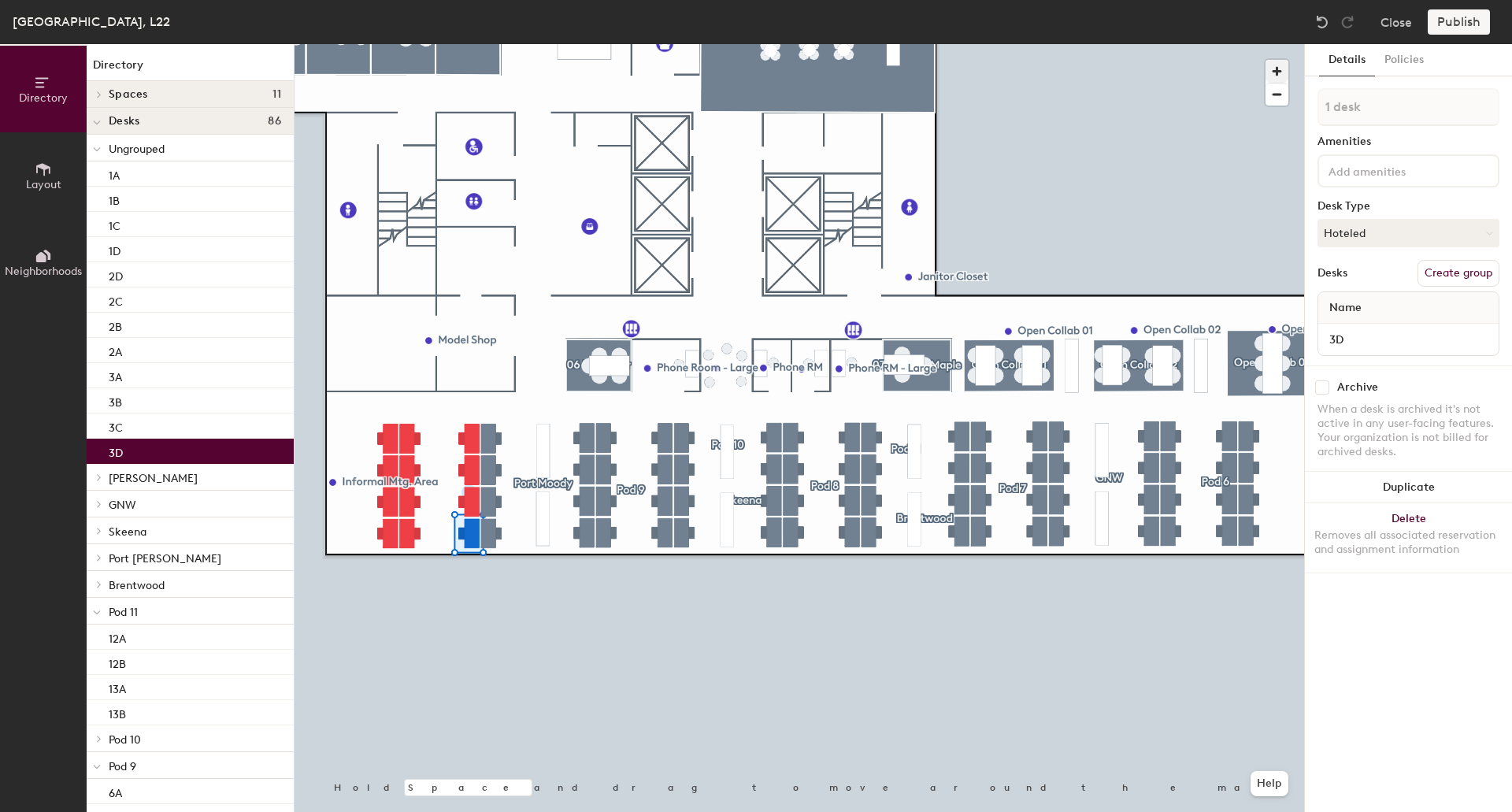
click at [470, 44] on div at bounding box center [799, 44] width 1010 height 0
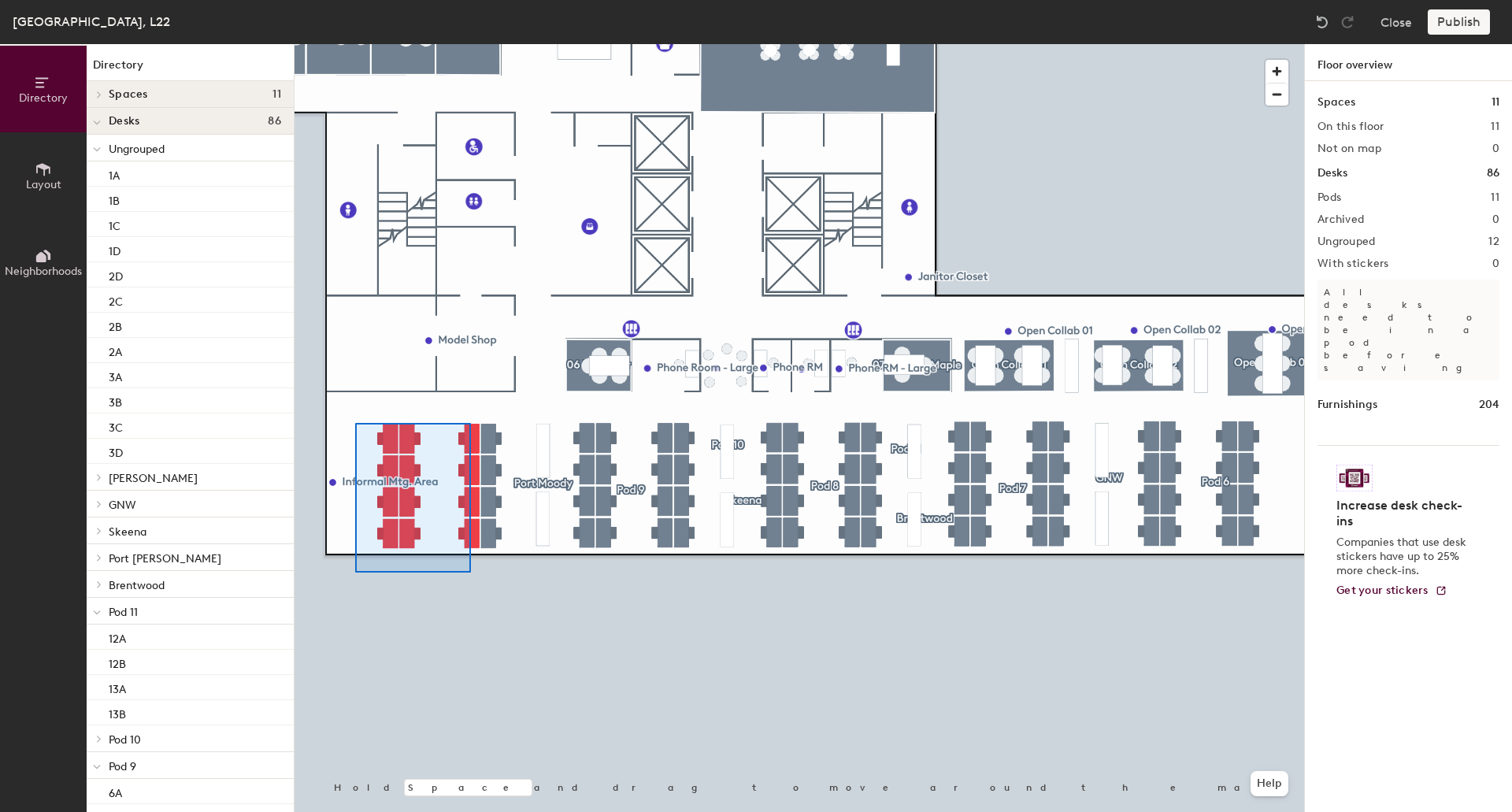
click at [357, 44] on div at bounding box center [799, 44] width 1010 height 0
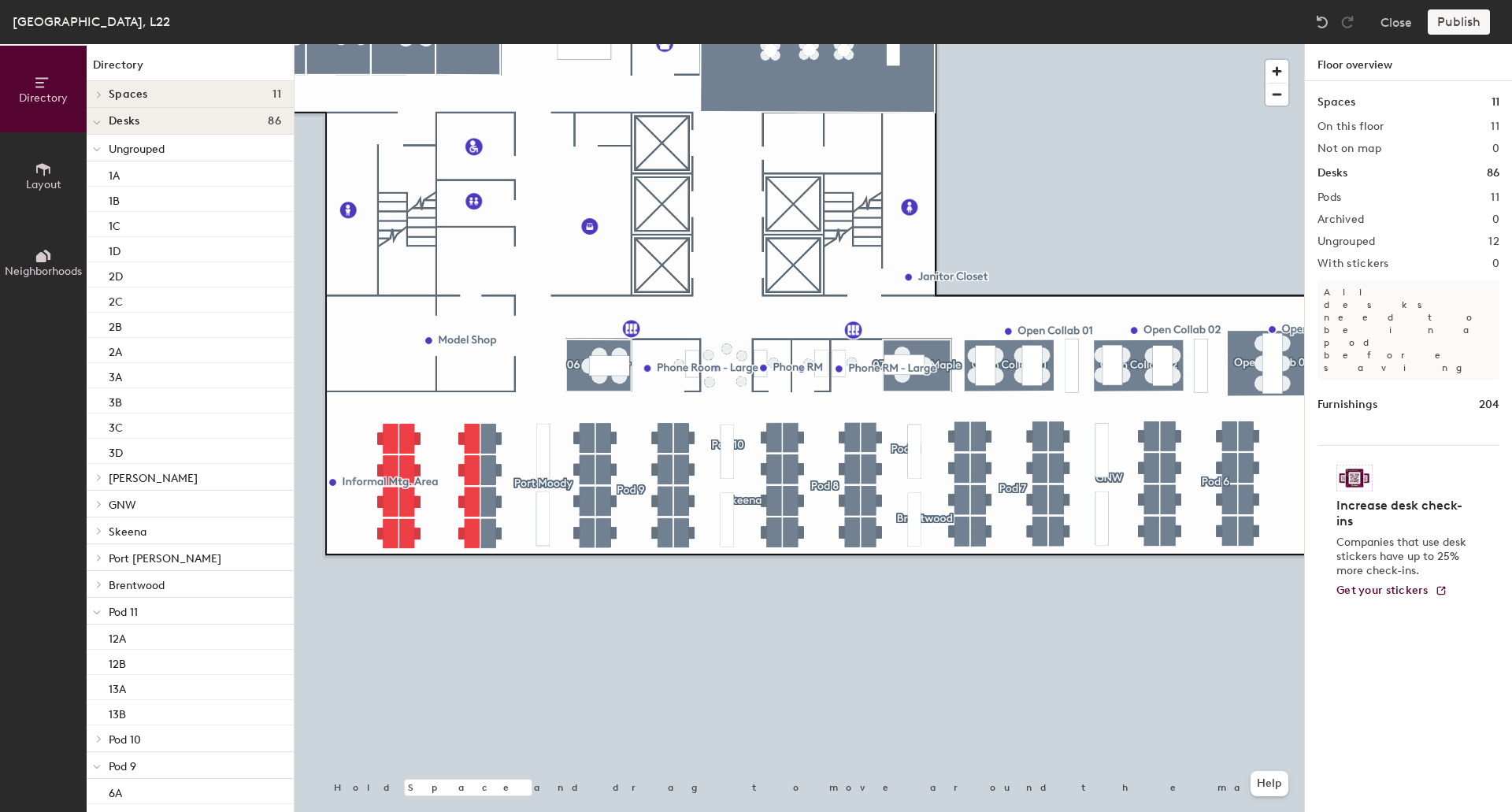
click at [89, 141] on div at bounding box center [97, 147] width 21 height 26
click at [128, 147] on span "Ungrouped" at bounding box center [137, 149] width 56 height 13
click at [127, 175] on div "1A" at bounding box center [190, 174] width 207 height 26
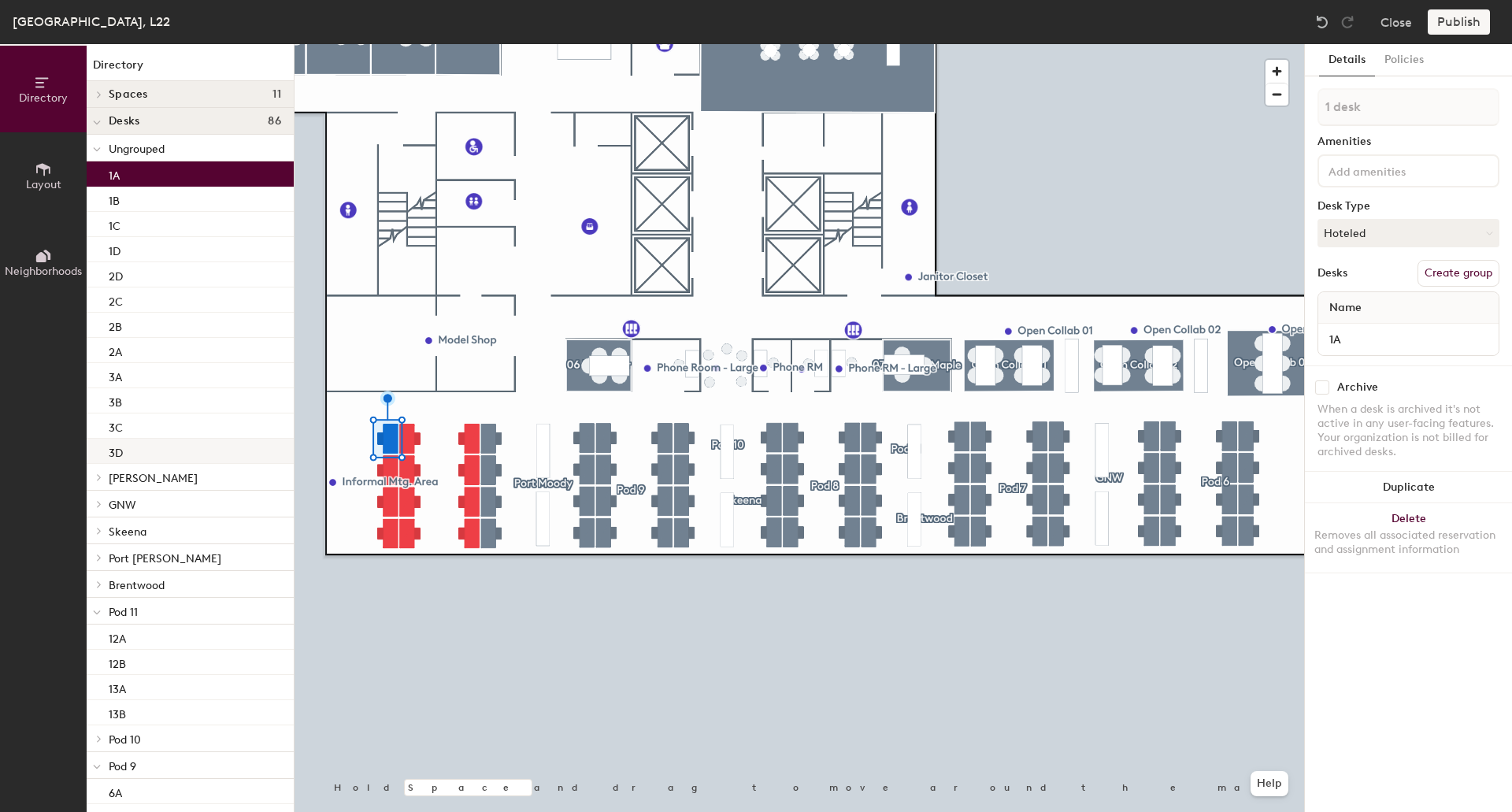
click at [137, 450] on div "3D" at bounding box center [190, 451] width 207 height 26
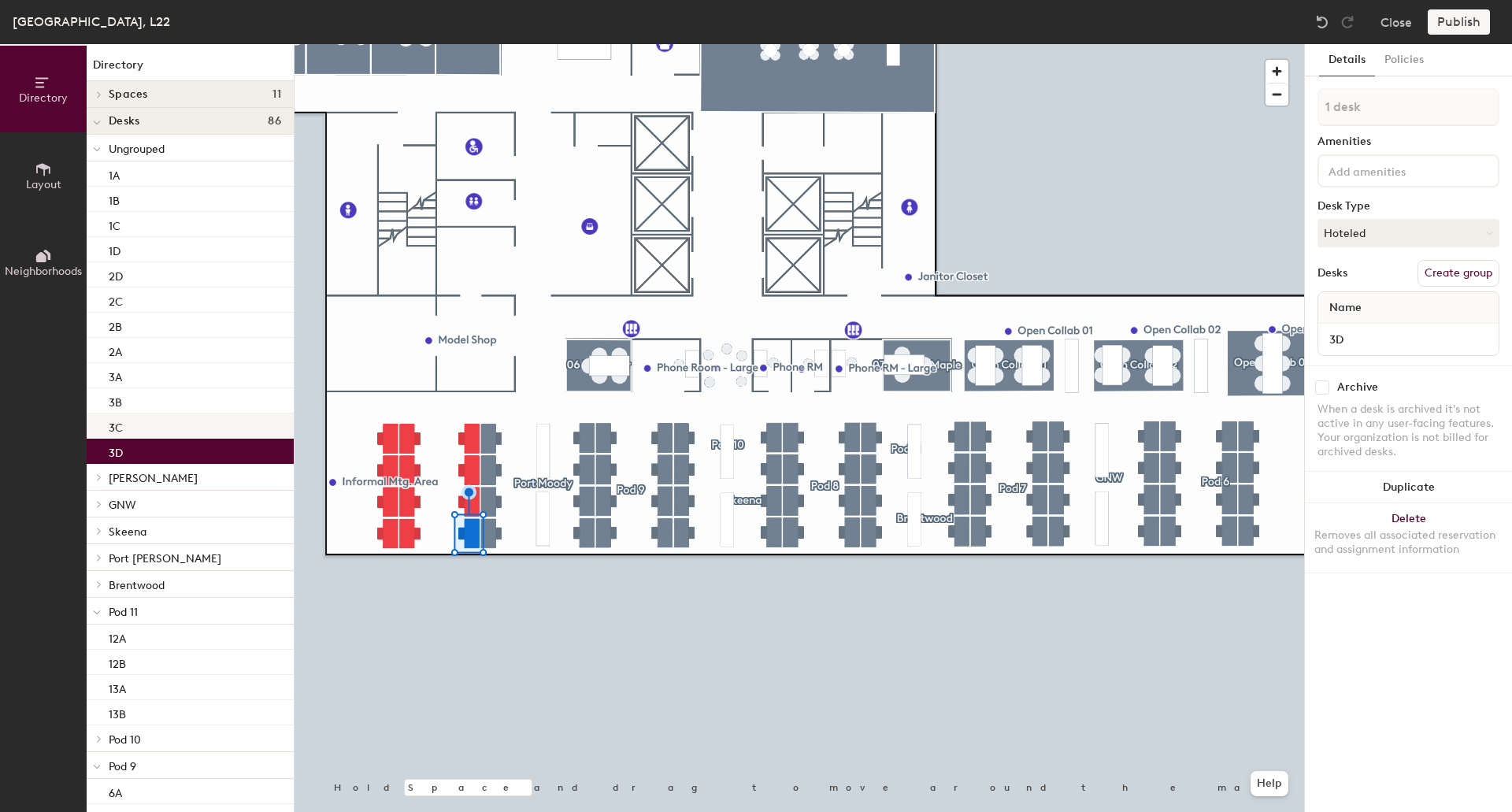
click at [139, 423] on div "3C" at bounding box center [190, 426] width 207 height 26
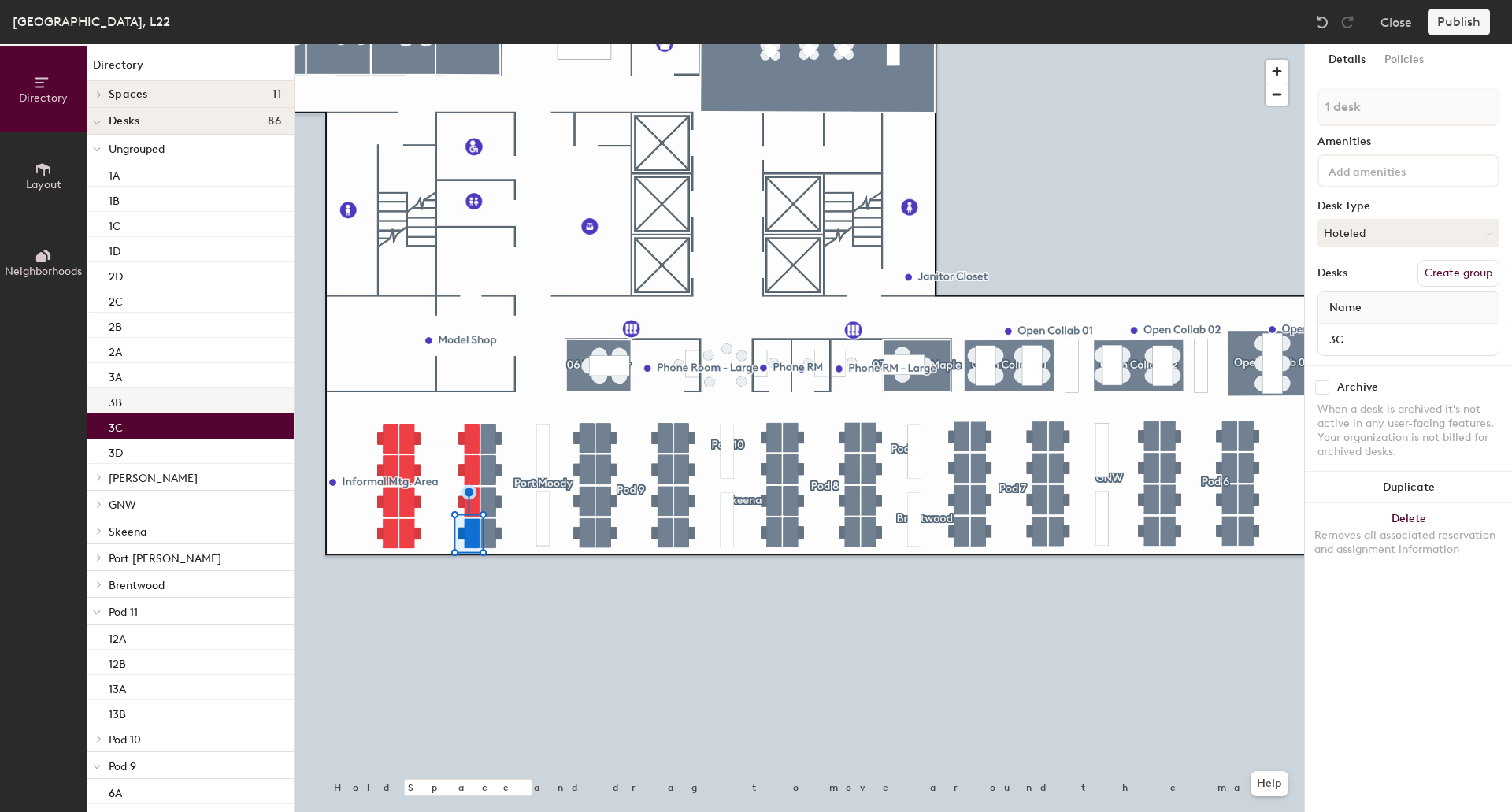
click at [132, 400] on div "3B" at bounding box center [190, 400] width 207 height 26
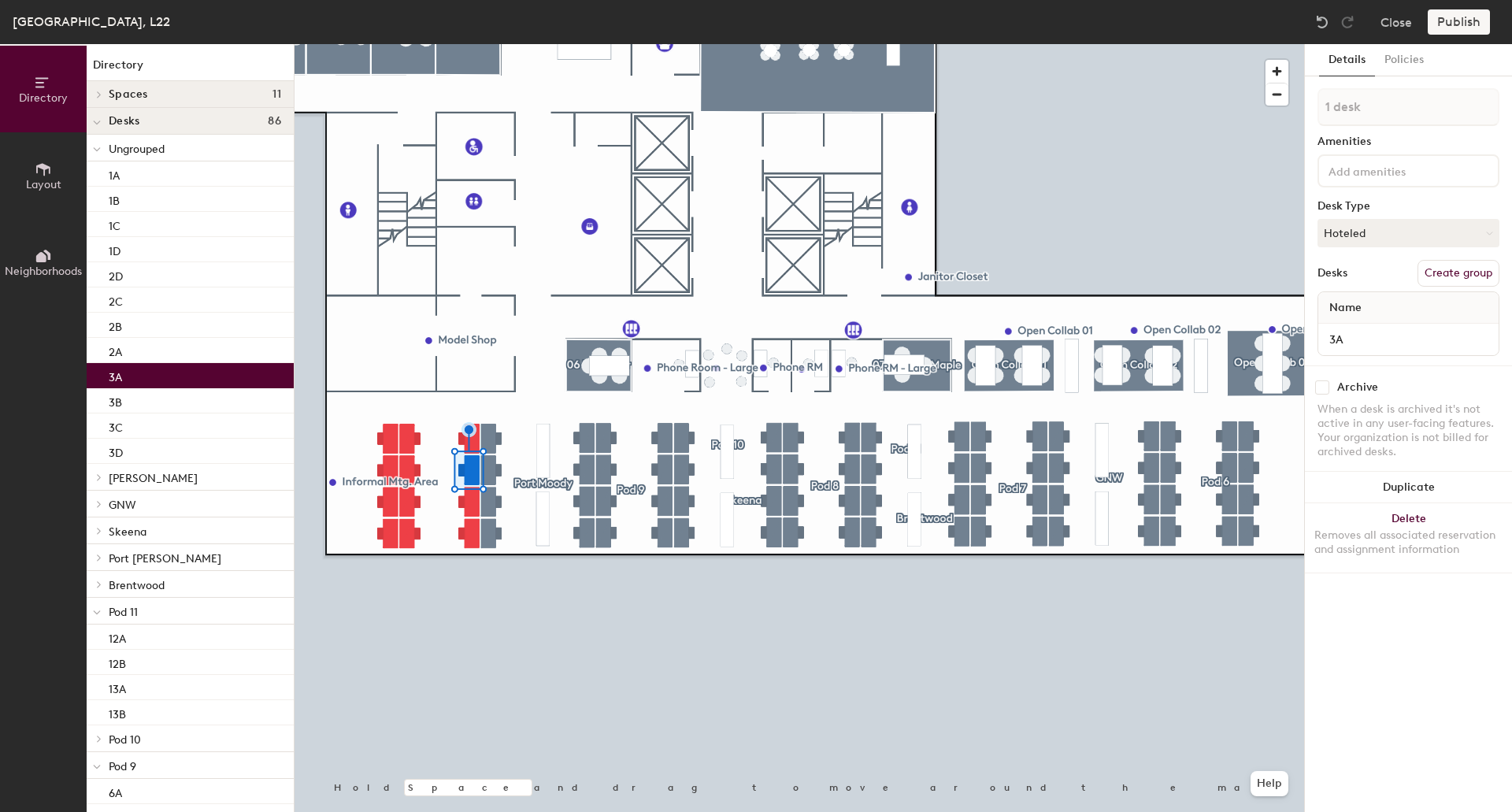
click at [129, 378] on div "3A" at bounding box center [190, 376] width 207 height 26
click at [125, 360] on div "2A" at bounding box center [190, 350] width 207 height 26
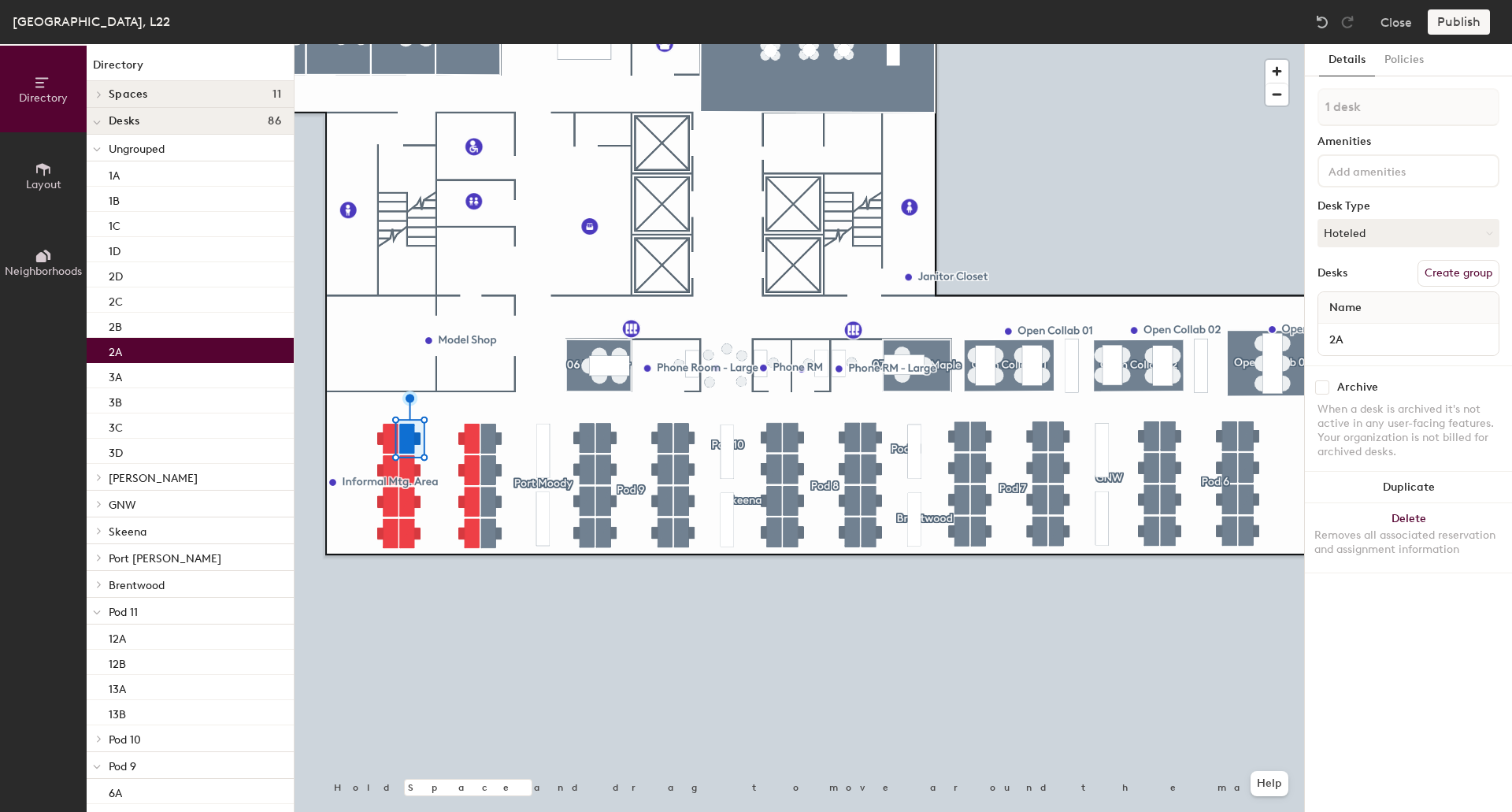
click at [93, 152] on div at bounding box center [97, 147] width 21 height 26
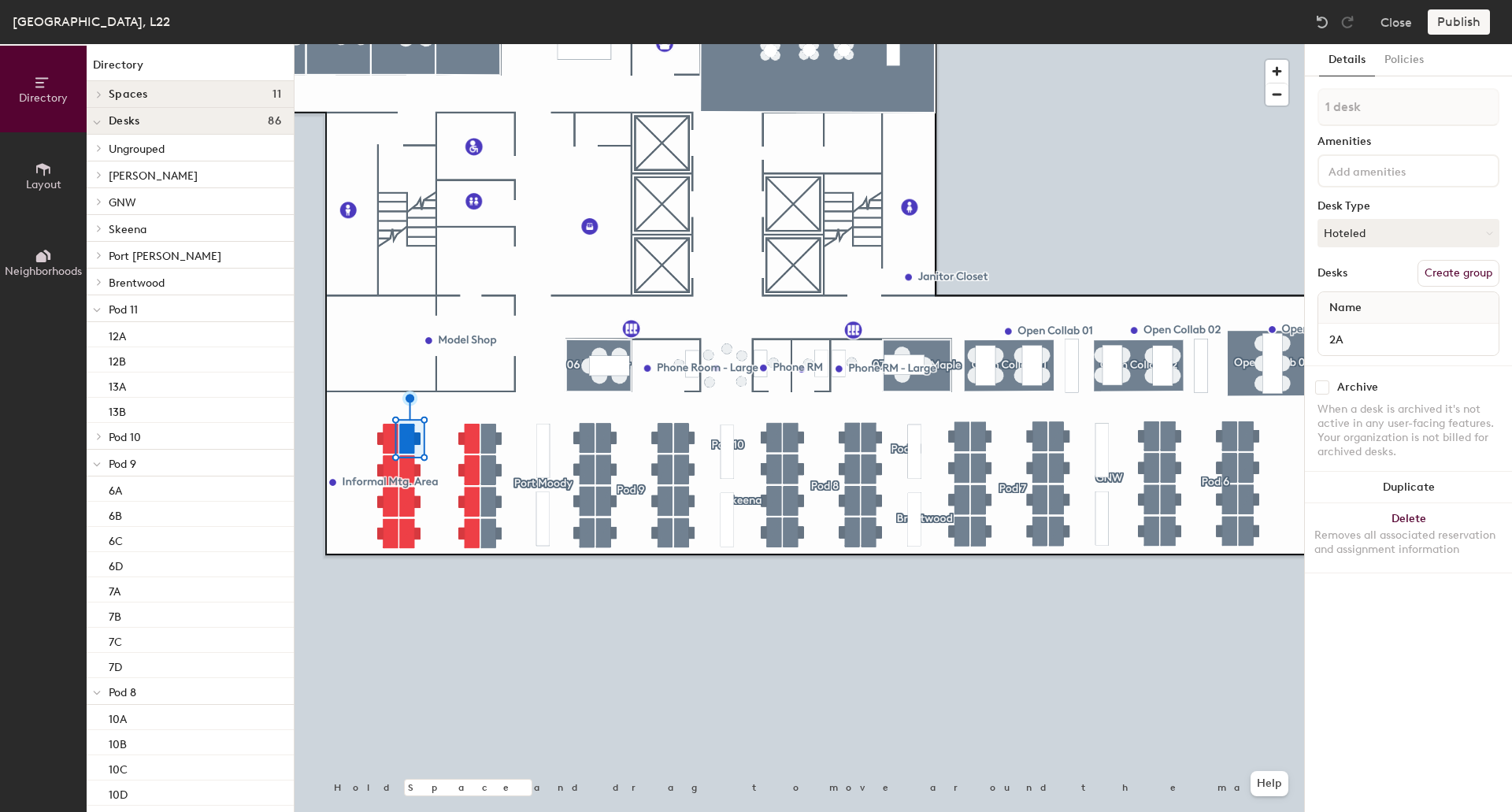
click at [146, 306] on p "Pod 11" at bounding box center [196, 309] width 173 height 21
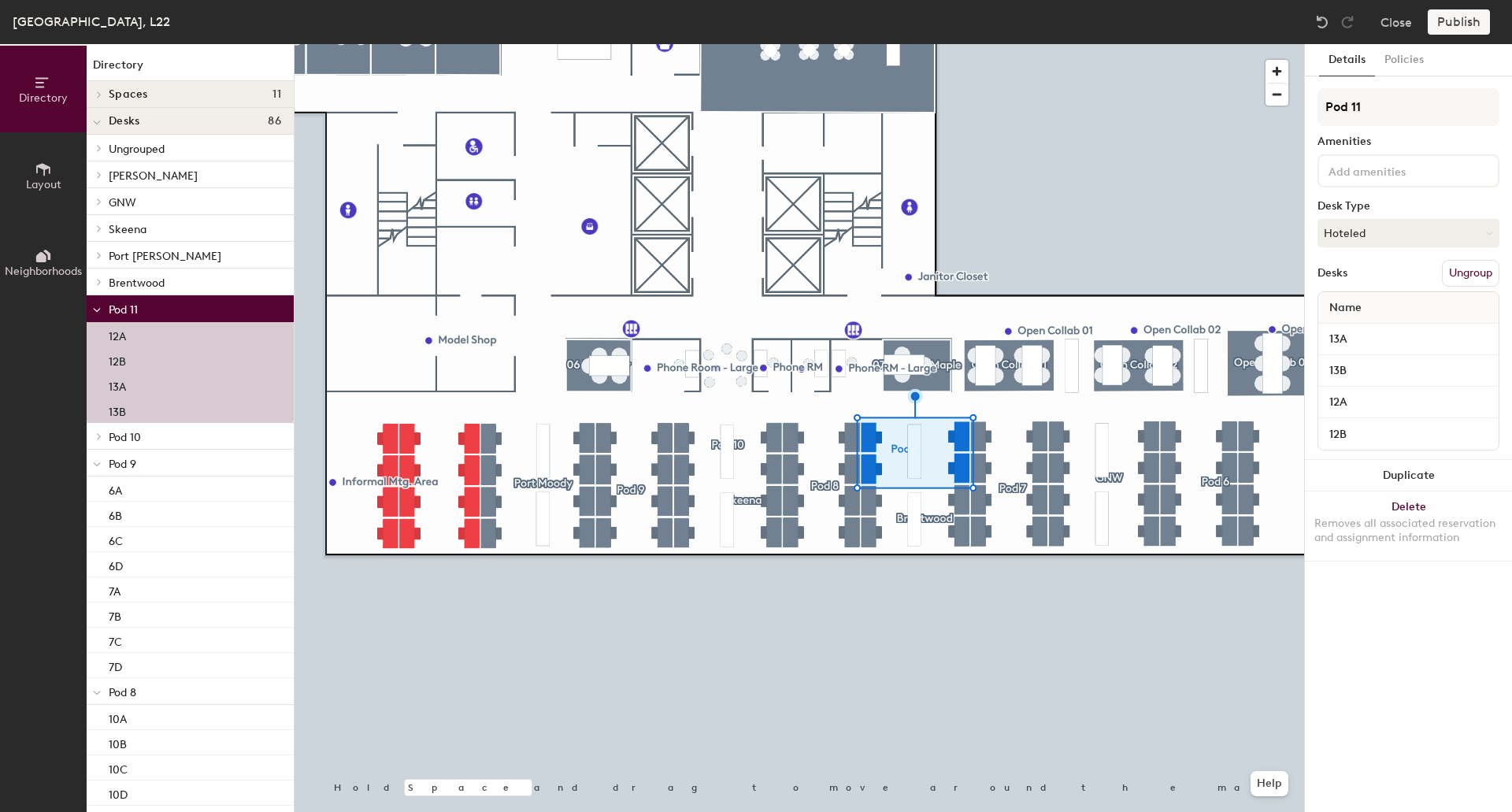
click at [130, 437] on span "Pod 10" at bounding box center [125, 437] width 32 height 13
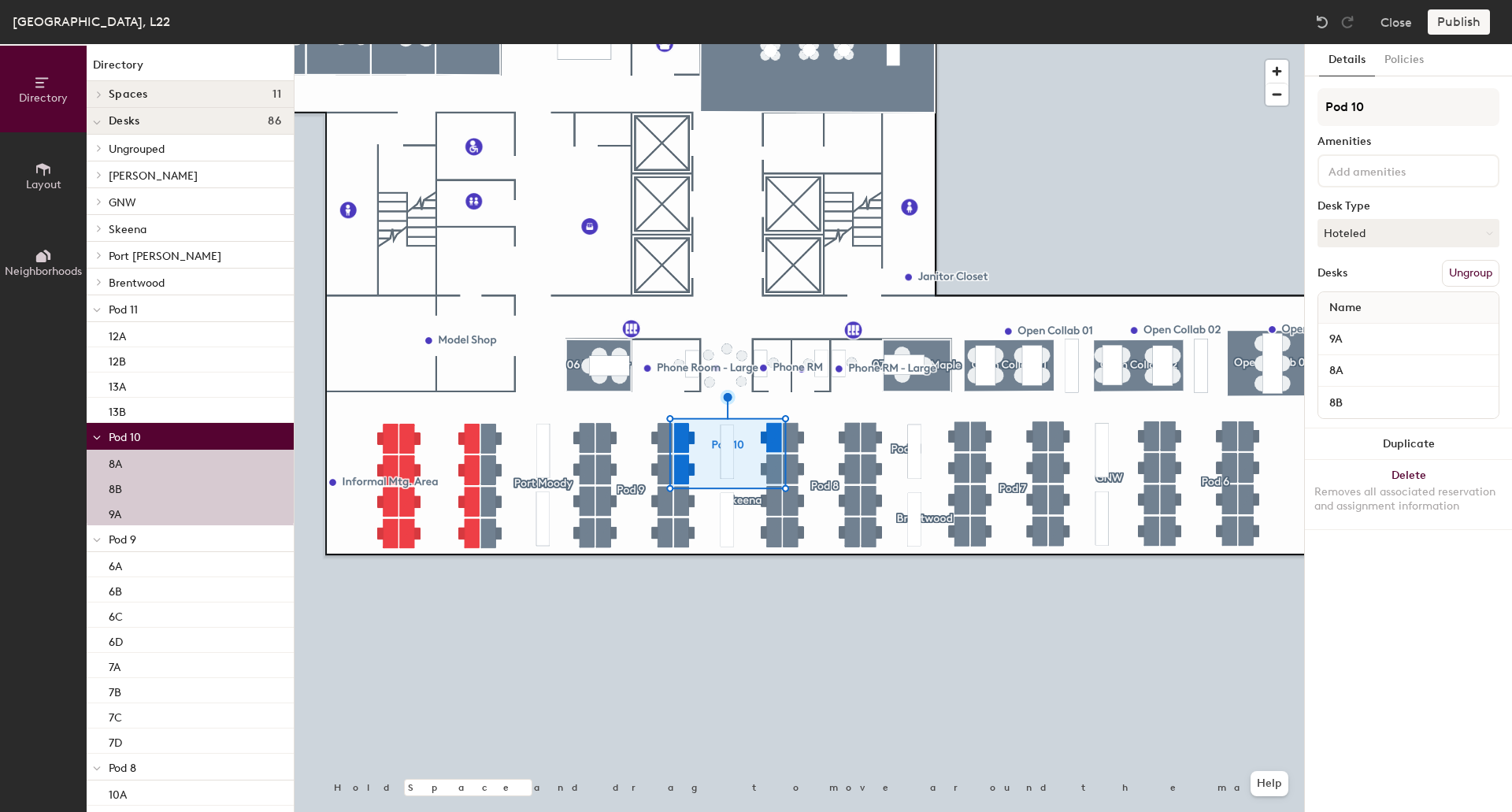
click at [138, 307] on span "Pod 11" at bounding box center [123, 310] width 29 height 13
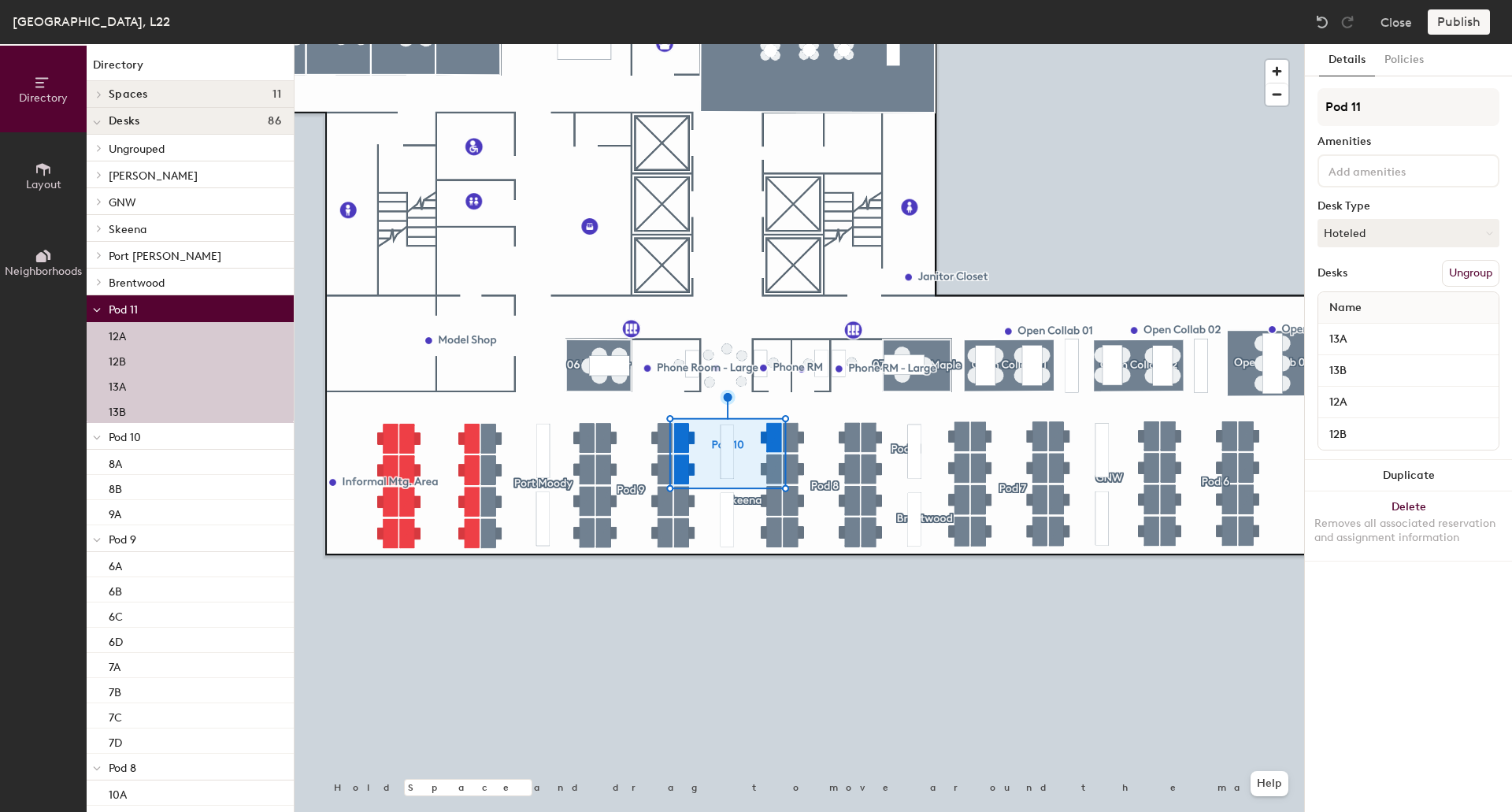
click at [140, 437] on span "Pod 10" at bounding box center [125, 437] width 32 height 13
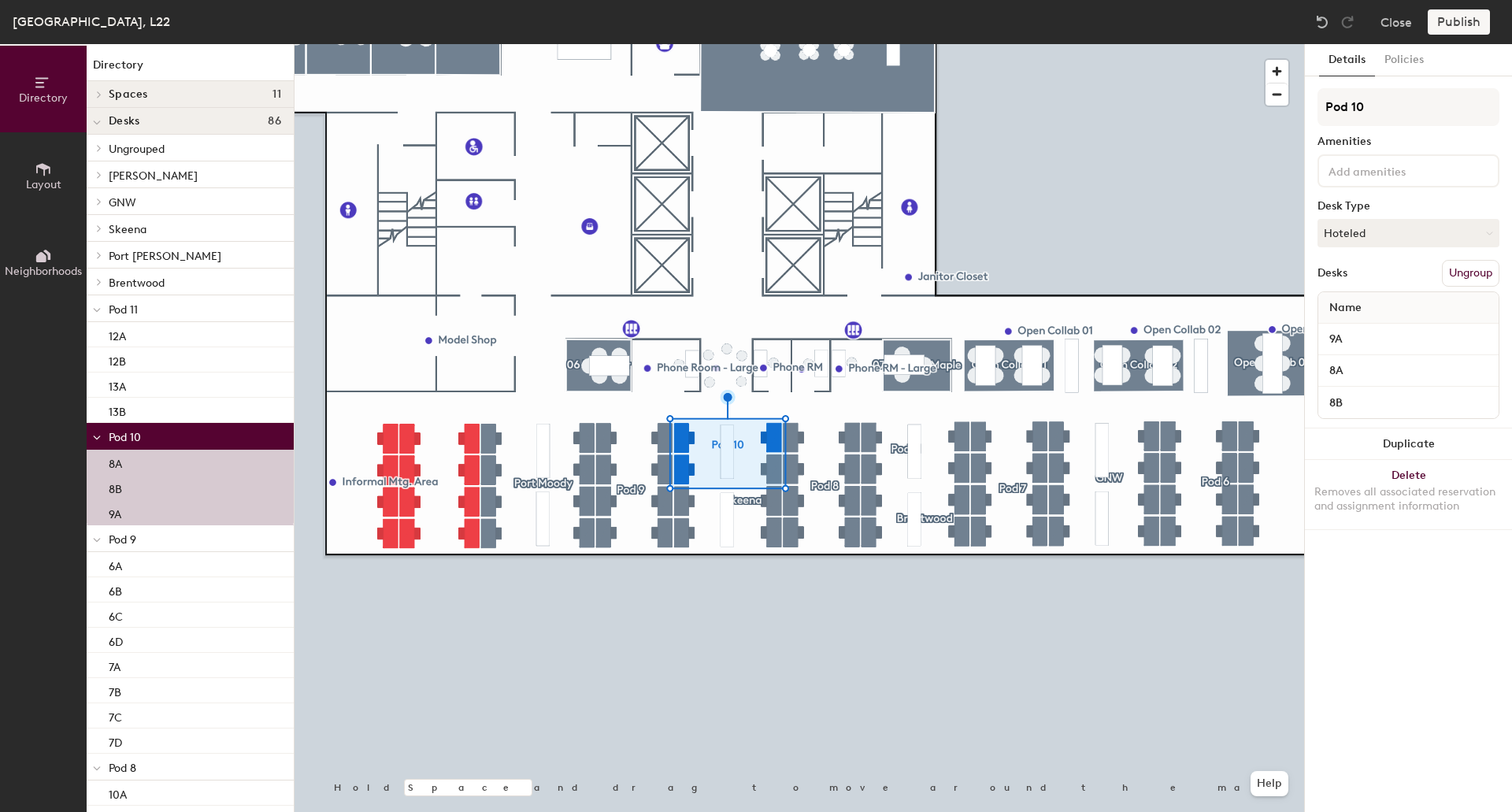
click at [140, 437] on span "Pod 10" at bounding box center [125, 437] width 32 height 13
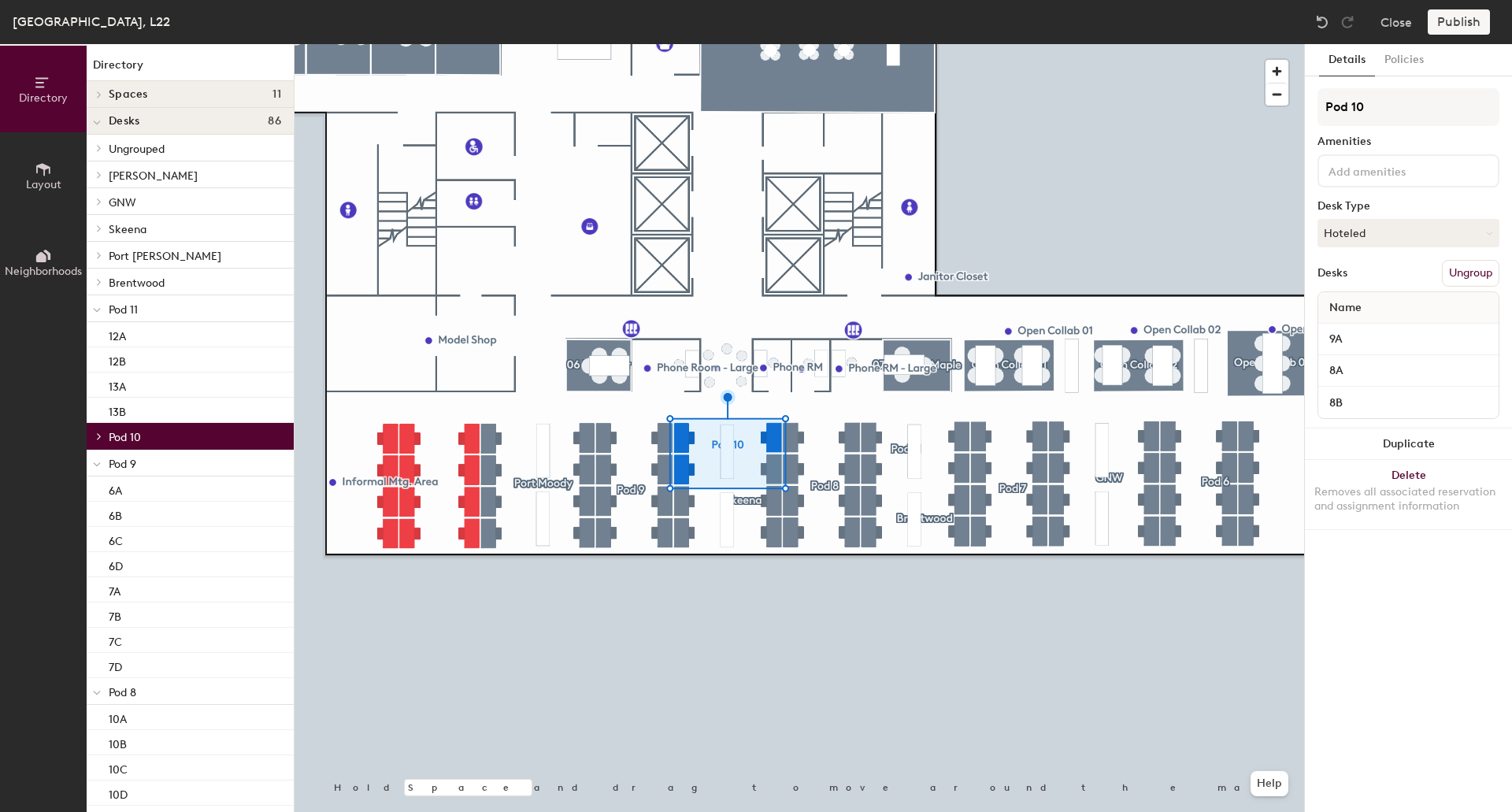
click at [141, 461] on p "Pod 9" at bounding box center [196, 463] width 173 height 21
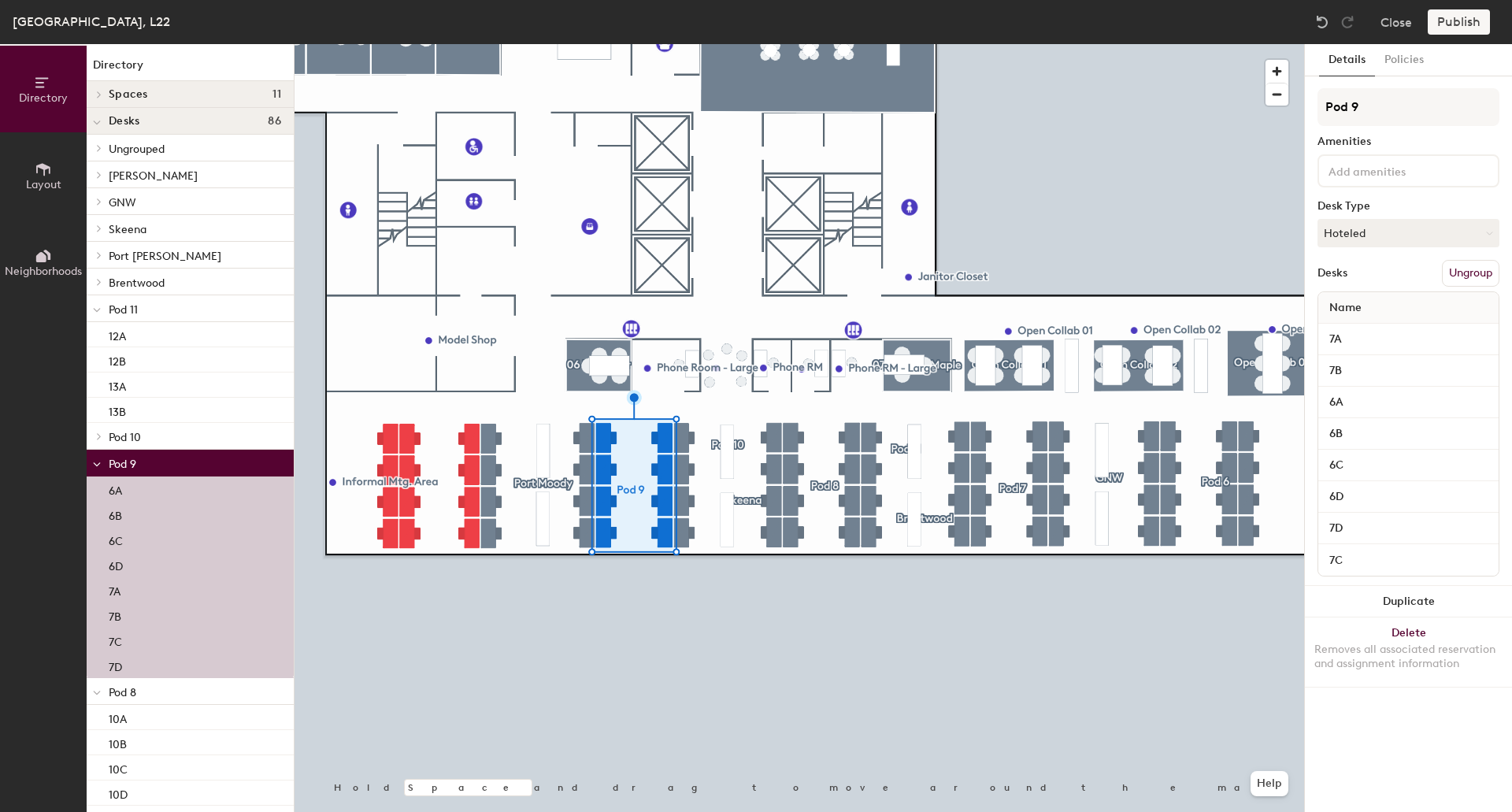
click at [142, 435] on p "Pod 10" at bounding box center [196, 436] width 173 height 21
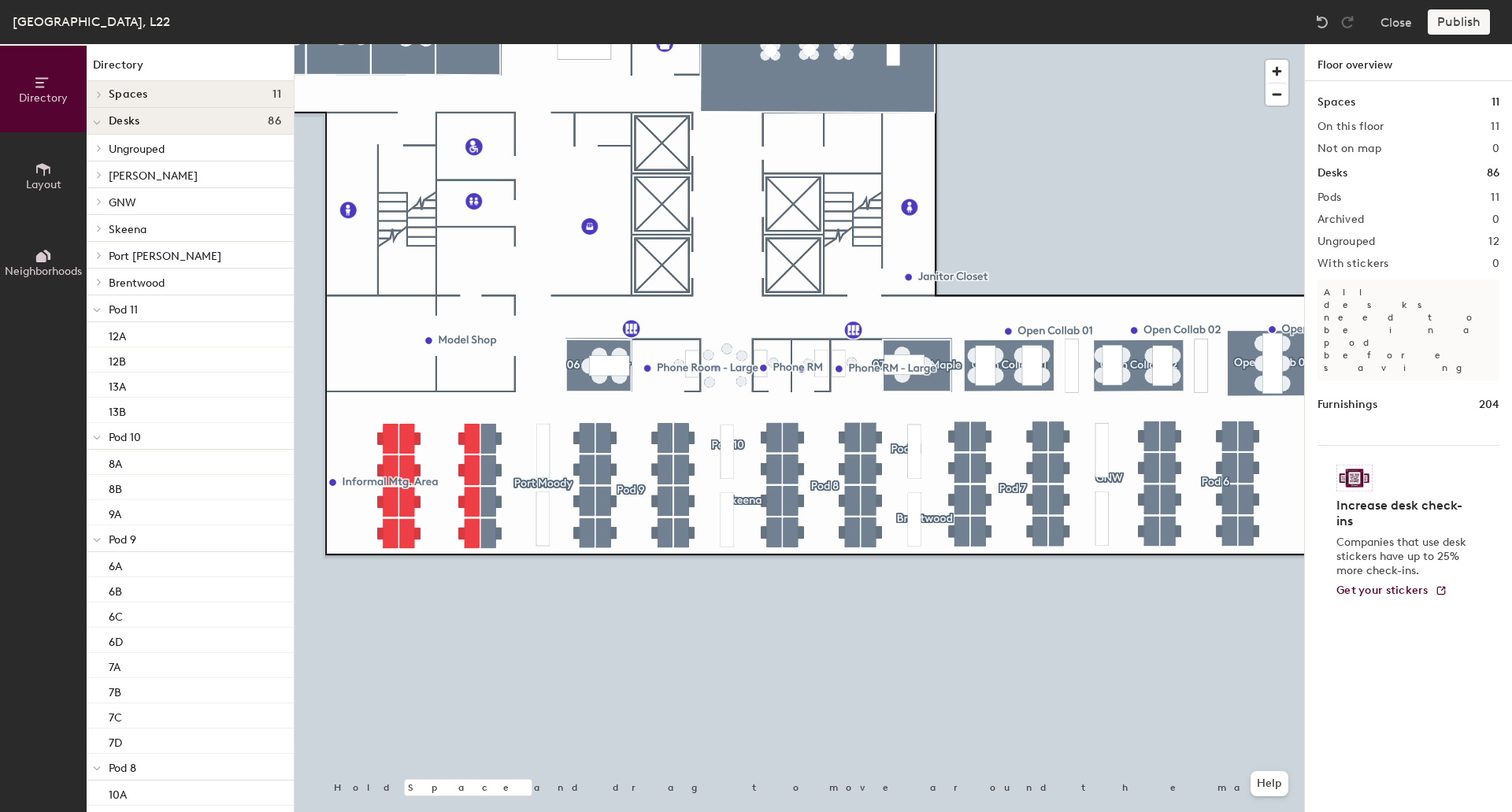
click at [186, 447] on div "Pod 10" at bounding box center [190, 436] width 207 height 27
click at [175, 433] on p "Pod 10" at bounding box center [196, 436] width 173 height 21
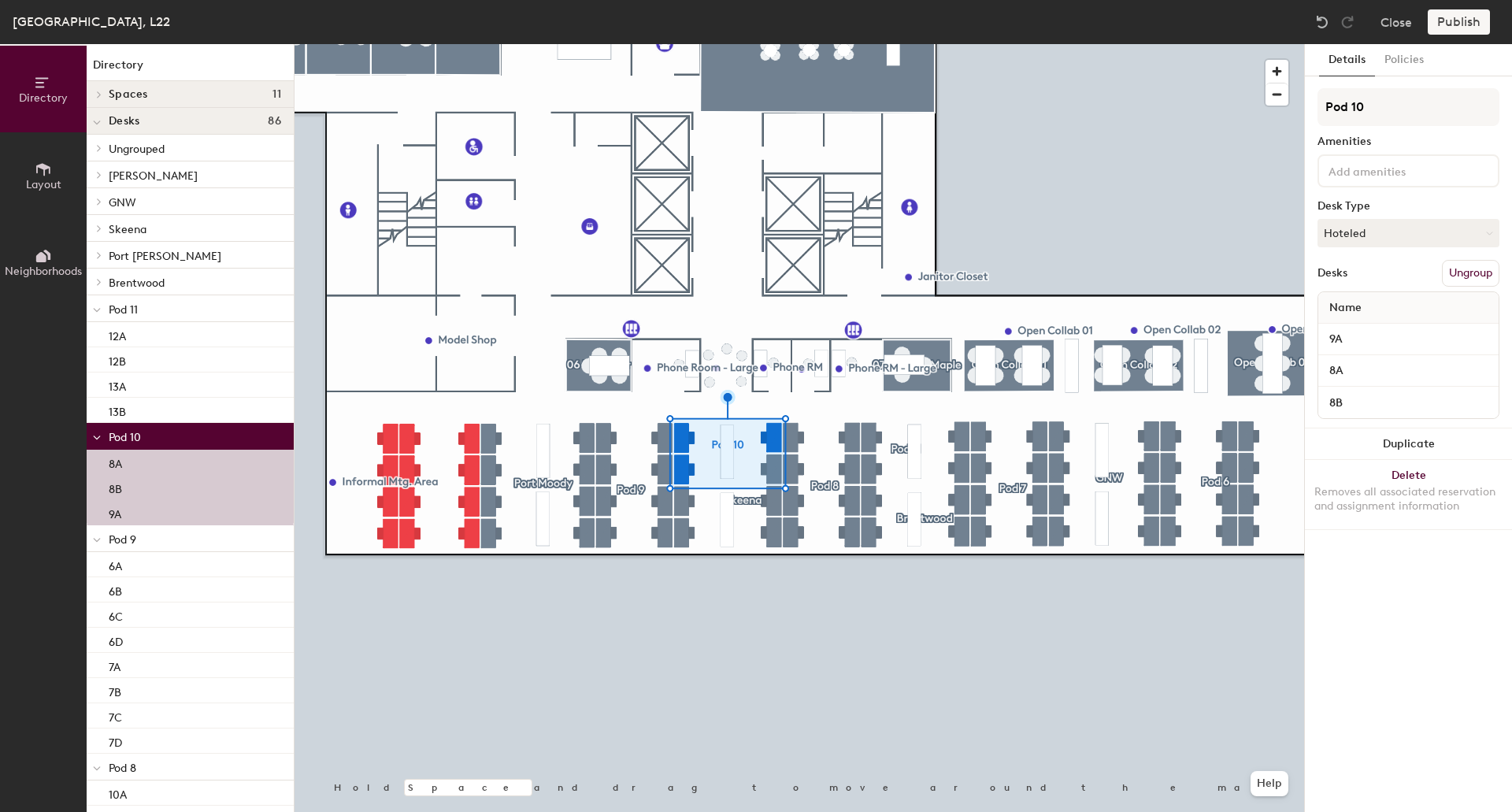
click at [1465, 273] on button "Ungroup" at bounding box center [1471, 273] width 58 height 27
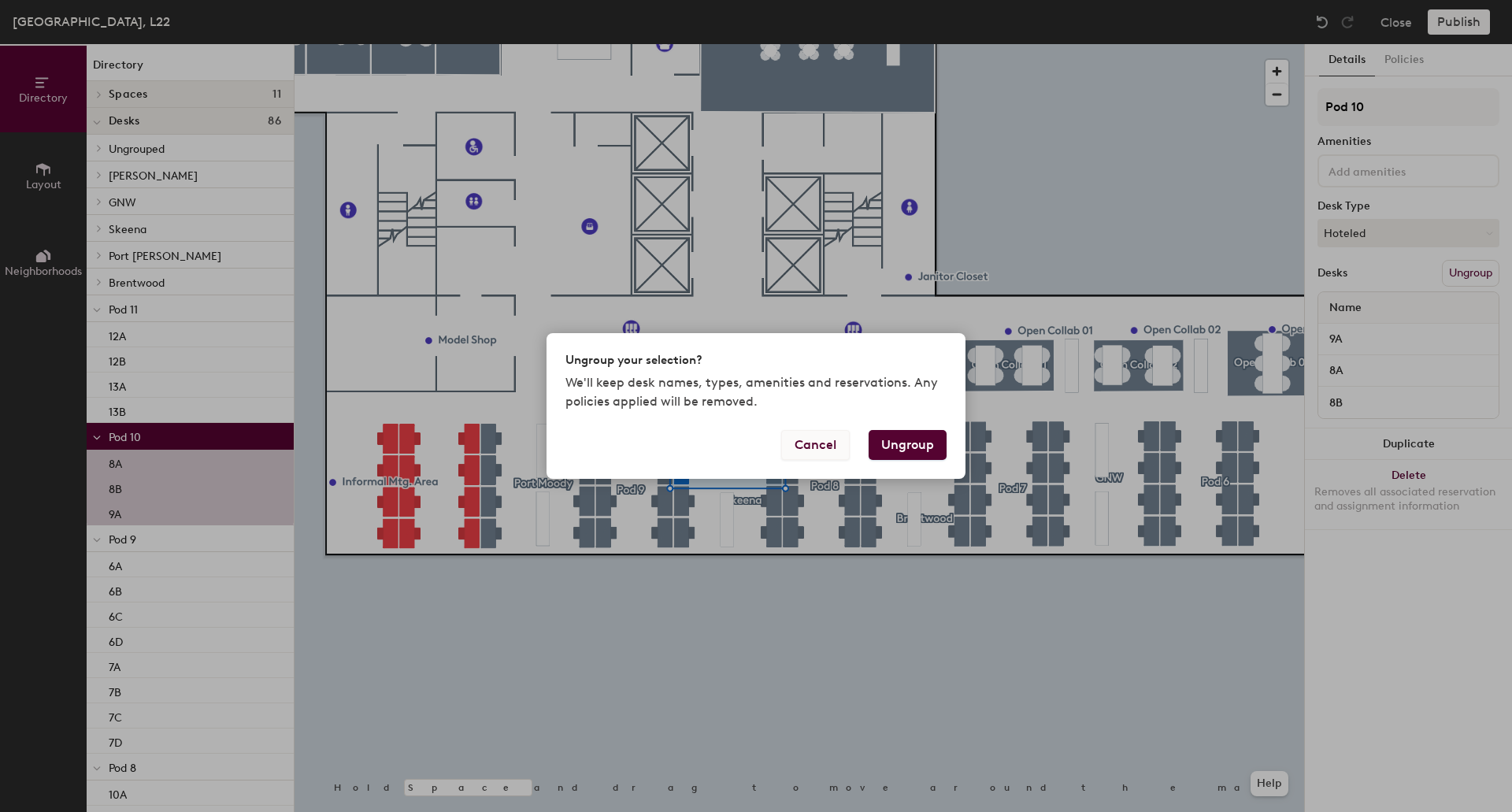
click at [815, 450] on button "Cancel" at bounding box center [815, 445] width 68 height 30
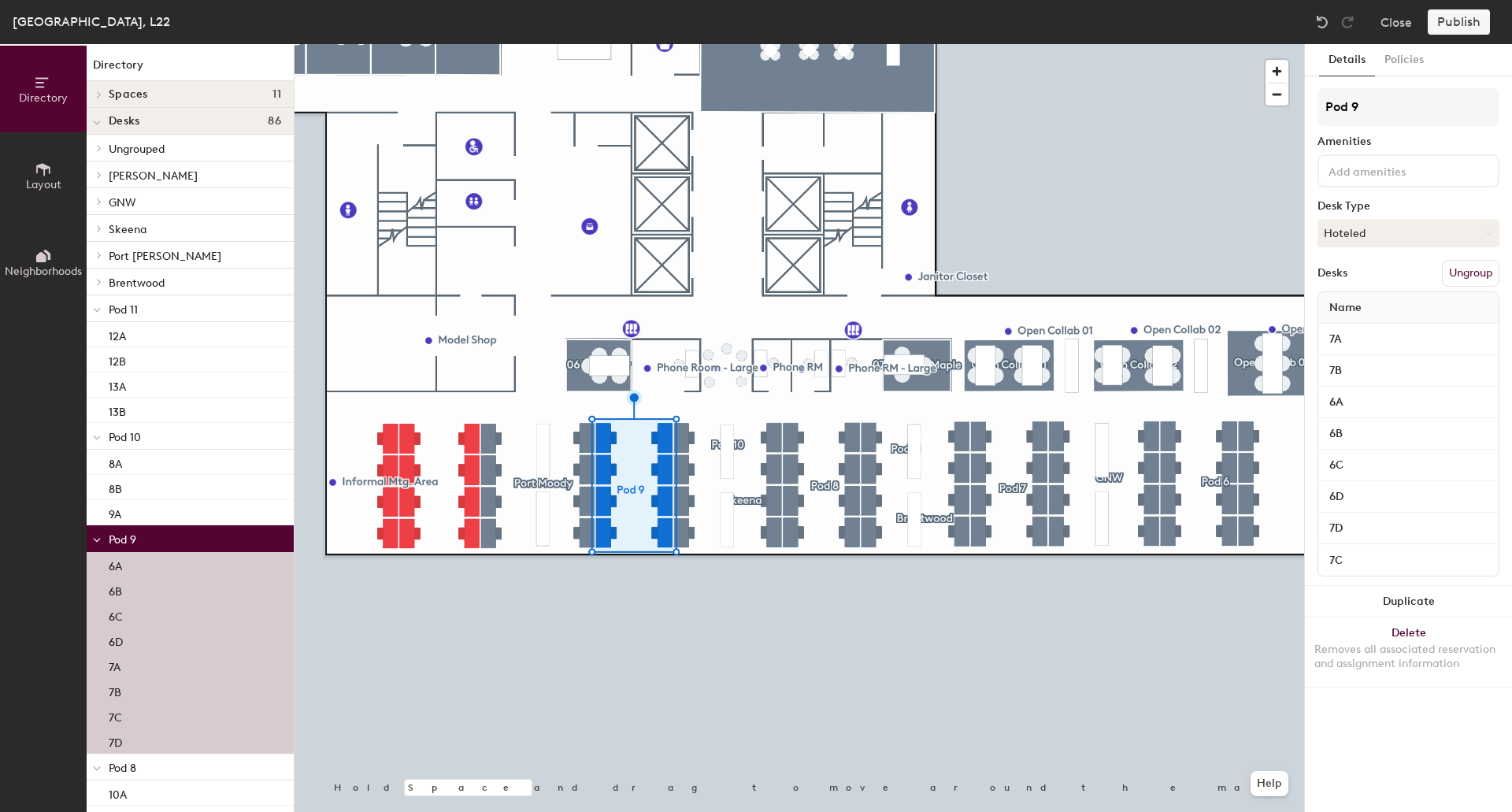
click at [1468, 267] on button "Ungroup" at bounding box center [1471, 273] width 58 height 27
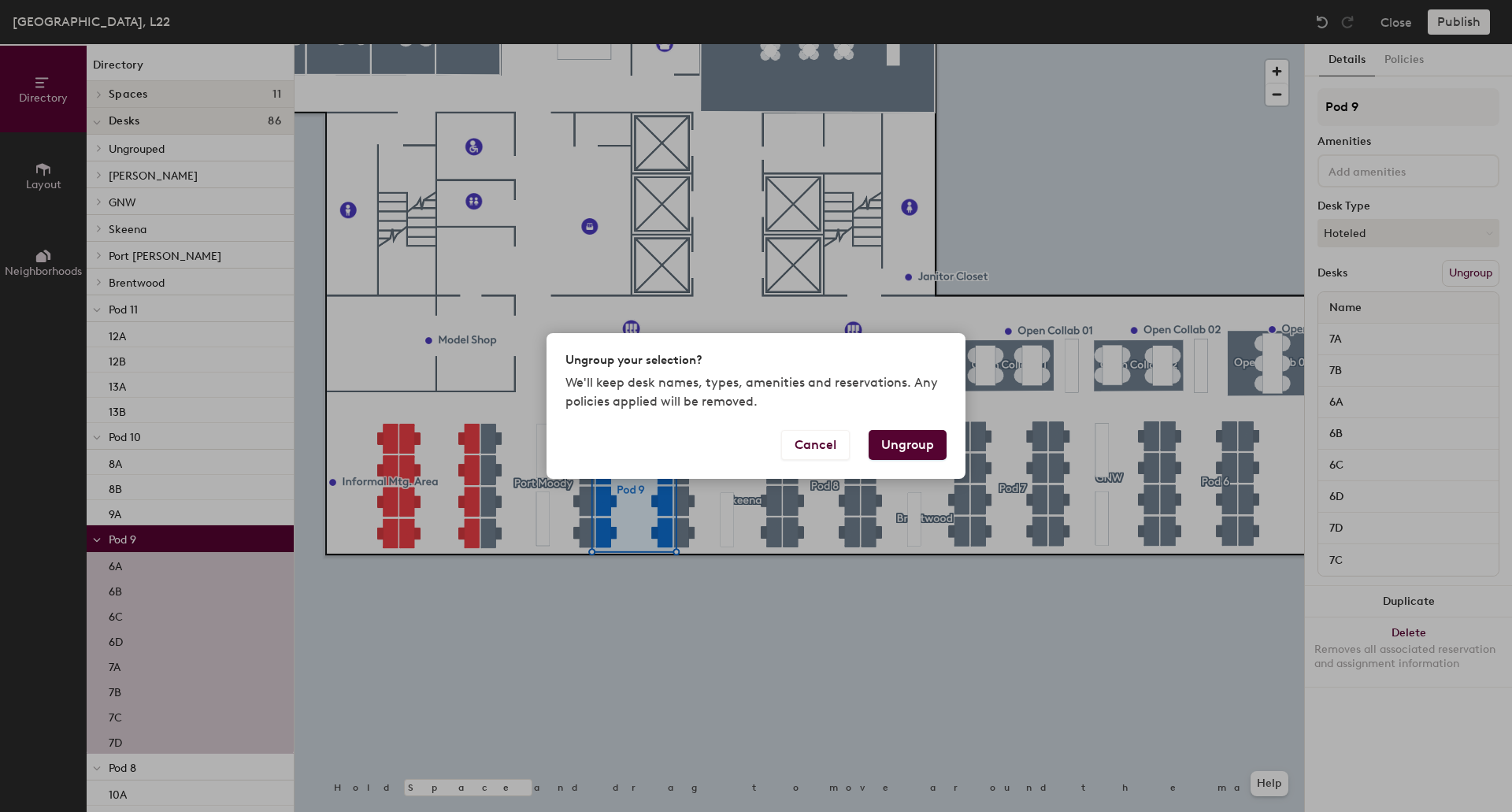
click at [936, 443] on button "Ungroup" at bounding box center [907, 445] width 78 height 30
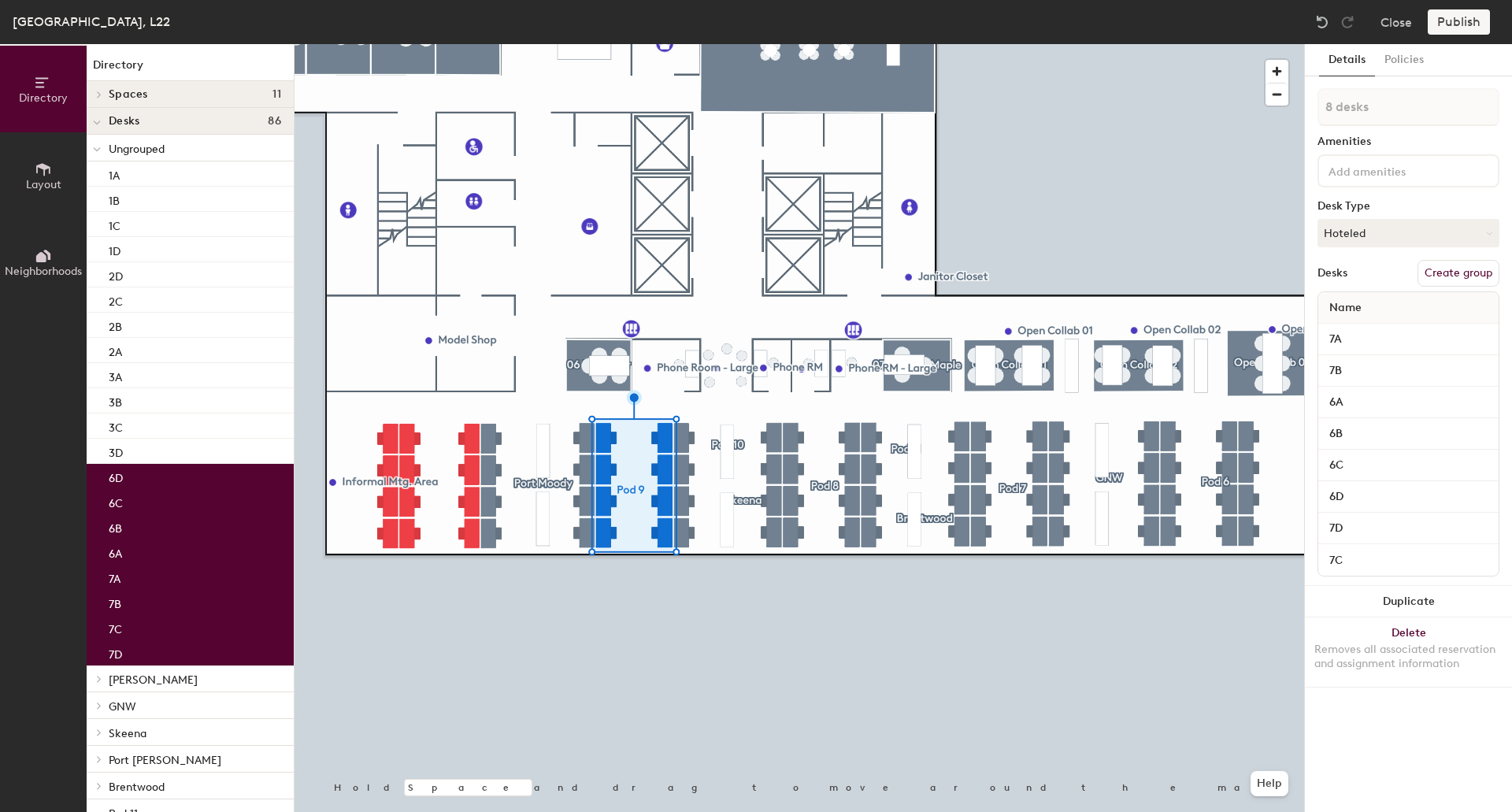
click at [769, 44] on div at bounding box center [799, 44] width 1010 height 0
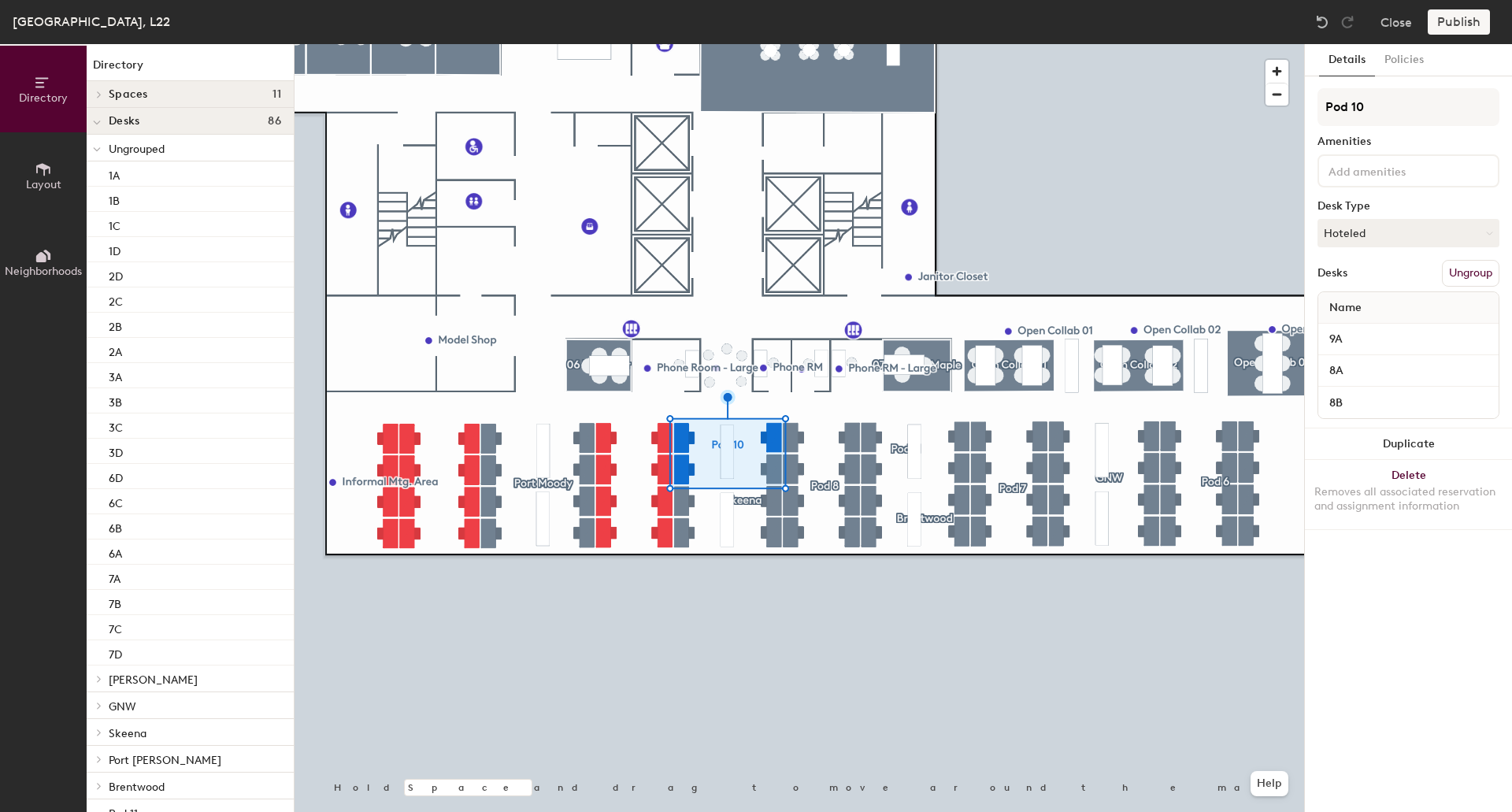
click at [1489, 275] on button "Ungroup" at bounding box center [1471, 273] width 58 height 27
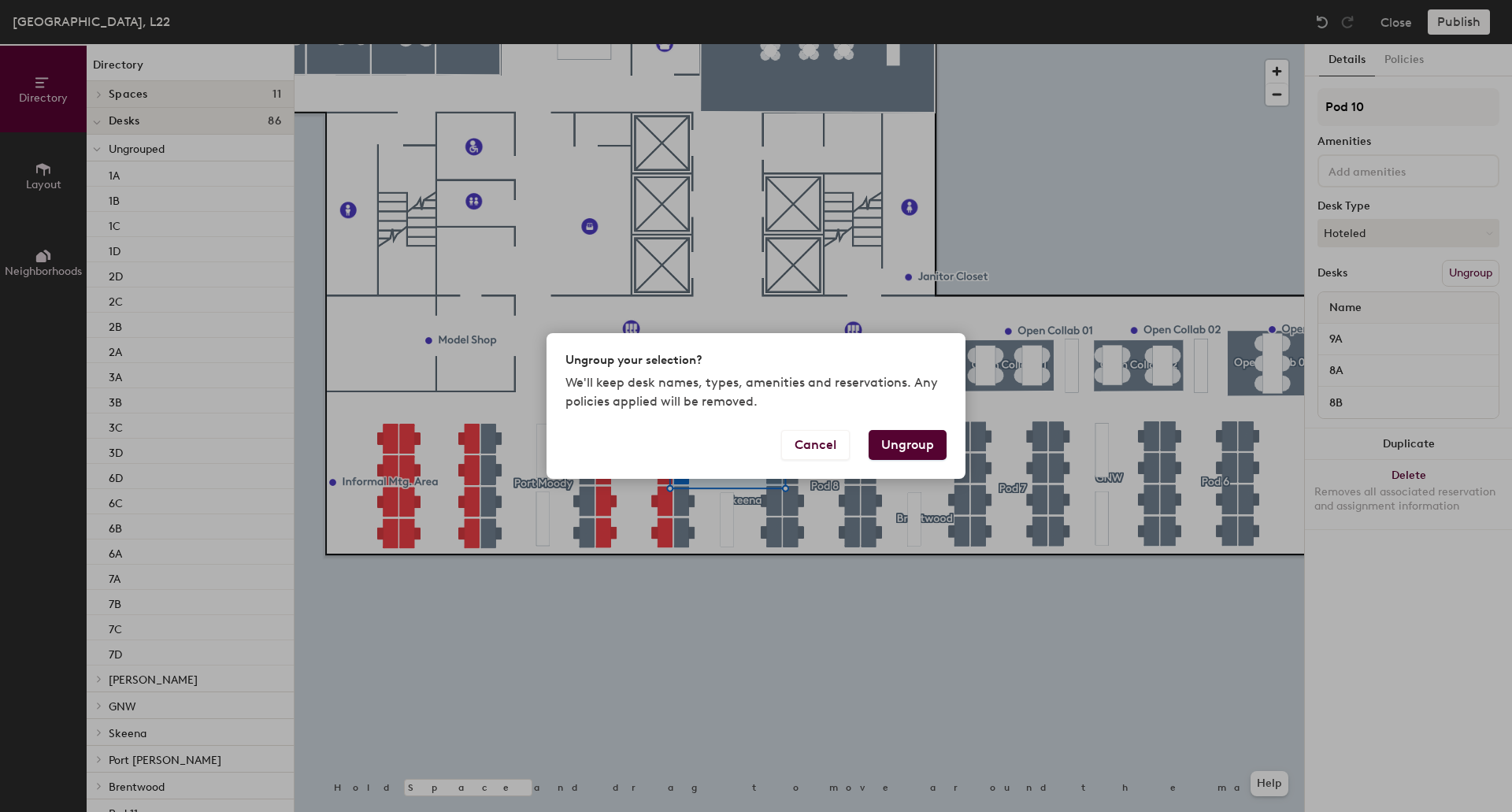
click at [924, 443] on button "Ungroup" at bounding box center [907, 445] width 78 height 30
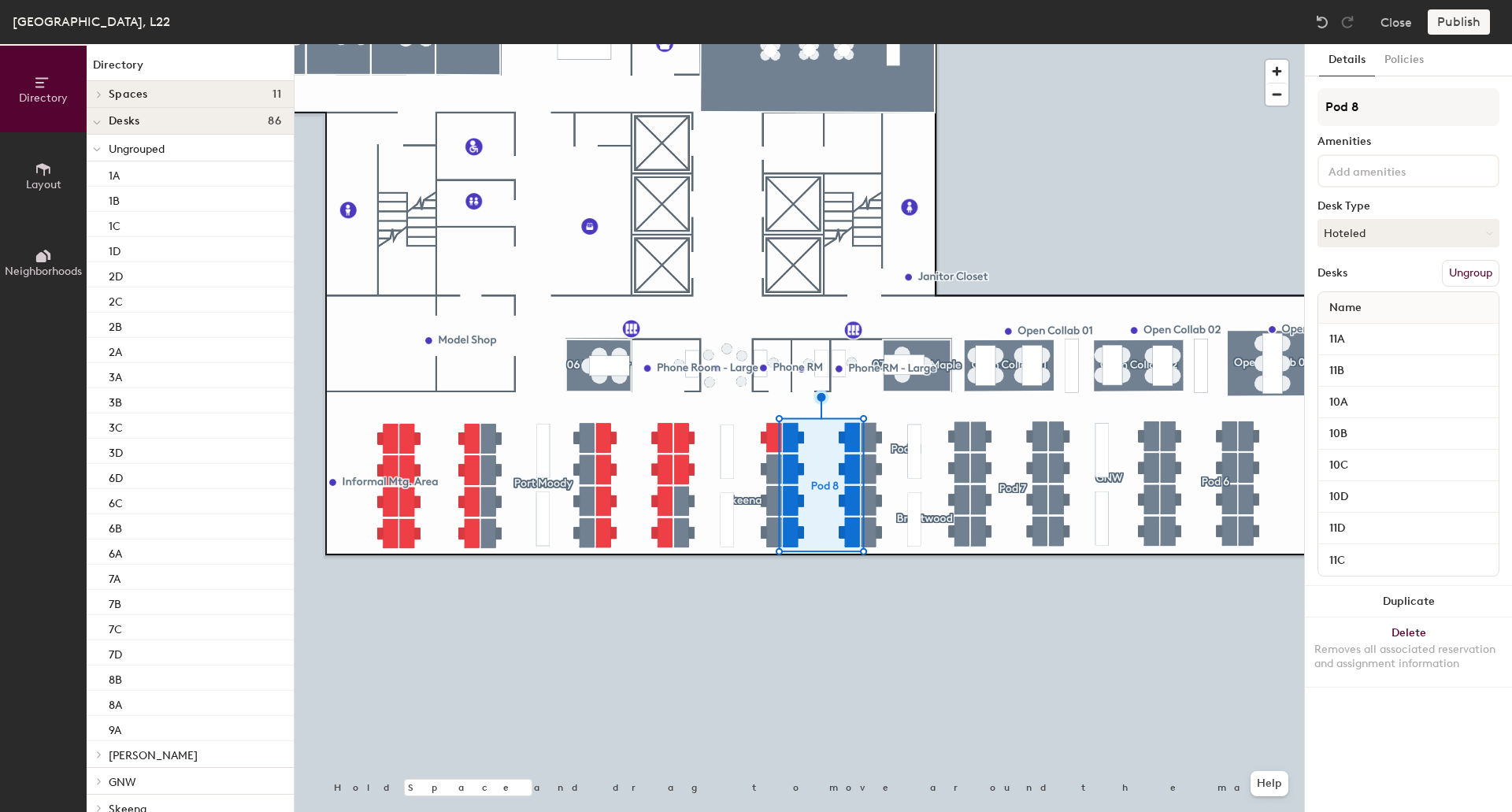
click at [1462, 270] on button "Ungroup" at bounding box center [1471, 273] width 58 height 27
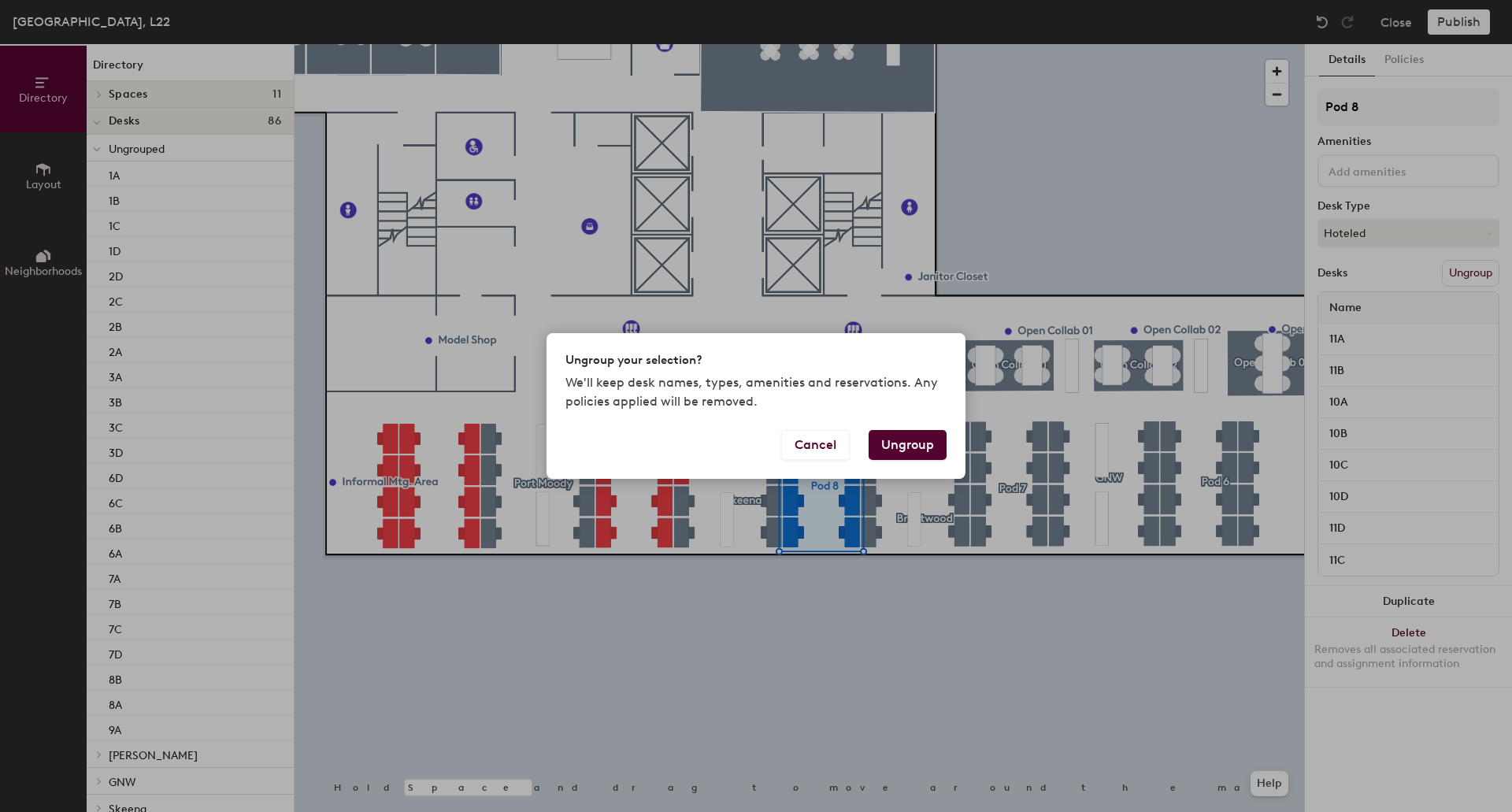
click at [929, 451] on button "Ungroup" at bounding box center [907, 445] width 78 height 30
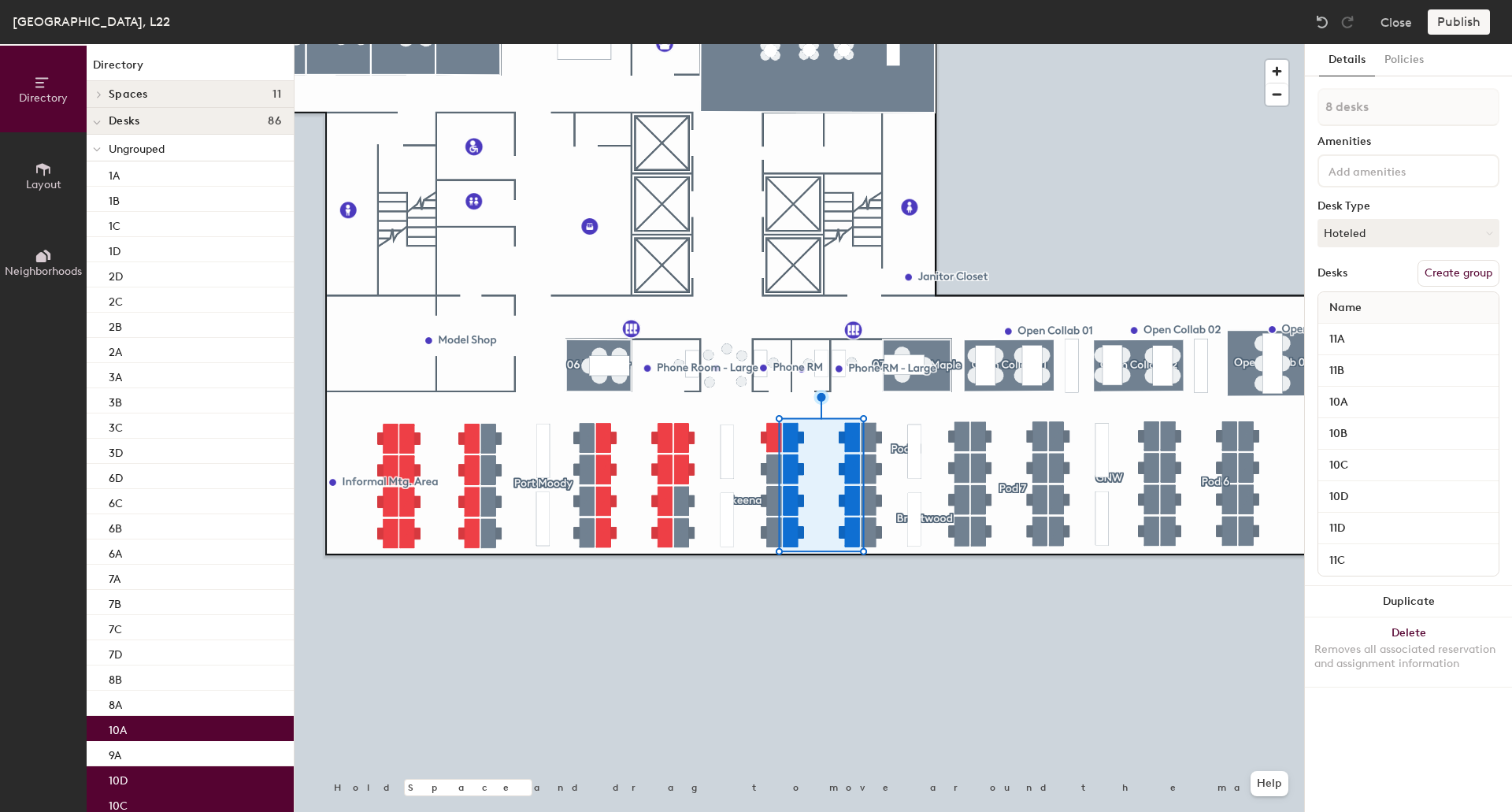
click at [981, 44] on div at bounding box center [799, 44] width 1010 height 0
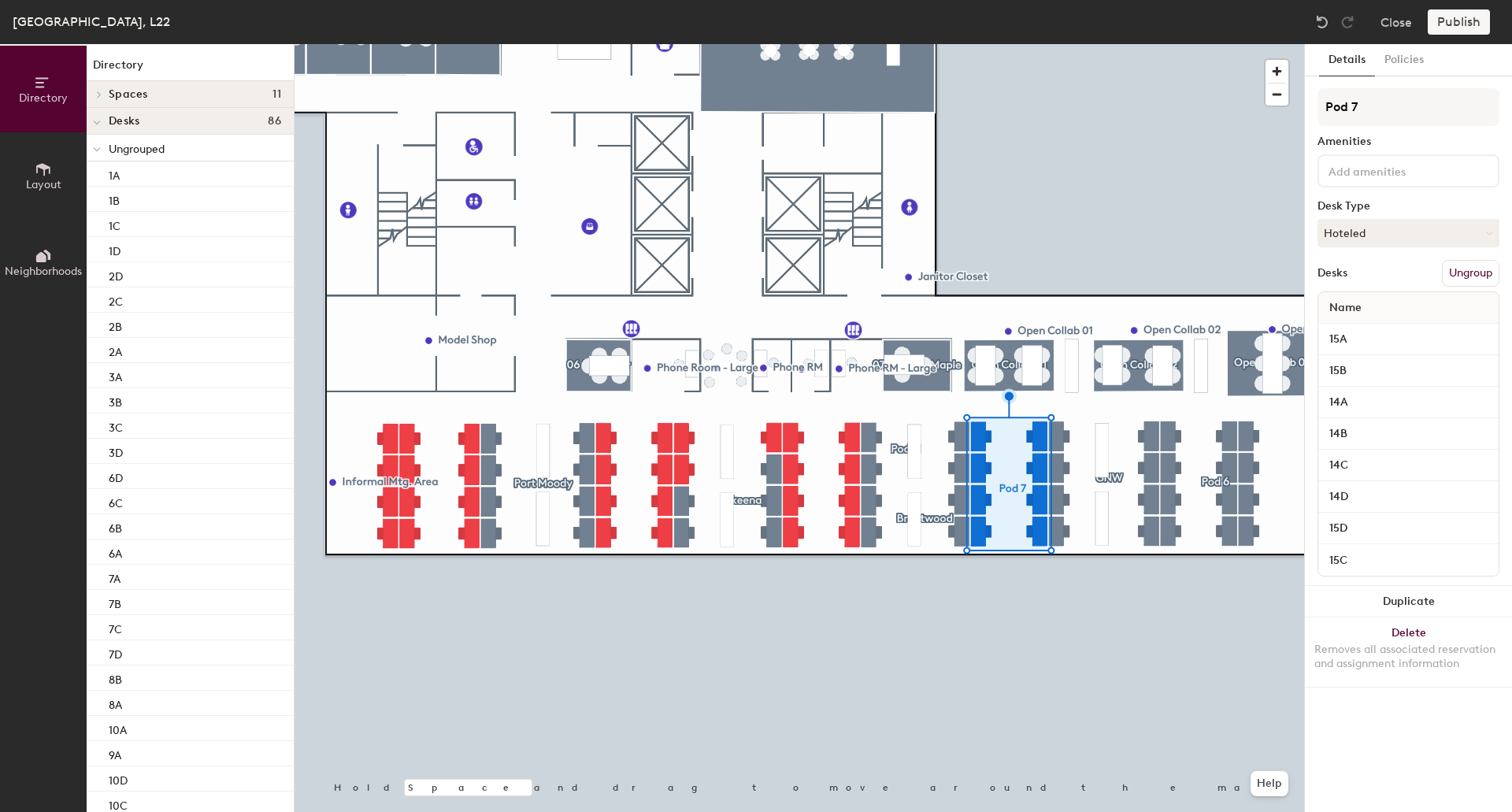
click at [1460, 275] on button "Ungroup" at bounding box center [1471, 273] width 58 height 27
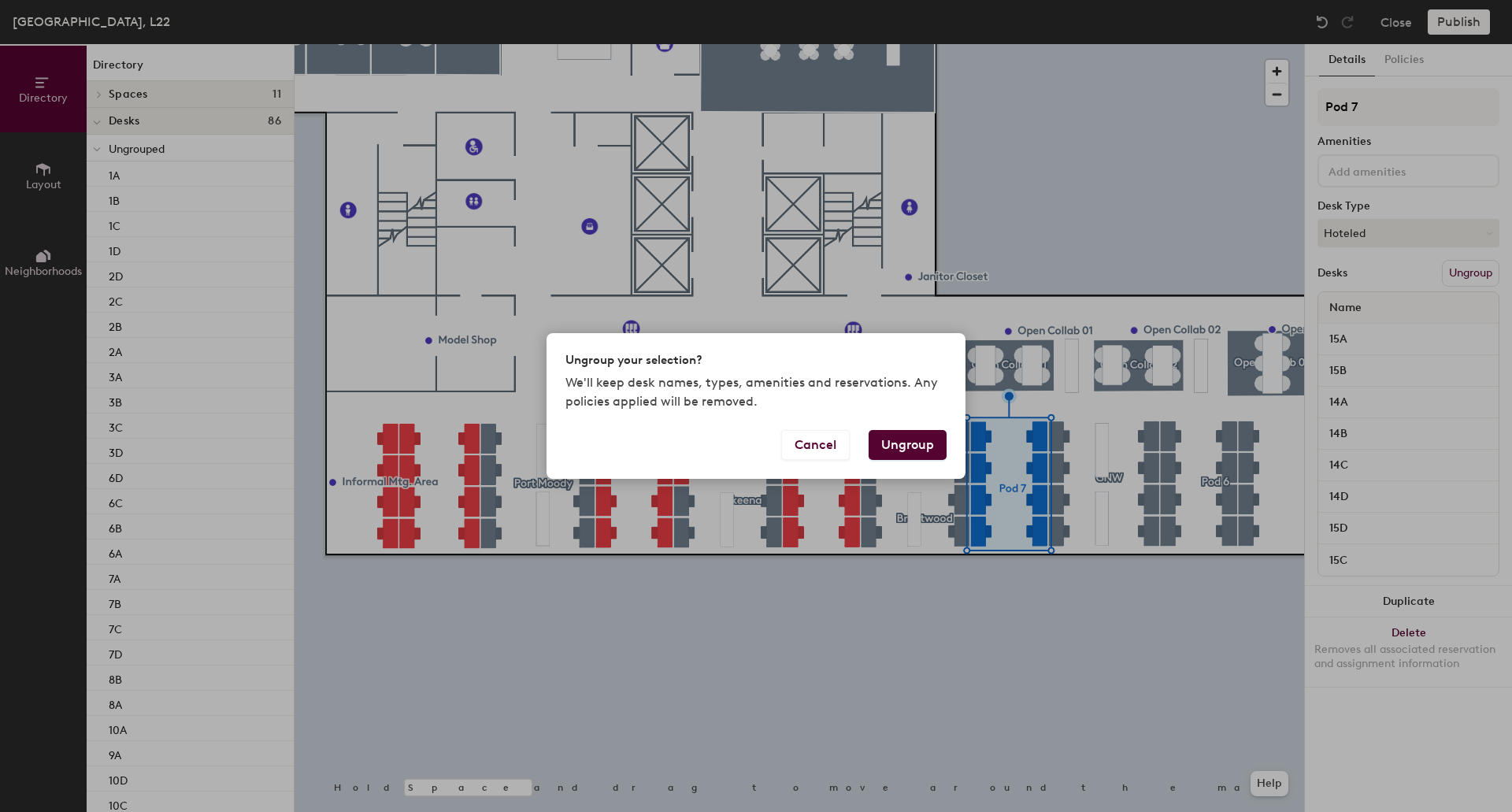
click at [915, 446] on button "Ungroup" at bounding box center [907, 445] width 78 height 30
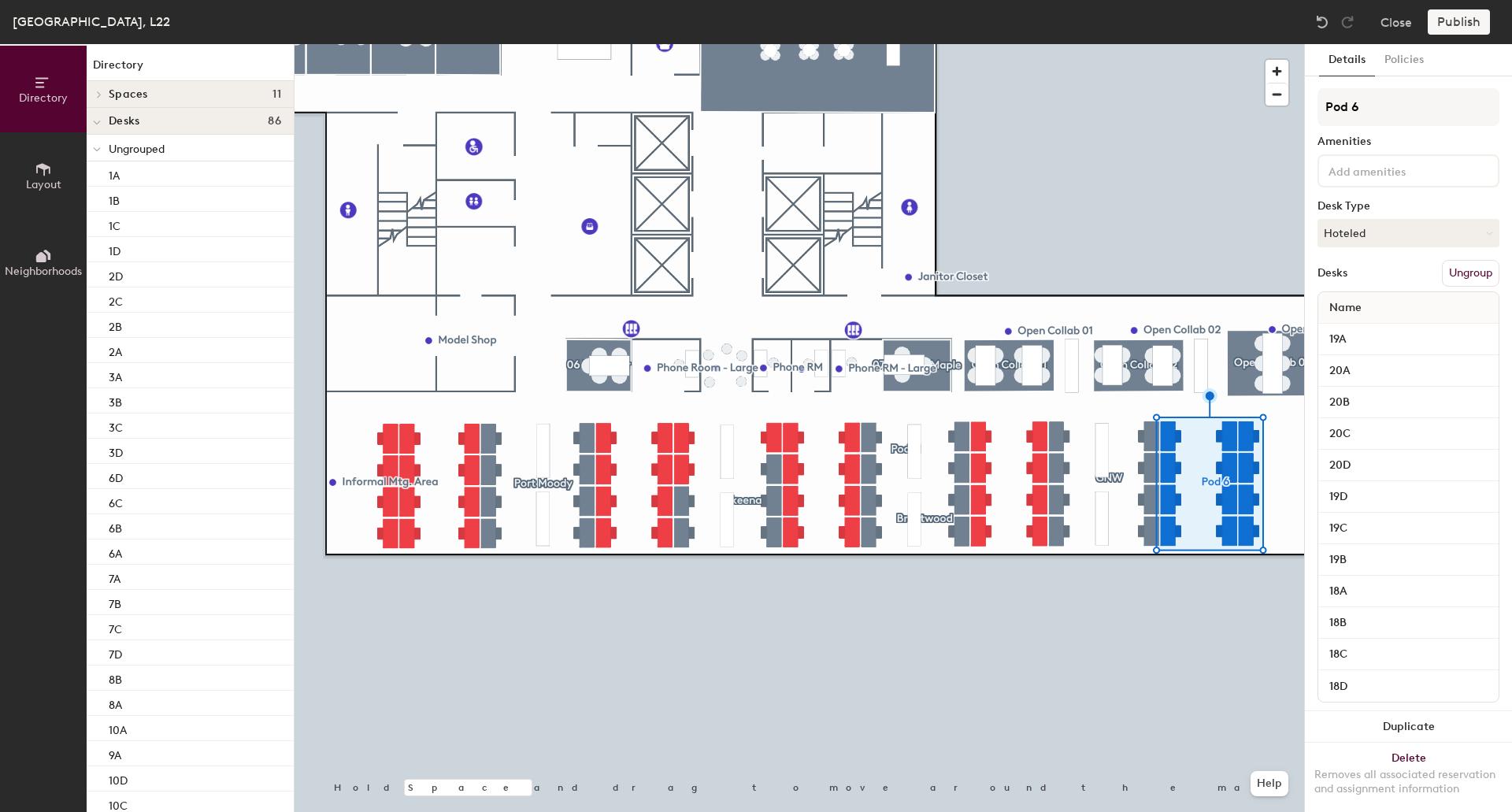
click at [1457, 275] on button "Ungroup" at bounding box center [1471, 273] width 58 height 27
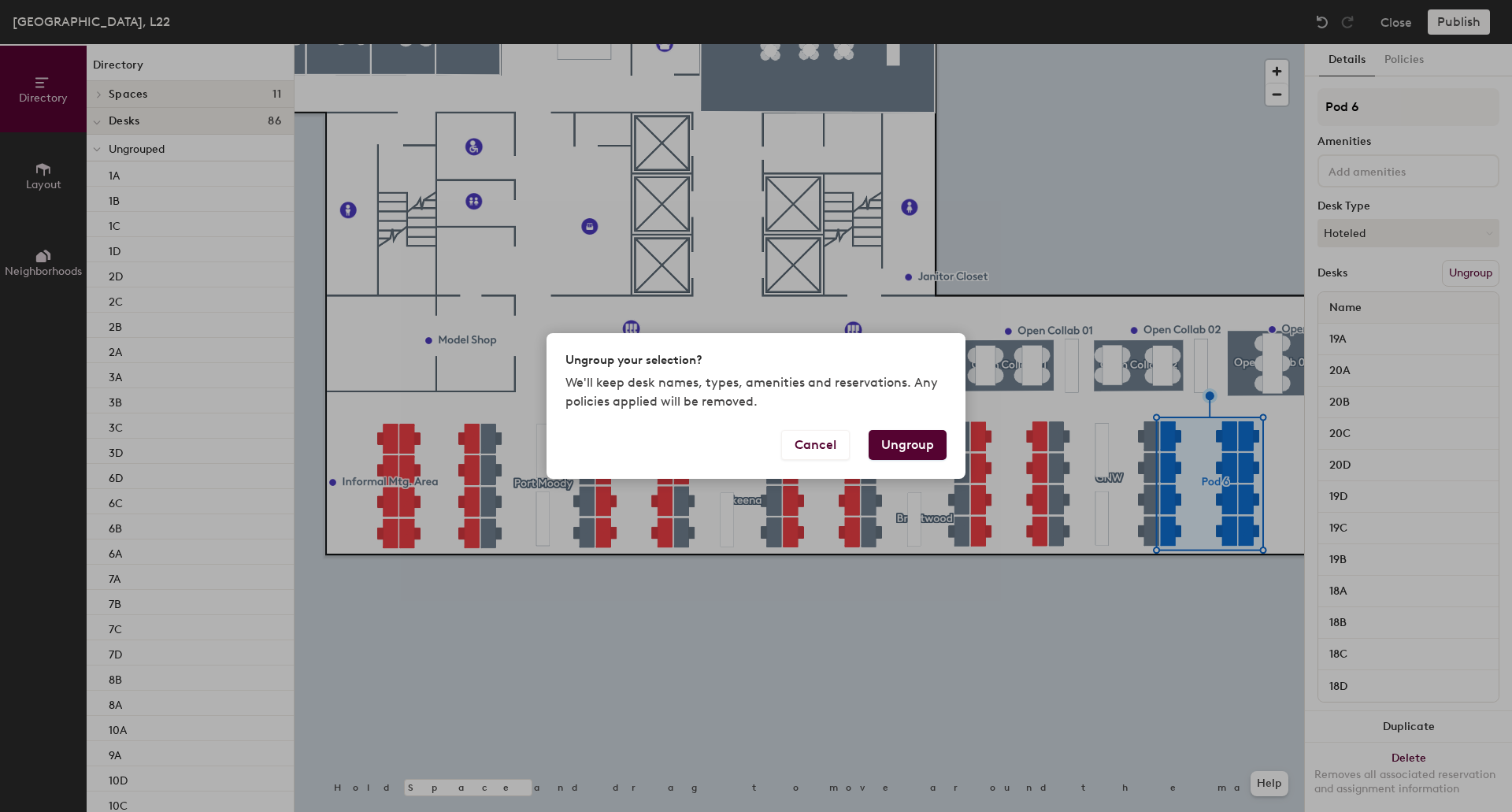
click at [913, 451] on button "Ungroup" at bounding box center [907, 445] width 78 height 30
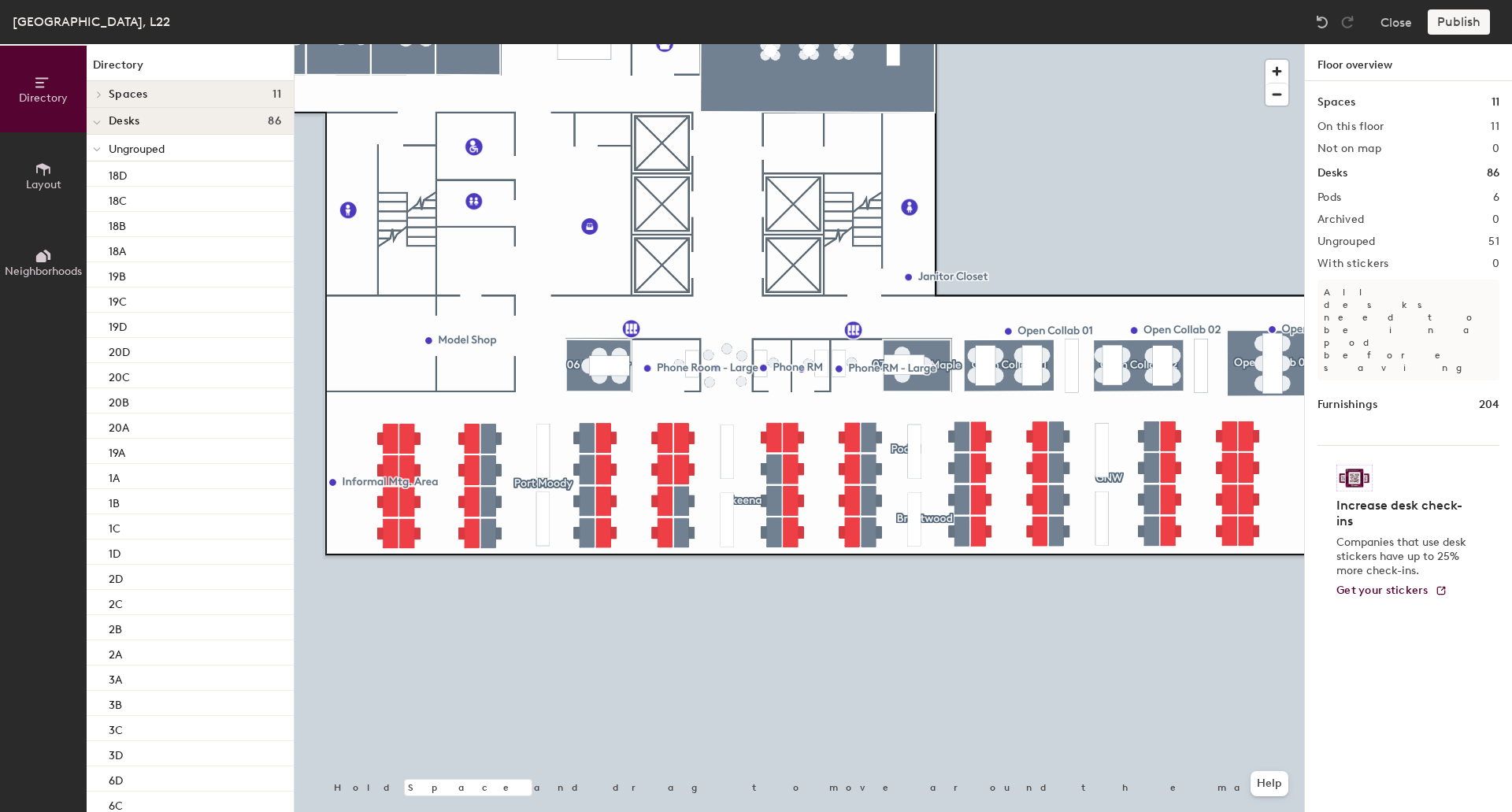
click at [940, 44] on div at bounding box center [799, 44] width 1010 height 0
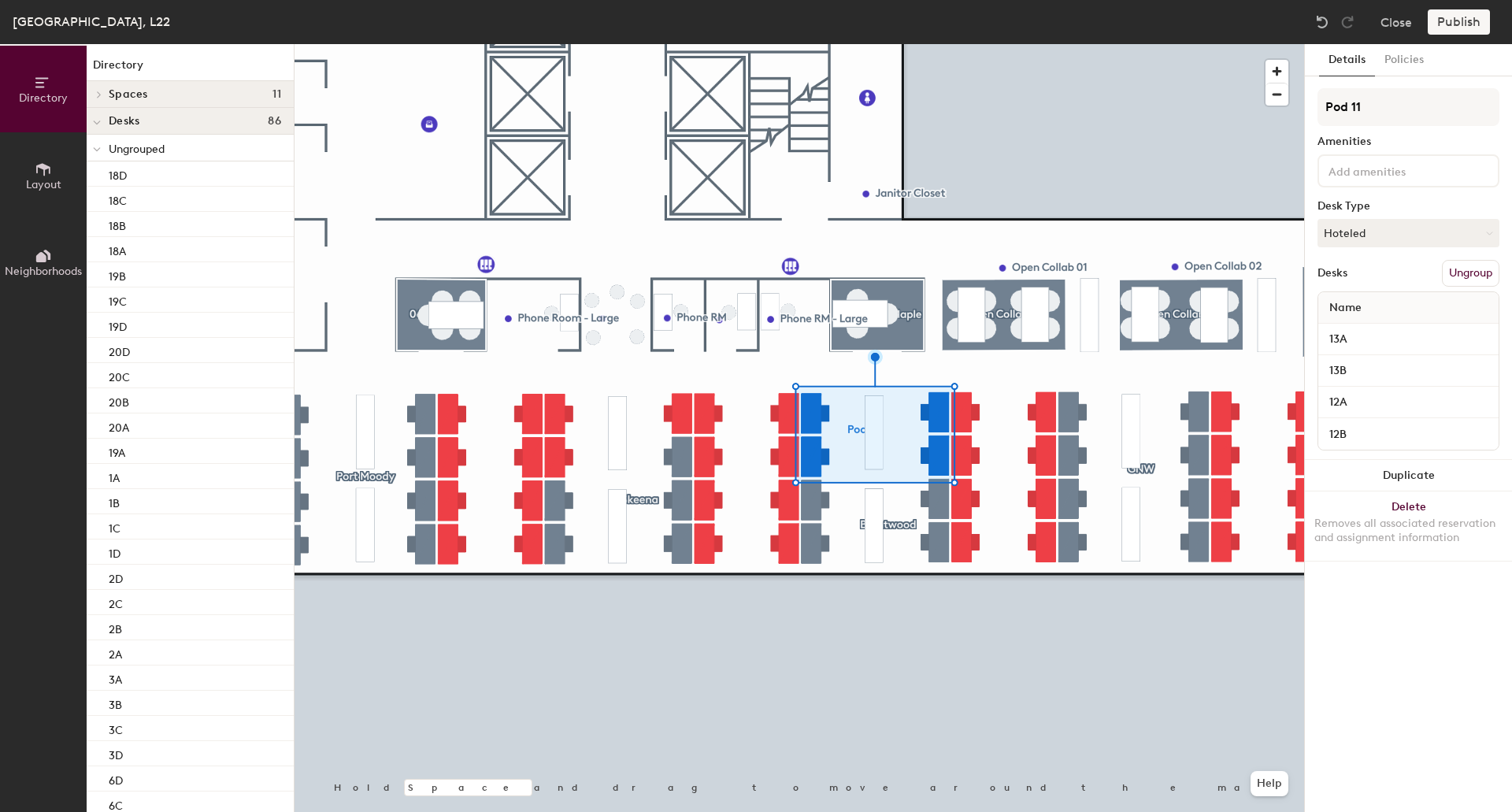
click at [1463, 265] on button "Ungroup" at bounding box center [1471, 273] width 58 height 27
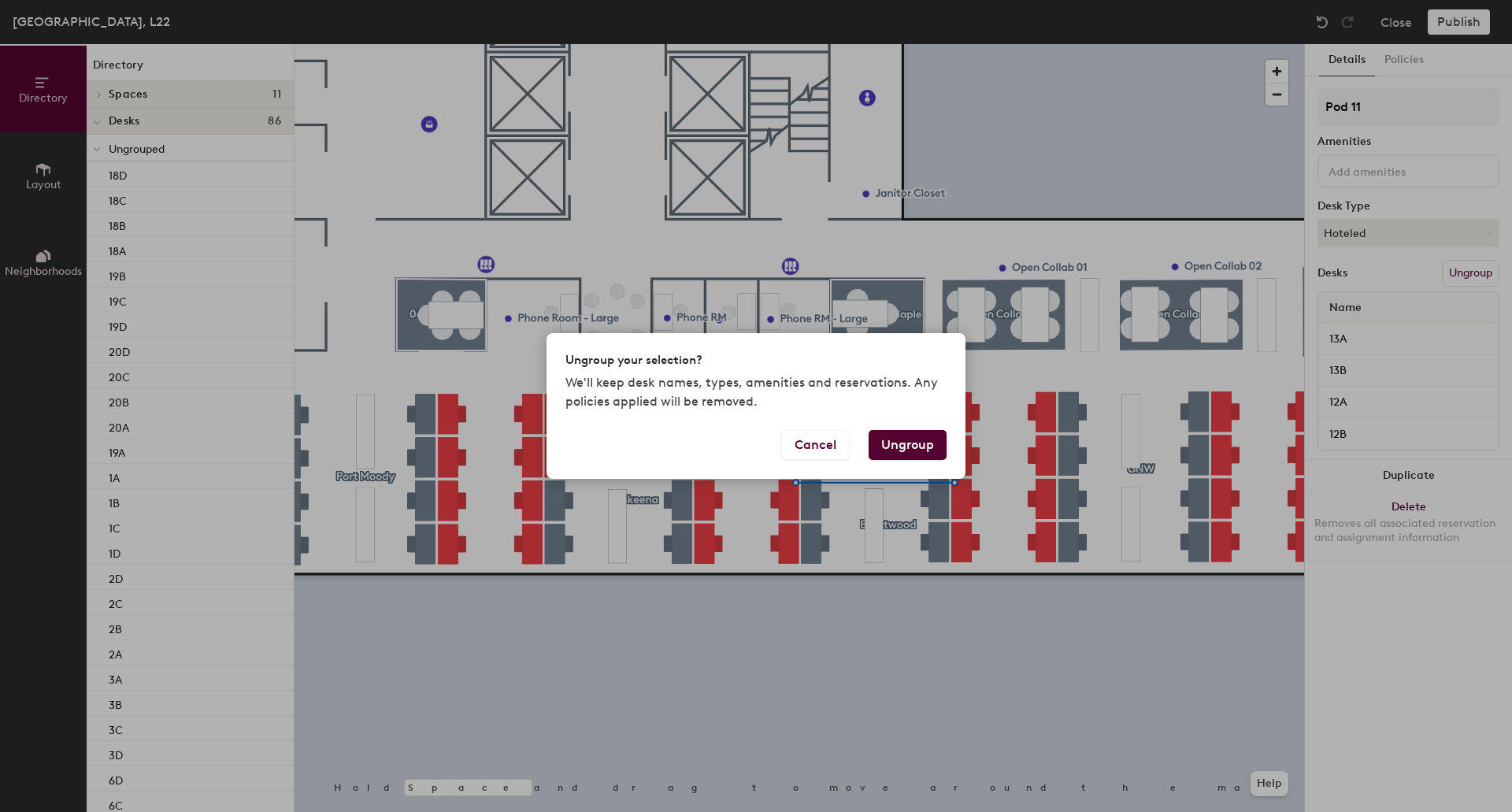
click at [921, 443] on button "Ungroup" at bounding box center [907, 445] width 78 height 30
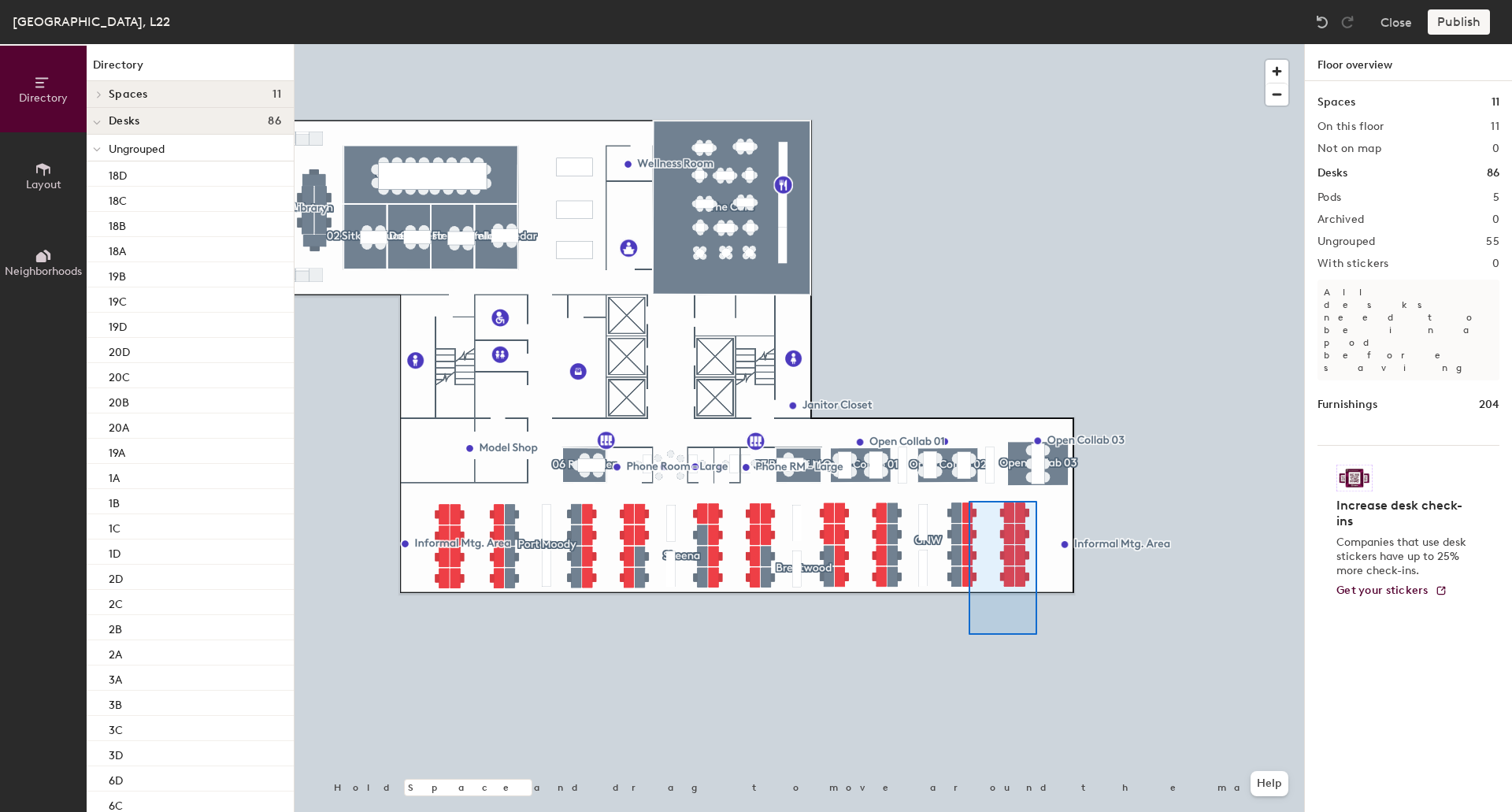
click at [969, 44] on div at bounding box center [799, 44] width 1010 height 0
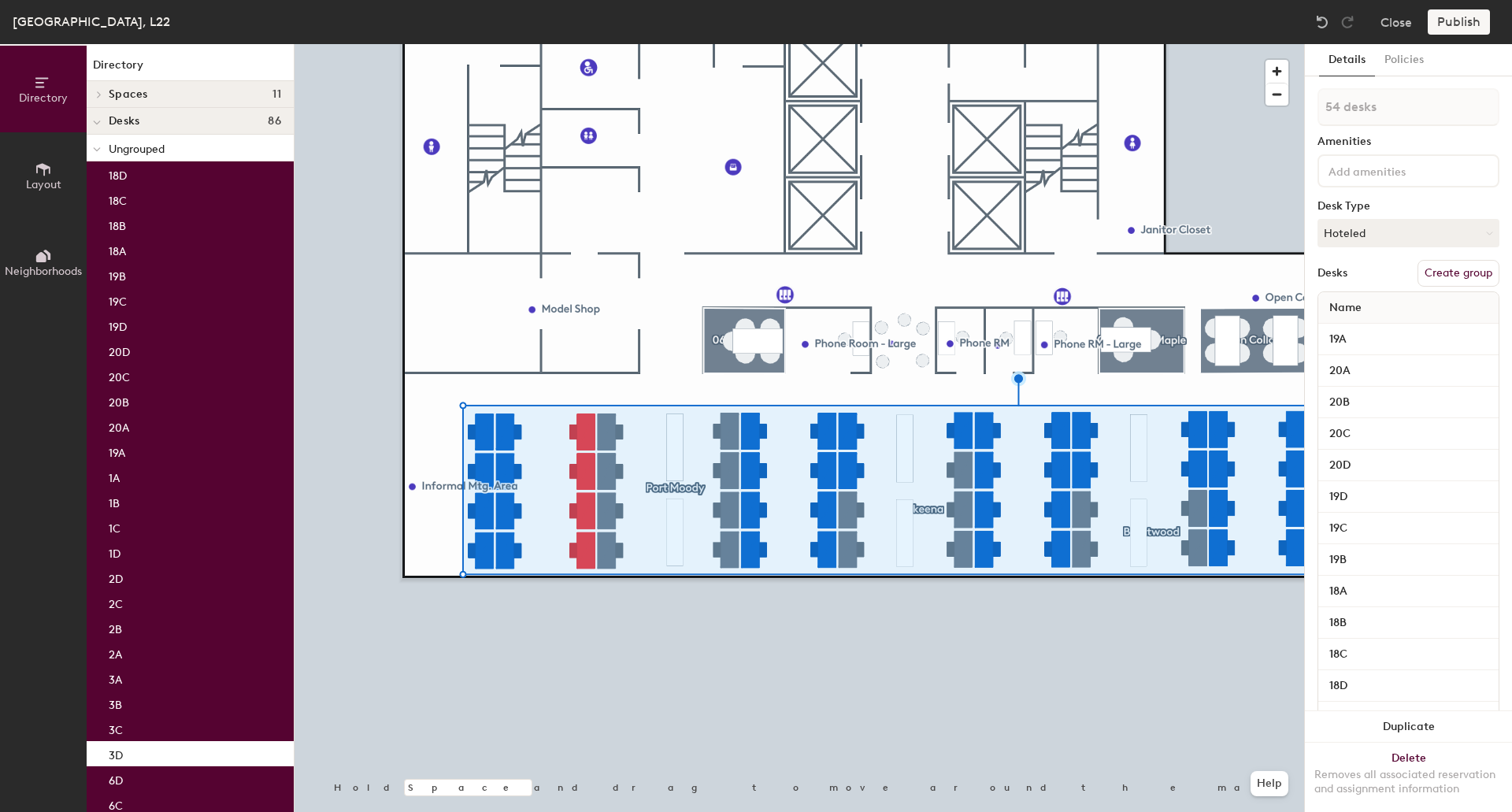
type input "55 desks"
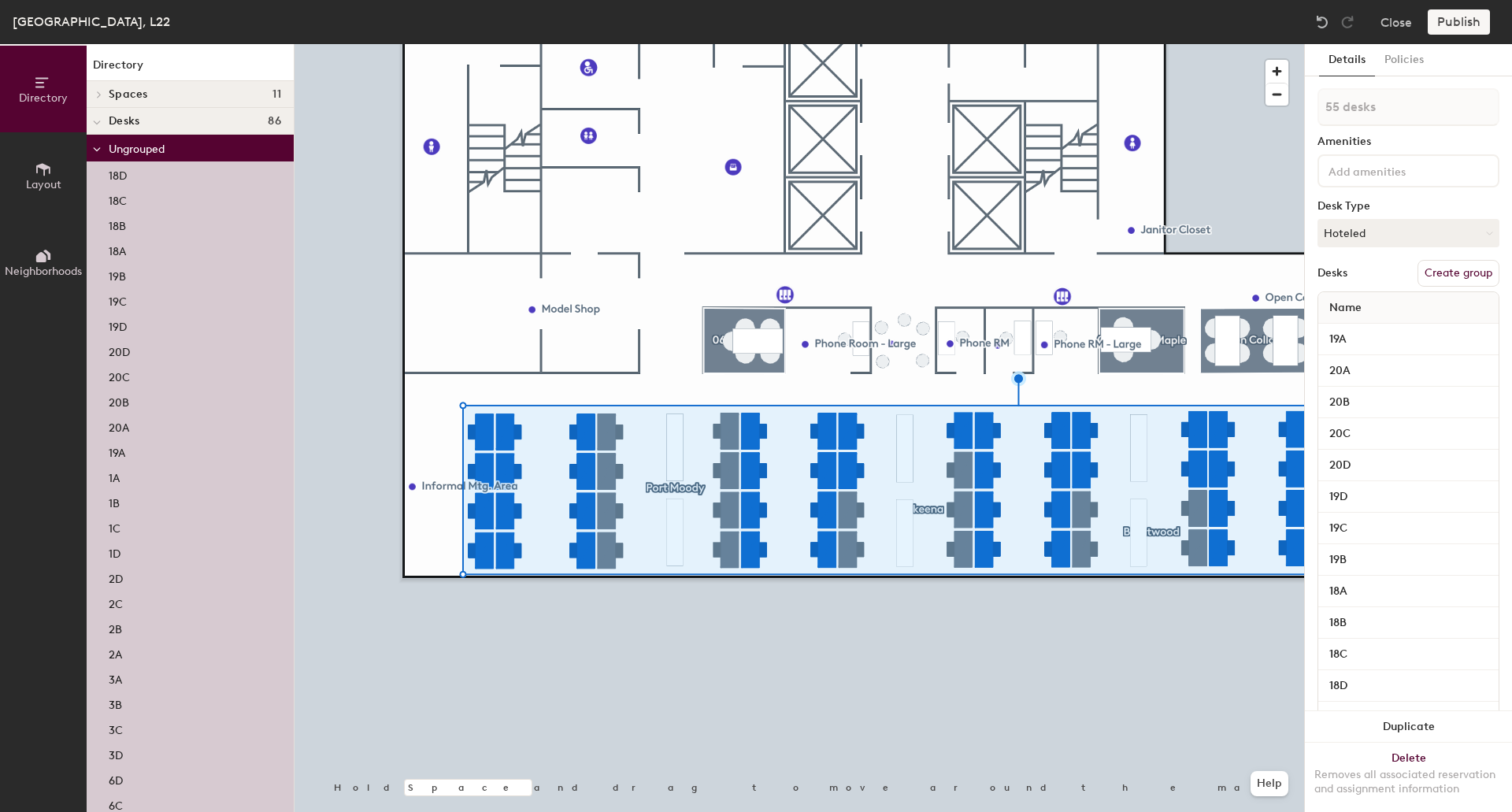
click at [1446, 275] on button "Create group" at bounding box center [1459, 273] width 82 height 27
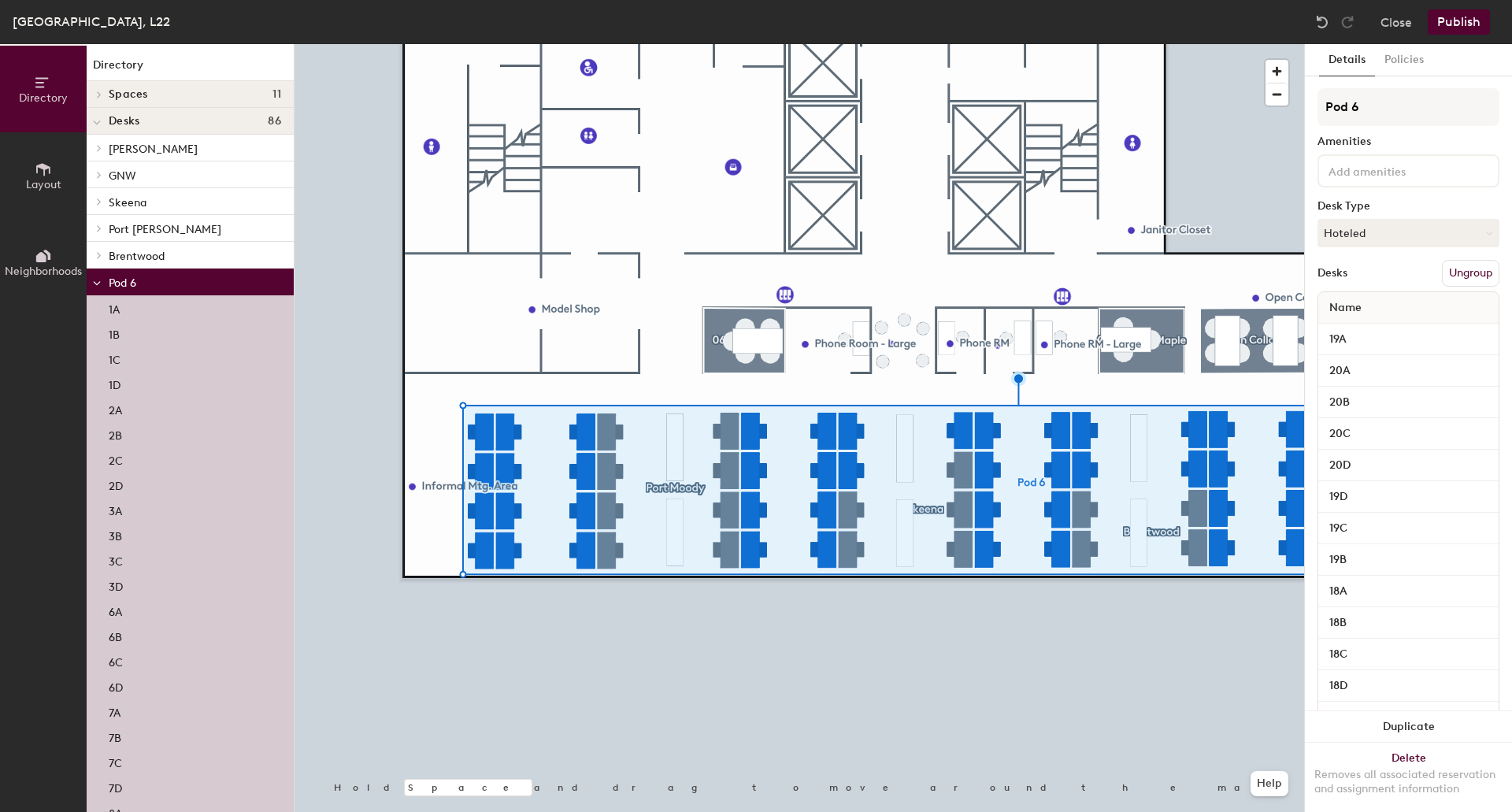
click at [1157, 110] on div "Directory Layout Neighborhoods Directory Spaces 11 01 Western Red Cedar 02 Sitk…" at bounding box center [756, 427] width 1512 height 767
type input "Open Studio"
click at [1447, 140] on div "Amenities" at bounding box center [1409, 141] width 182 height 12
click at [1460, 25] on button "Publish" at bounding box center [1460, 22] width 63 height 26
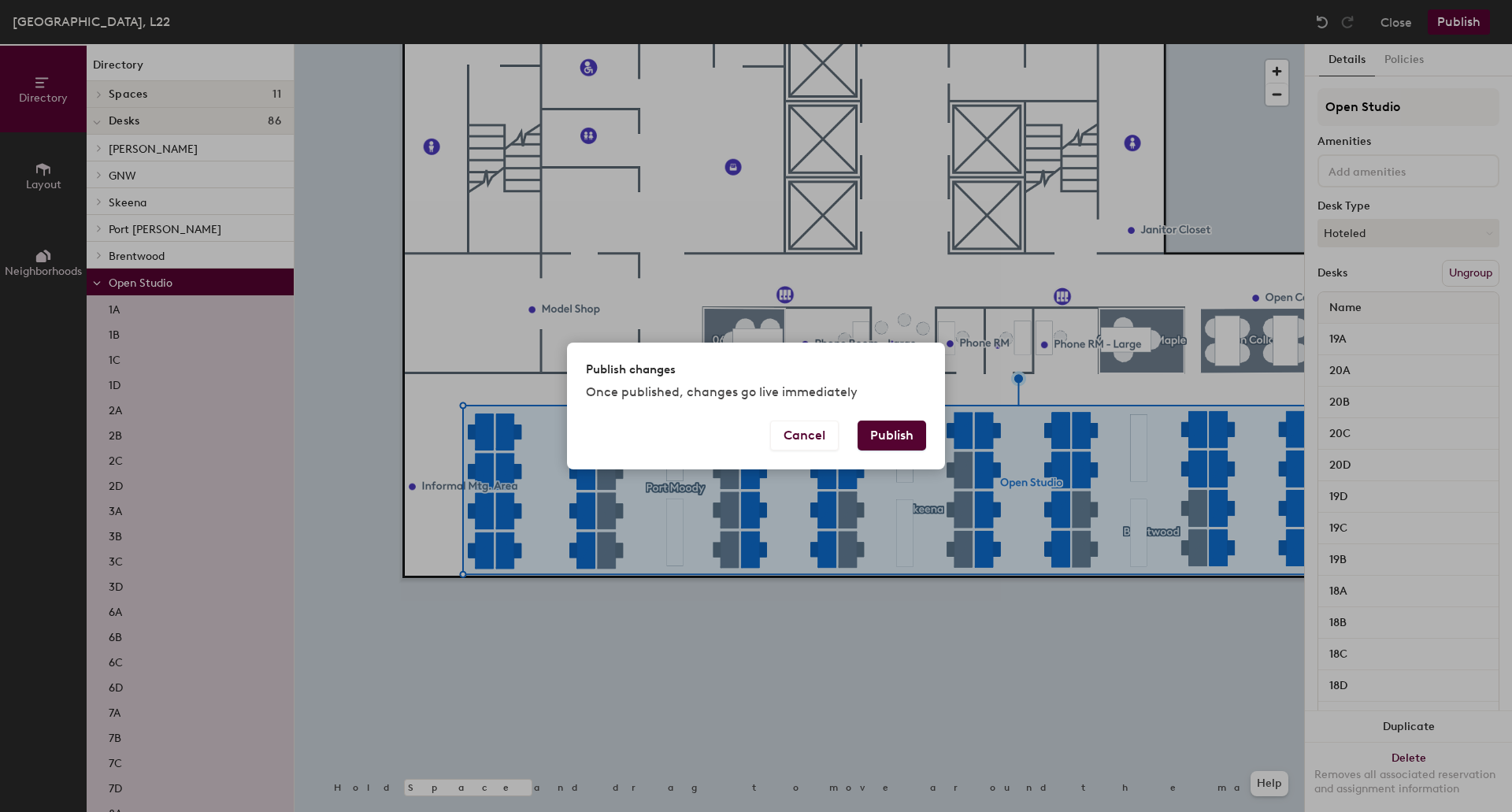
click at [891, 438] on button "Publish" at bounding box center [892, 435] width 68 height 30
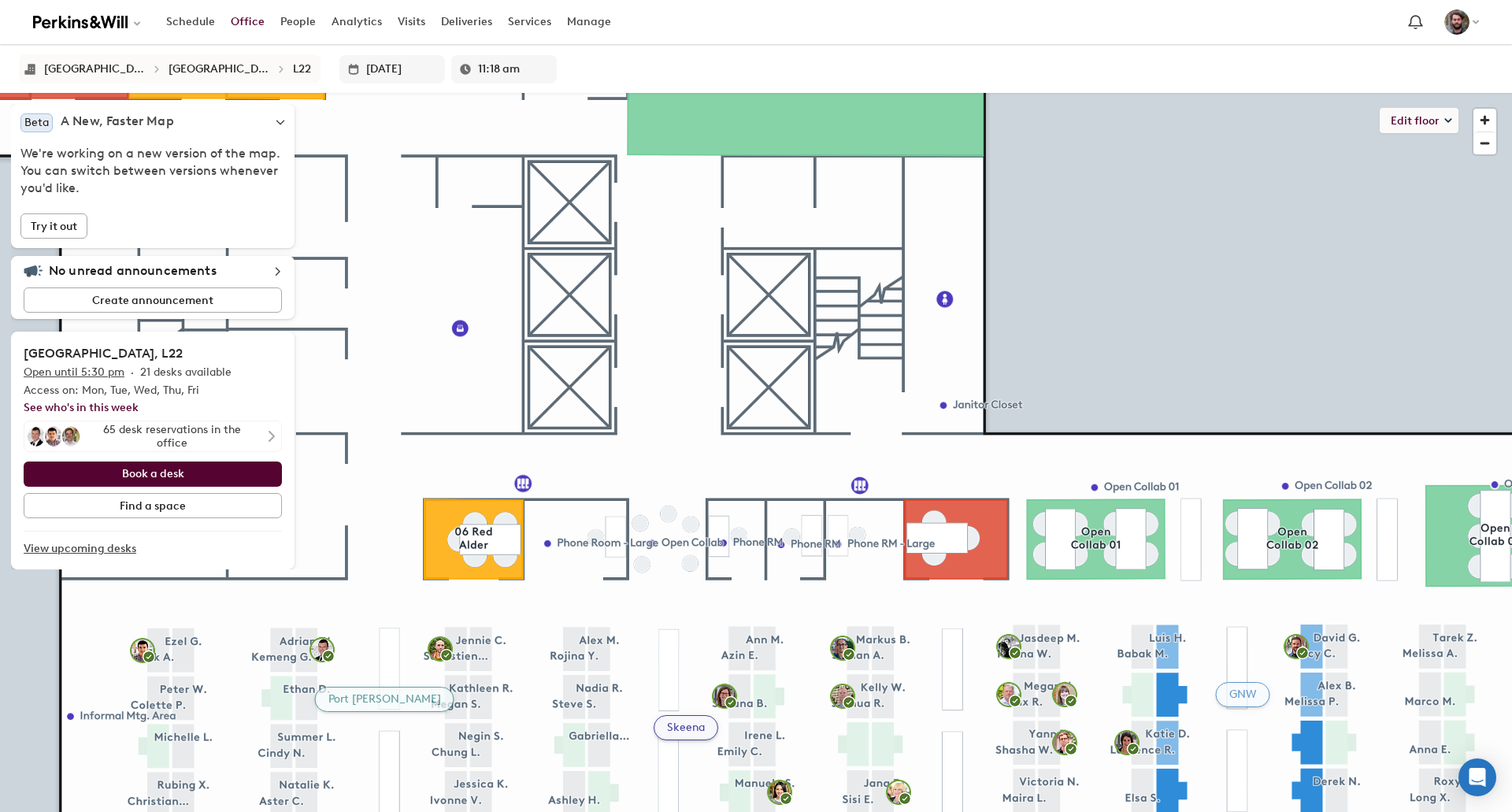
click at [692, 729] on div "Skeena" at bounding box center [686, 728] width 65 height 26
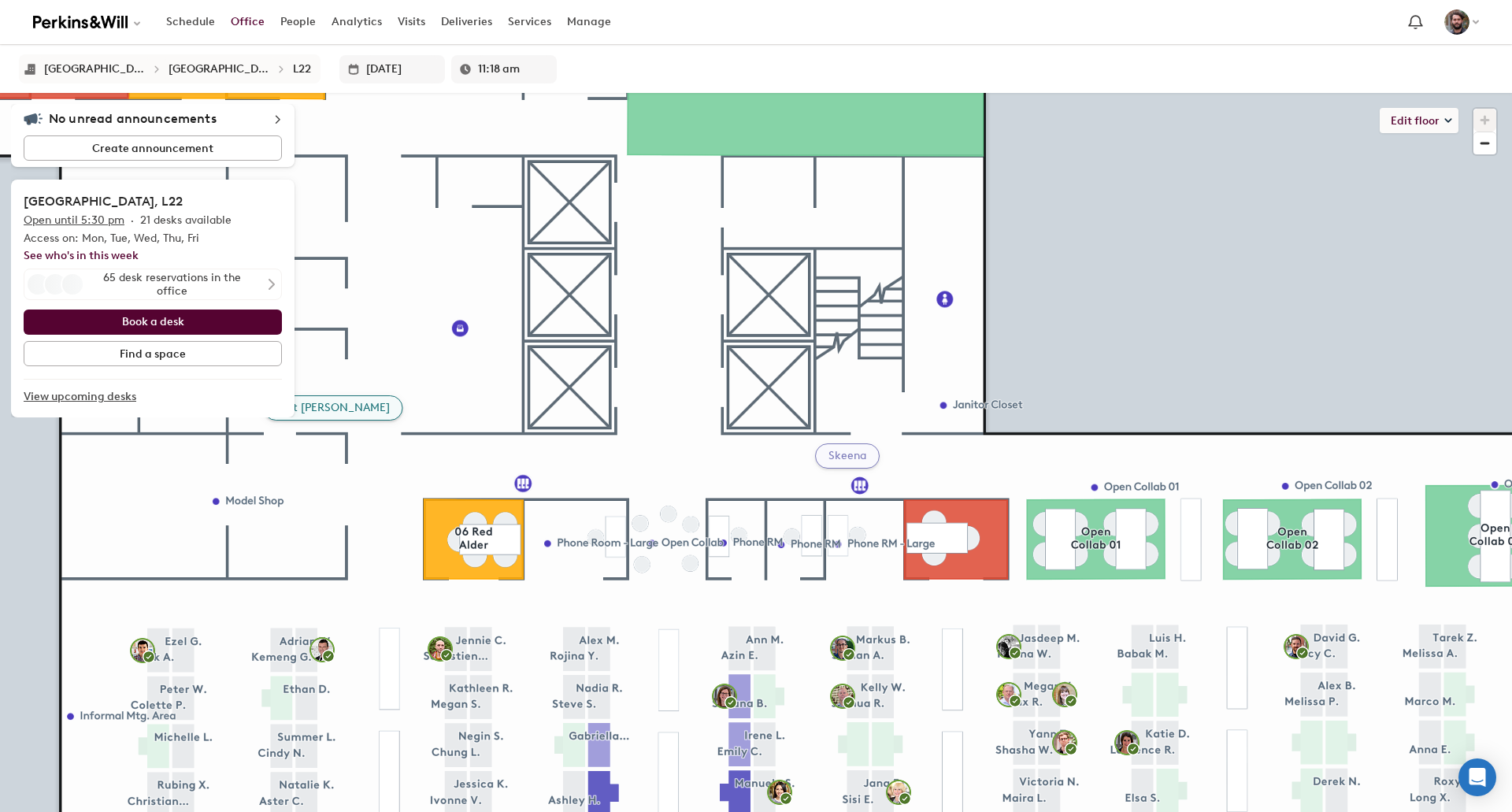
click at [366, 409] on div "Port [PERSON_NAME]" at bounding box center [333, 408] width 140 height 26
